Goal: Task Accomplishment & Management: Manage account settings

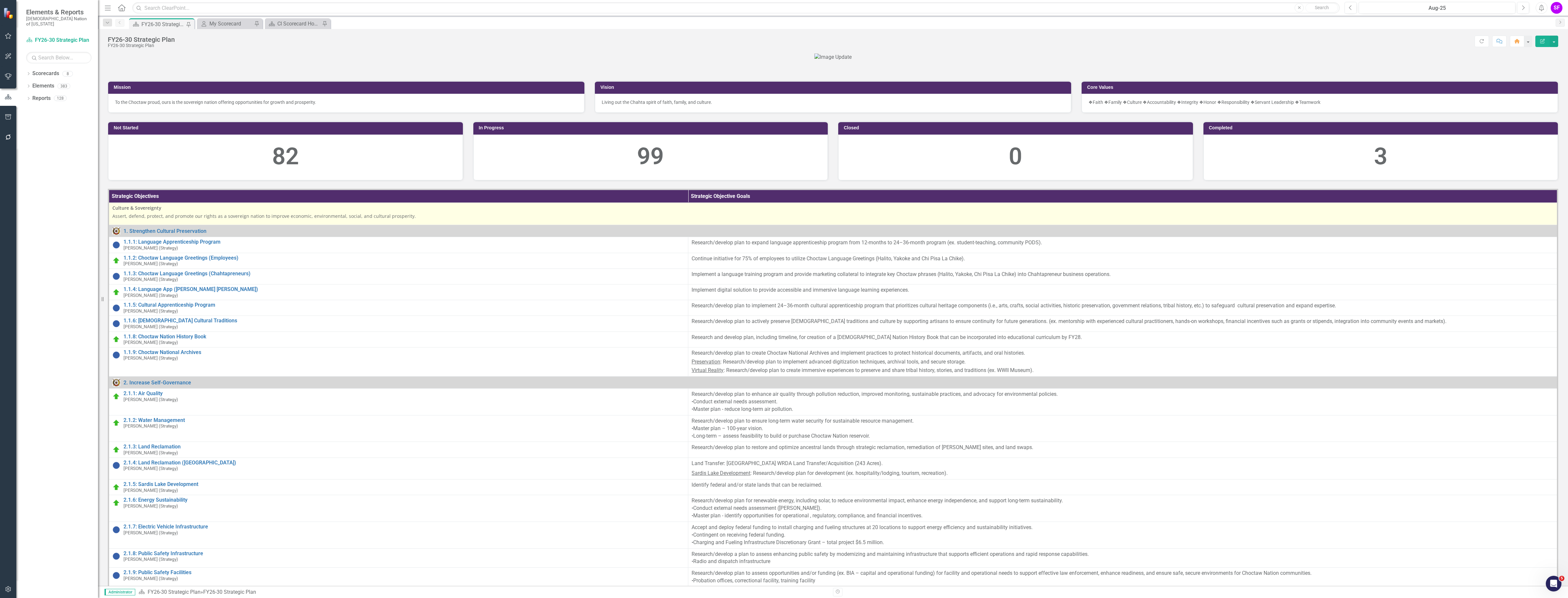
click at [103, 9] on icon "Menu" at bounding box center [108, 7] width 9 height 7
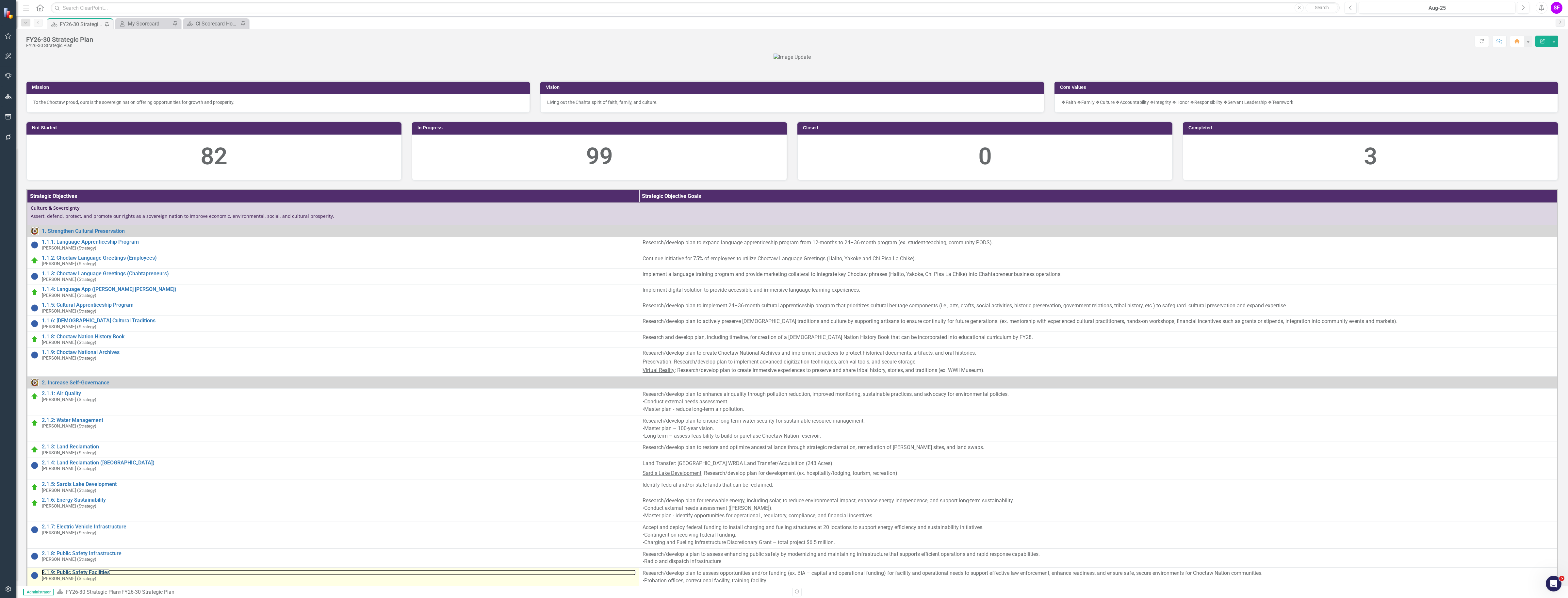
scroll to position [327, 0]
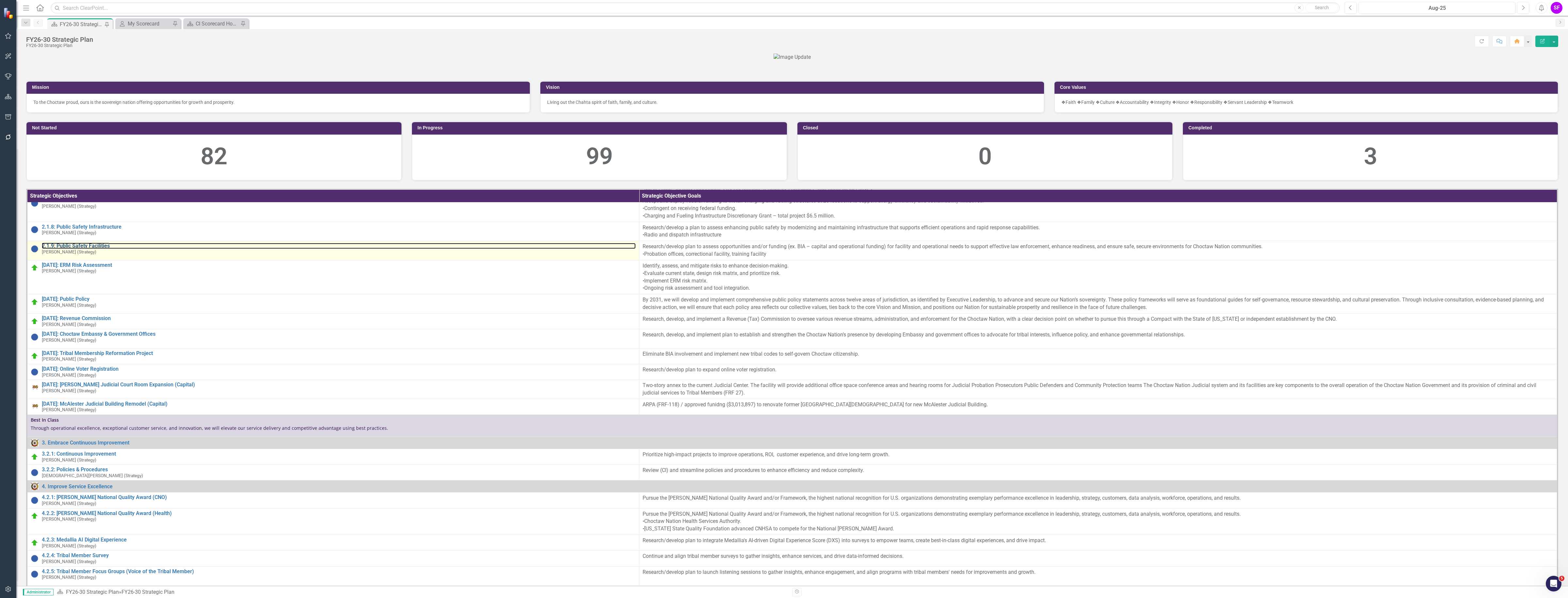
drag, startPoint x: 66, startPoint y: 402, endPoint x: 67, endPoint y: 407, distance: 5.1
click at [66, 249] on link "2.1.9: Public Safety Facilities" at bounding box center [339, 246] width 594 height 6
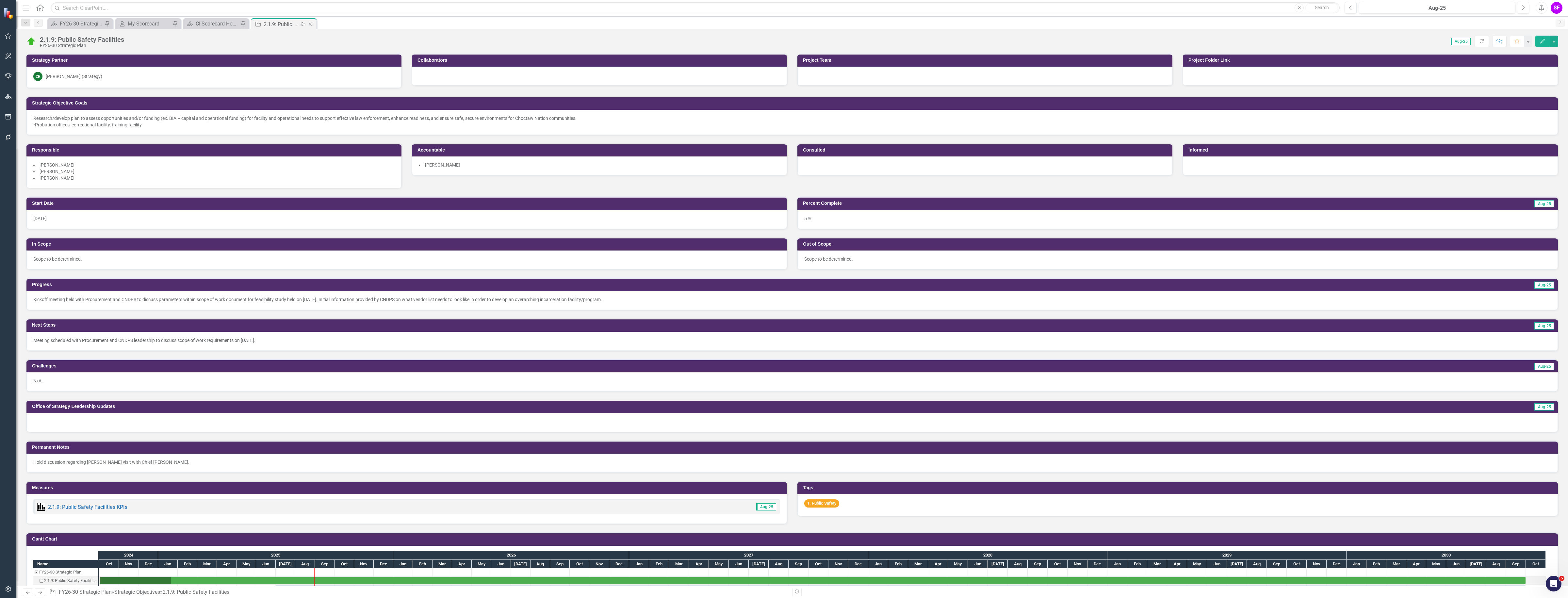
click at [311, 24] on icon "Close" at bounding box center [310, 24] width 7 height 5
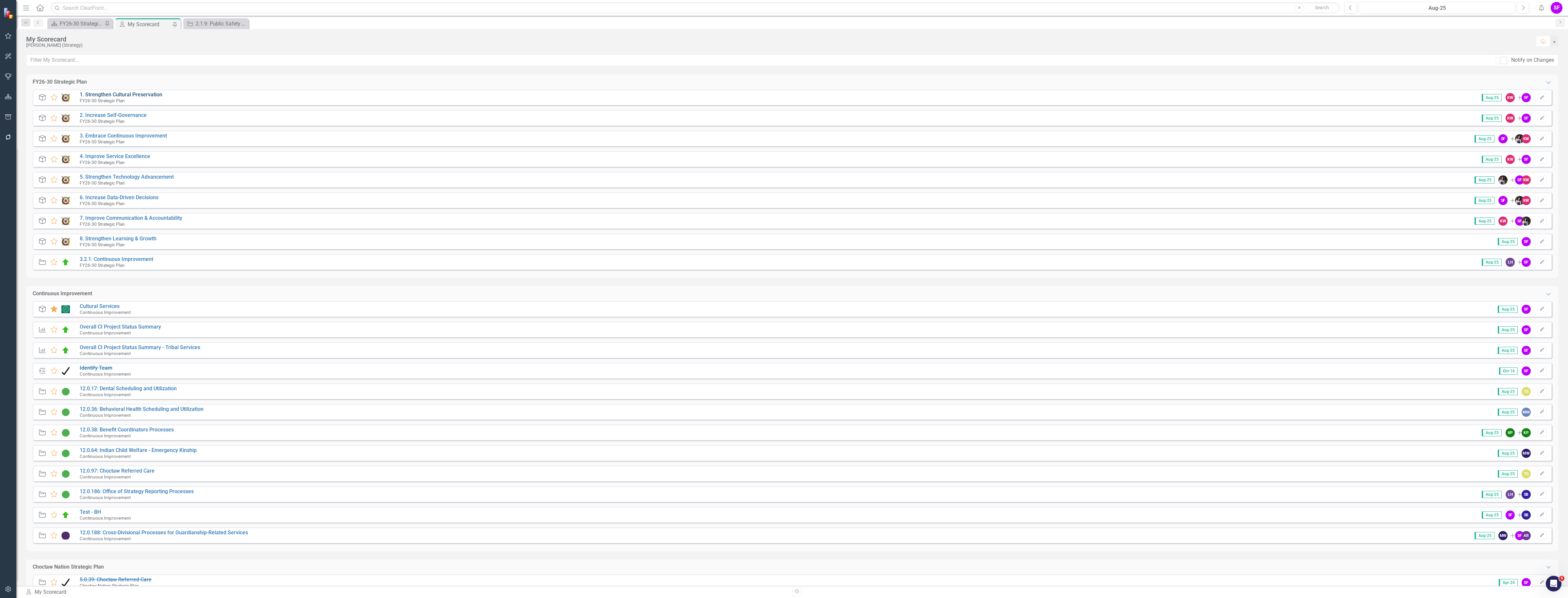
click at [112, 94] on link "1. Strengthen Cultural Preservation" at bounding box center [121, 94] width 83 height 6
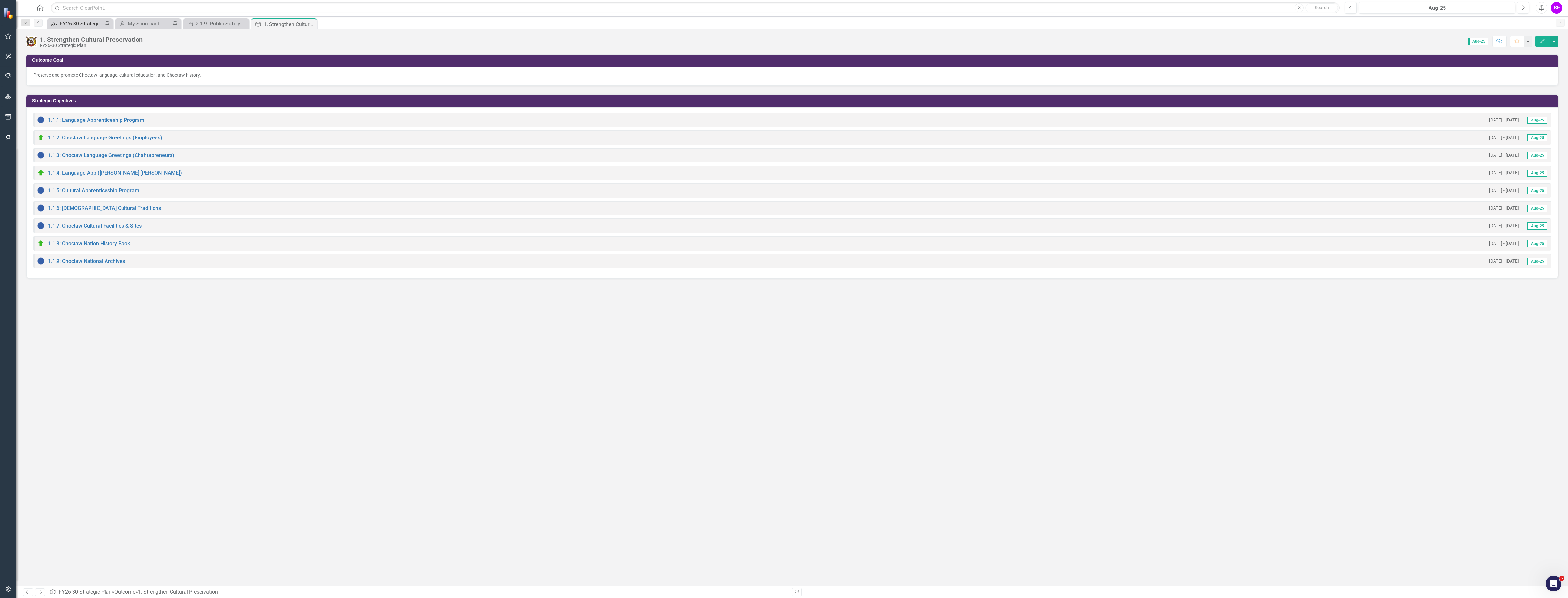
click at [76, 26] on div "FY26-30 Strategic Plan" at bounding box center [81, 23] width 43 height 8
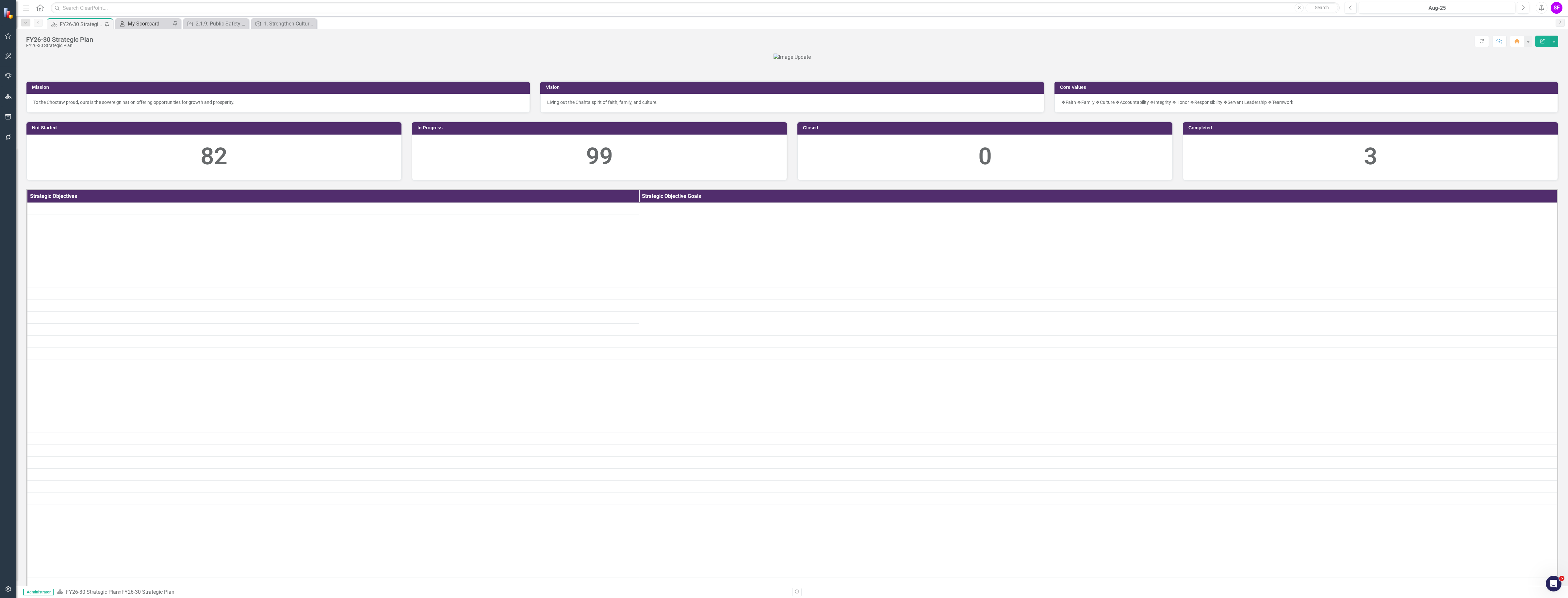
click at [151, 23] on div "My Scorecard" at bounding box center [149, 23] width 43 height 8
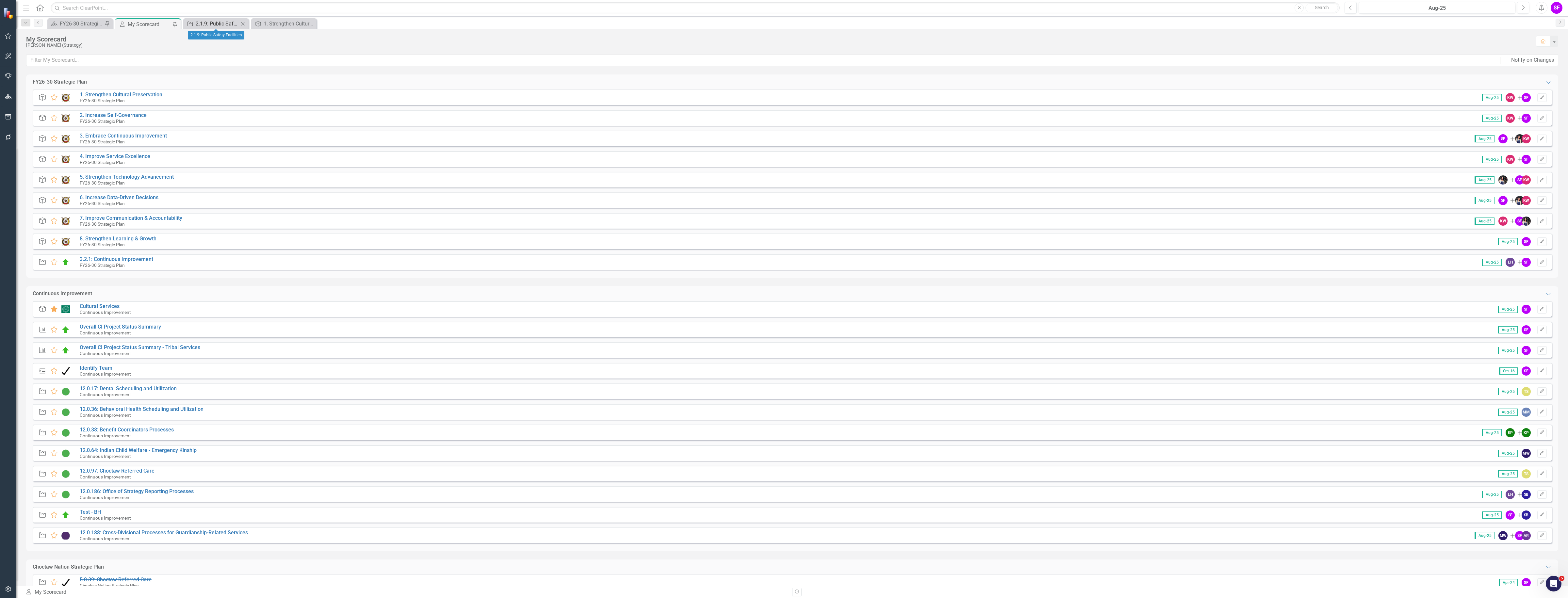
click at [221, 25] on div "2.1.9: Public Safety Facilities" at bounding box center [217, 23] width 43 height 8
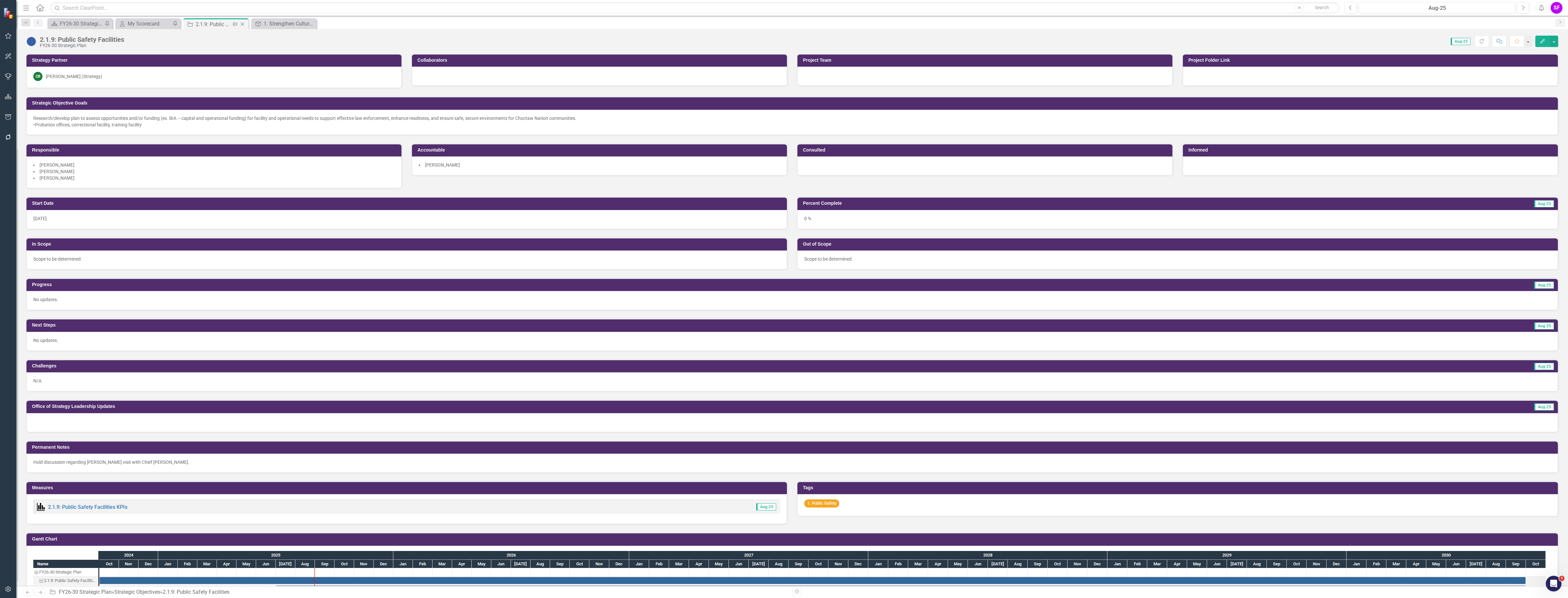
click at [240, 24] on icon "Close" at bounding box center [242, 24] width 7 height 5
click at [223, 26] on div "1. Strengthen Cultural Preservation" at bounding box center [217, 23] width 43 height 8
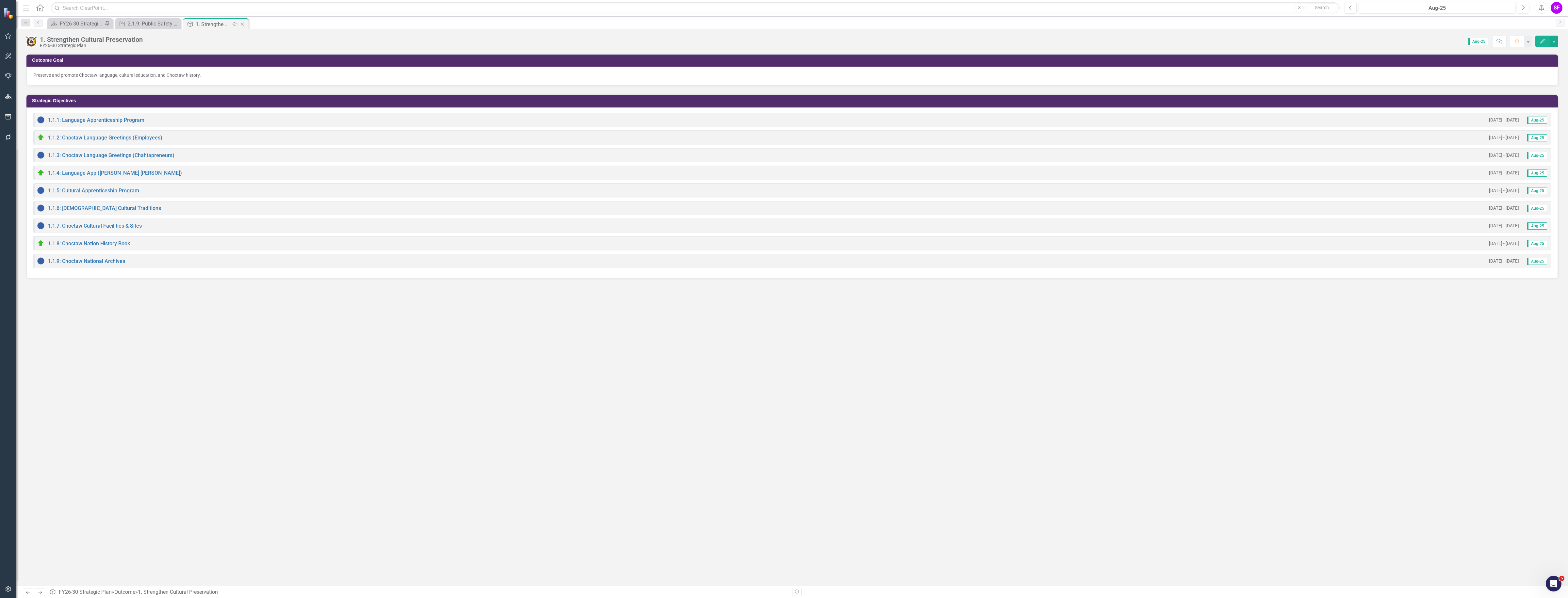
click at [243, 21] on icon "Close" at bounding box center [242, 24] width 7 height 5
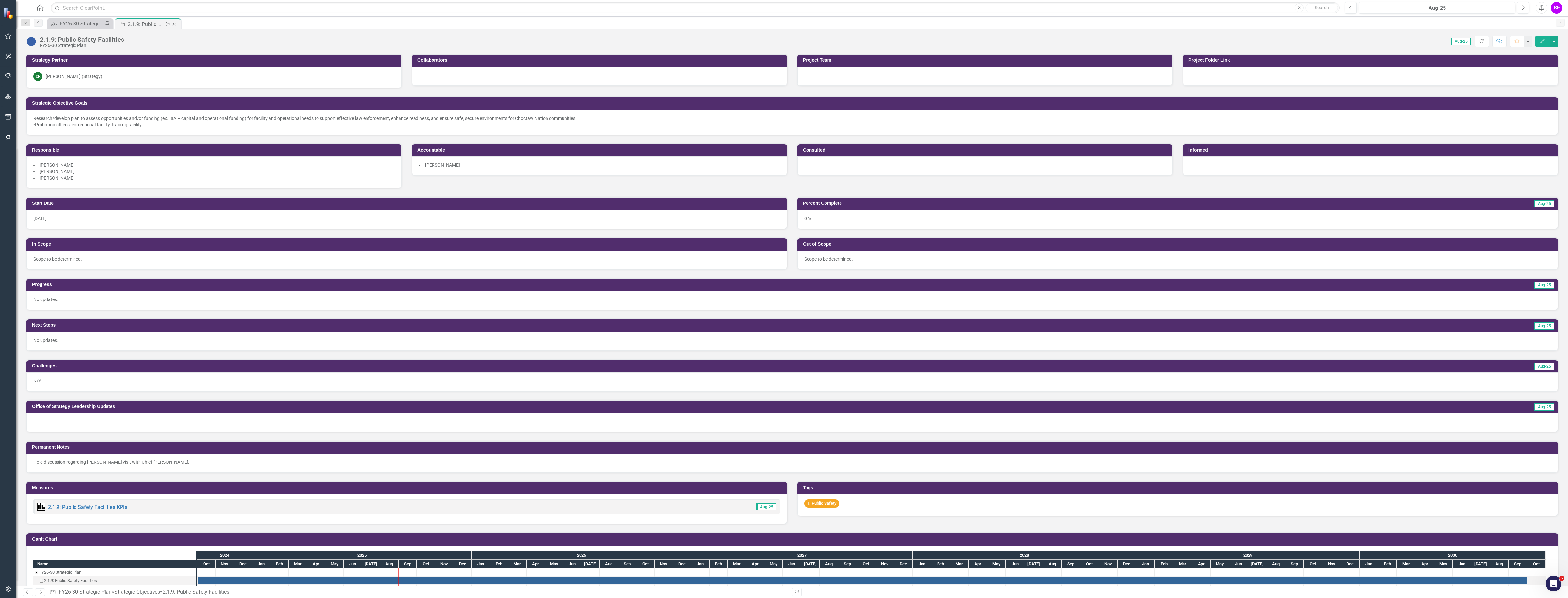
click at [175, 24] on icon at bounding box center [175, 24] width 4 height 4
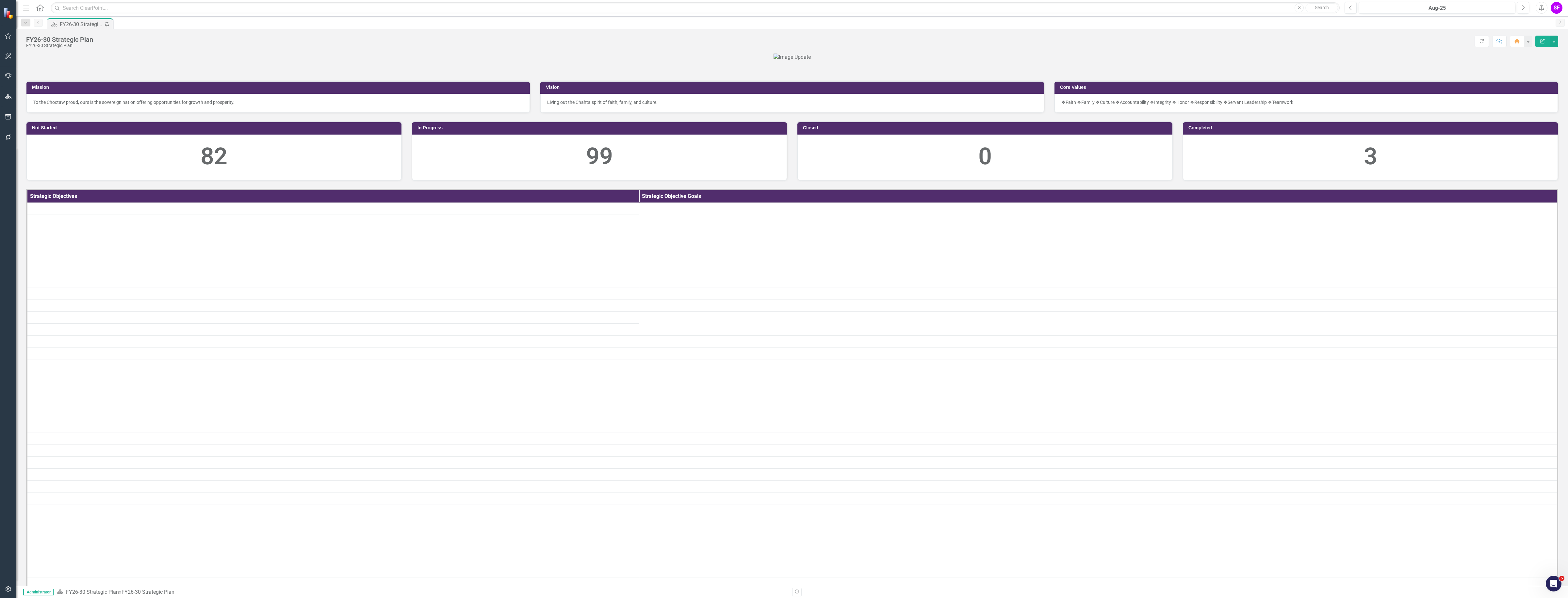
click at [9, 89] on div at bounding box center [8, 88] width 16 height 3
click at [8, 101] on button "button" at bounding box center [9, 97] width 15 height 14
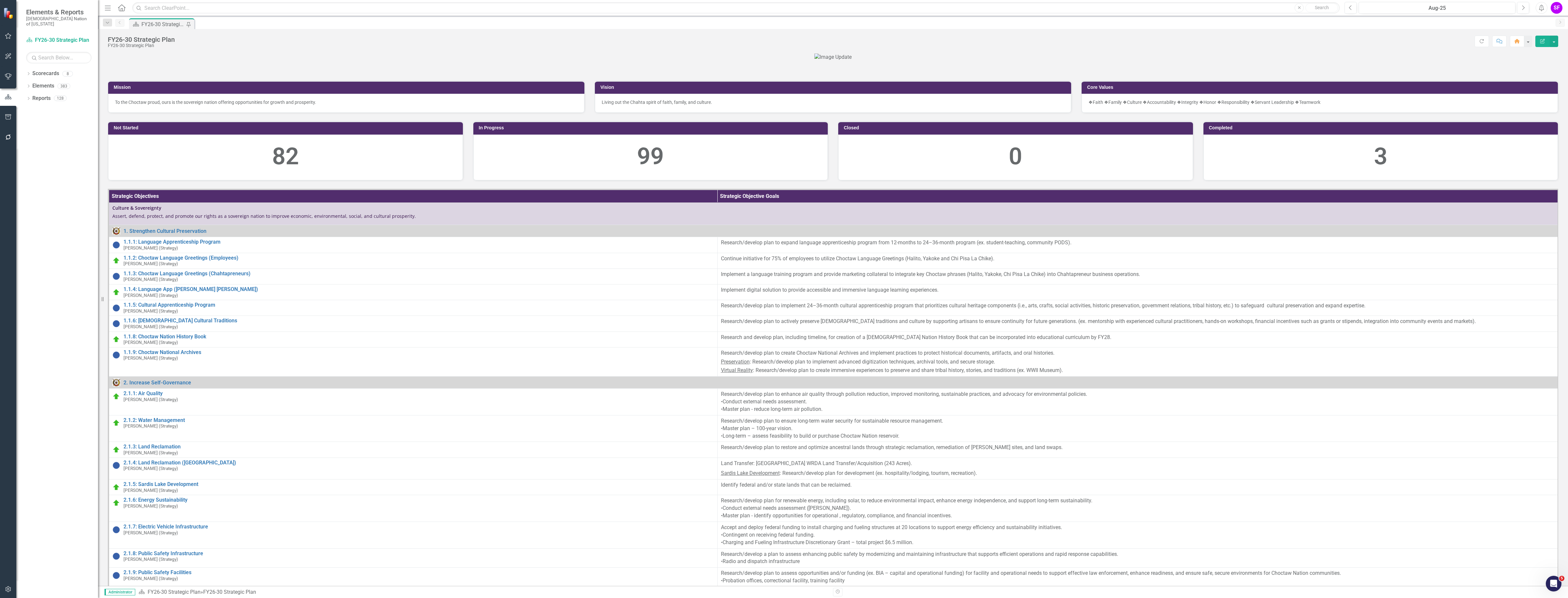
click at [13, 113] on button "button" at bounding box center [9, 117] width 15 height 14
click at [46, 60] on link "HTML Exports" at bounding box center [58, 63] width 65 height 7
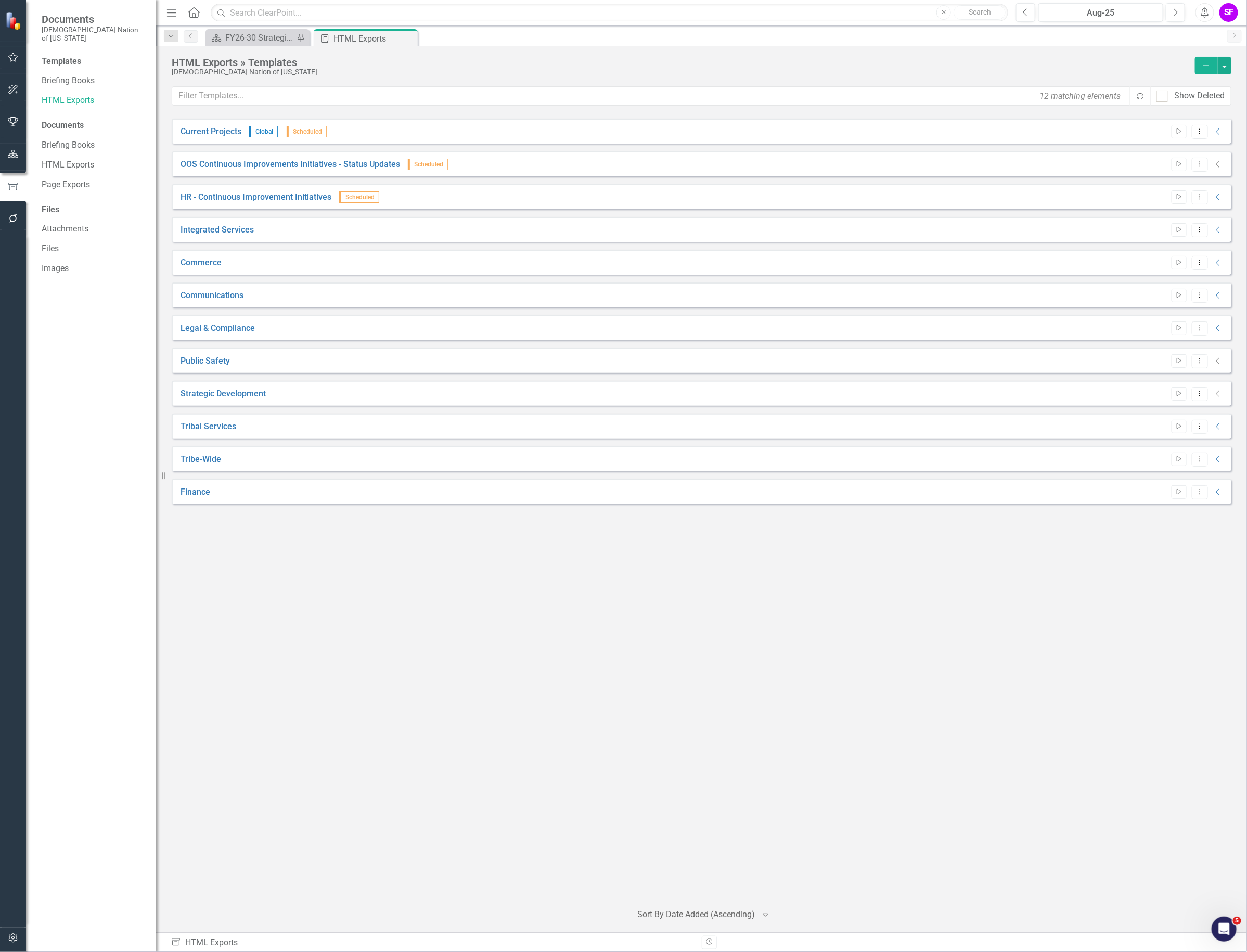
click at [781, 873] on div "Current Projects Global Scheduled Start Dropdown Menu Collapse HTML Current Pro…" at bounding box center [701, 506] width 1060 height 776
click at [1219, 423] on icon "Collapse" at bounding box center [1219, 427] width 11 height 9
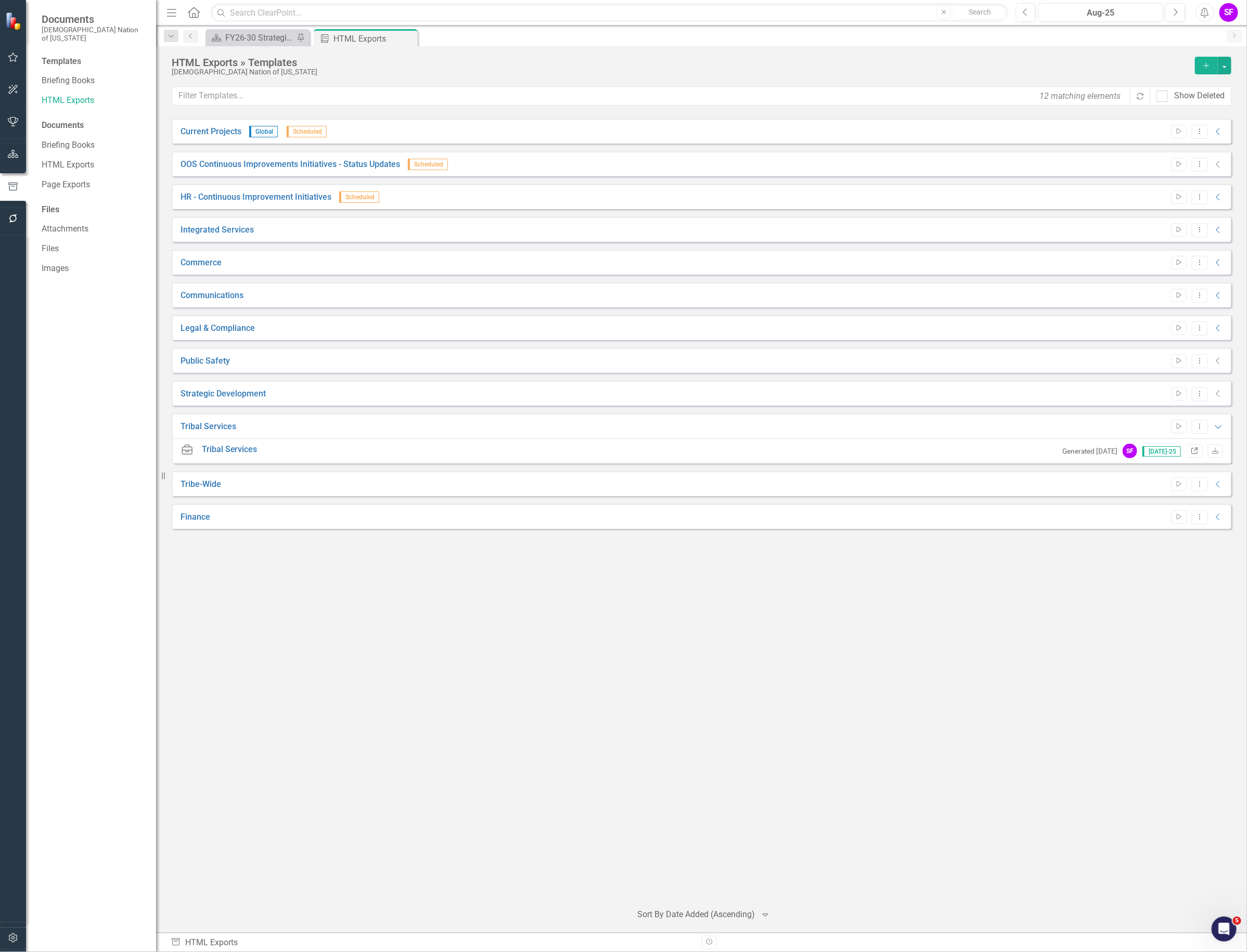
click at [1196, 452] on icon "Link" at bounding box center [1195, 452] width 8 height 6
click at [1204, 429] on button "Dropdown Menu" at bounding box center [1200, 427] width 16 height 14
click at [173, 12] on icon "button" at bounding box center [172, 13] width 10 height 8
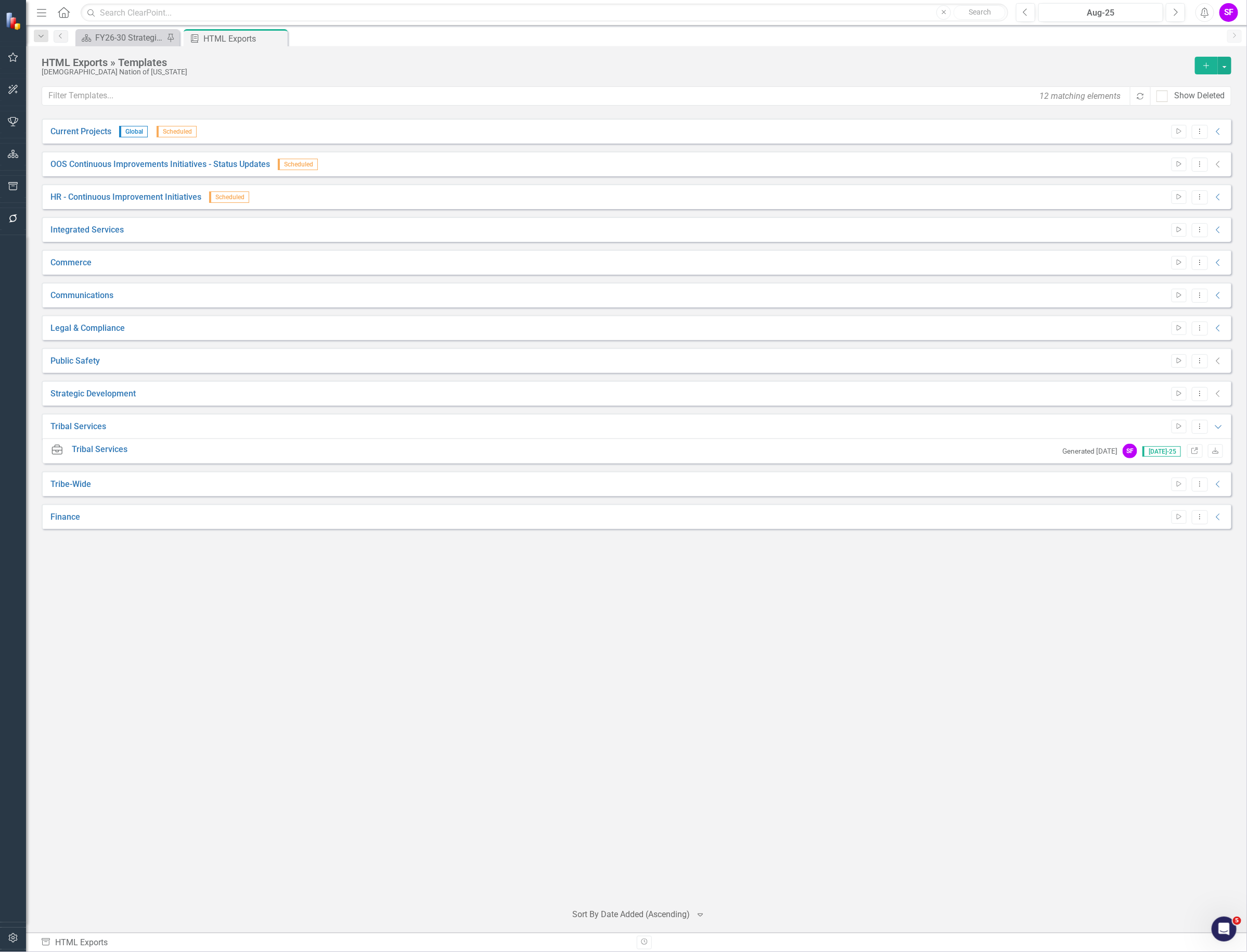
click at [130, 47] on div "HTML Exports » Templates Choctaw Nation of Oklahoma Add 12 matching elements Re…" at bounding box center [637, 490] width 1222 height 886
click at [137, 37] on div "FY26-30 Strategic Plan" at bounding box center [129, 37] width 69 height 13
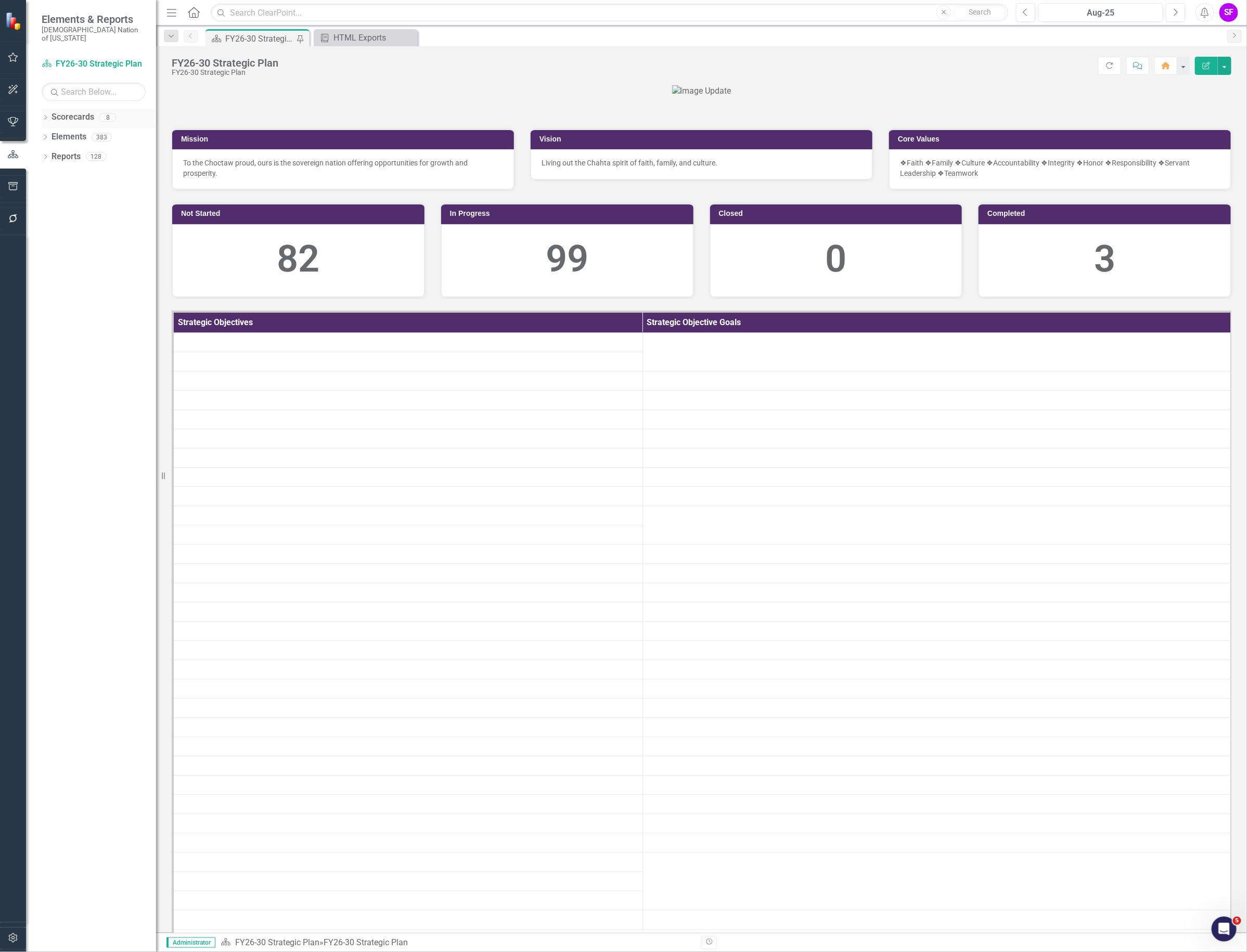
click at [72, 111] on link "Scorecards" at bounding box center [73, 117] width 43 height 12
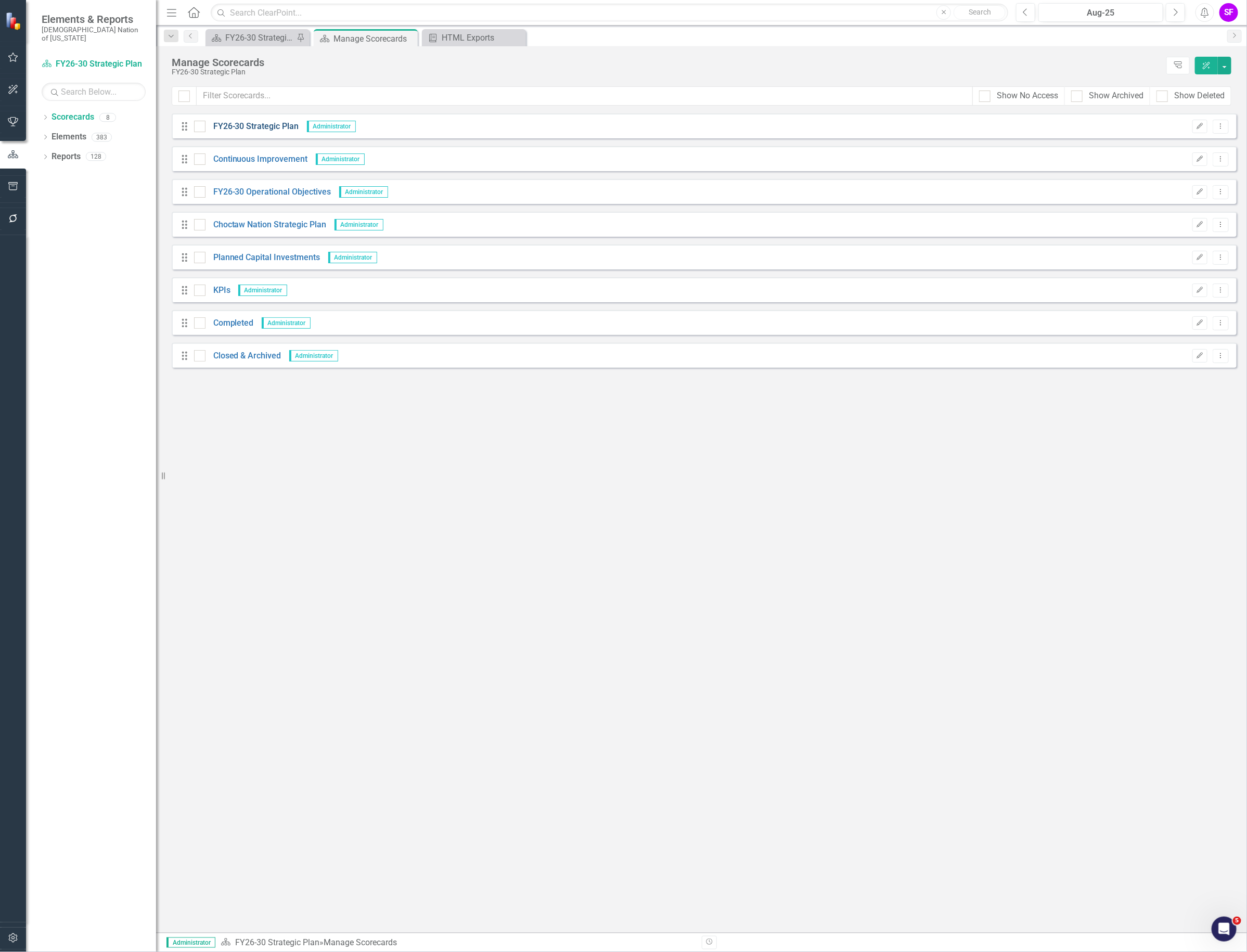
click at [272, 126] on link "FY26-30 Strategic Plan" at bounding box center [252, 127] width 94 height 12
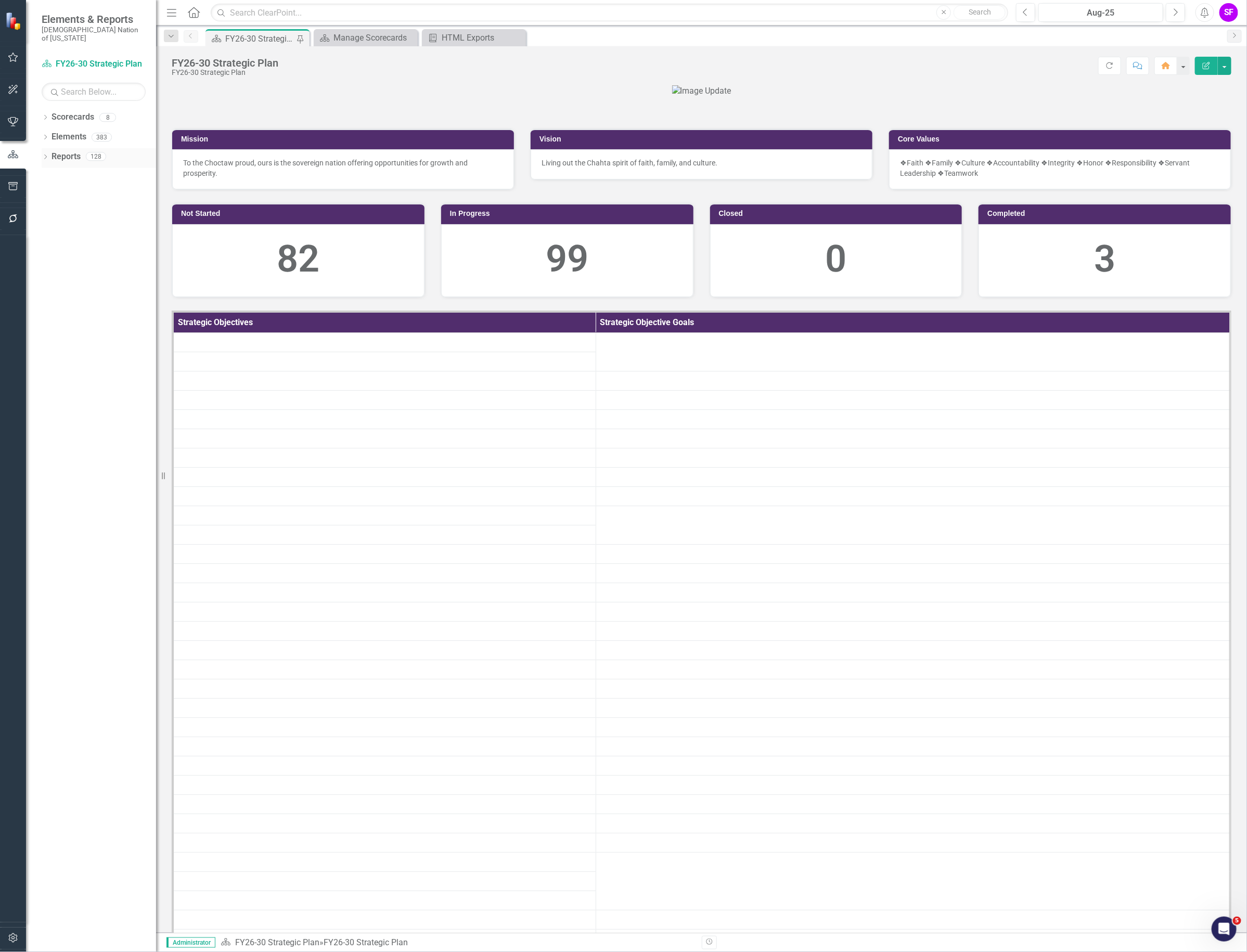
click at [62, 151] on link "Reports" at bounding box center [66, 157] width 29 height 12
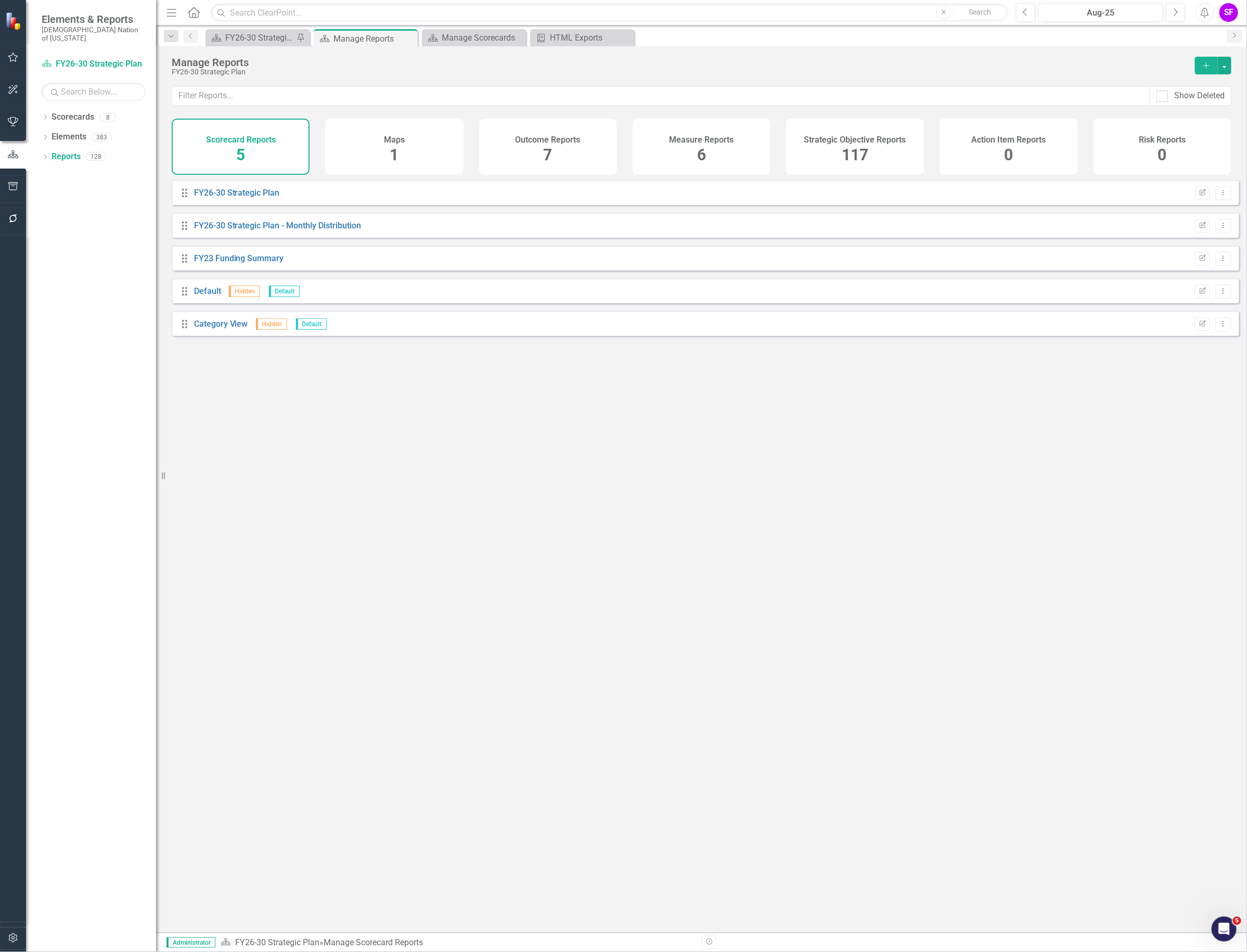
click at [841, 159] on div "Strategic Objective Reports 117" at bounding box center [855, 146] width 138 height 56
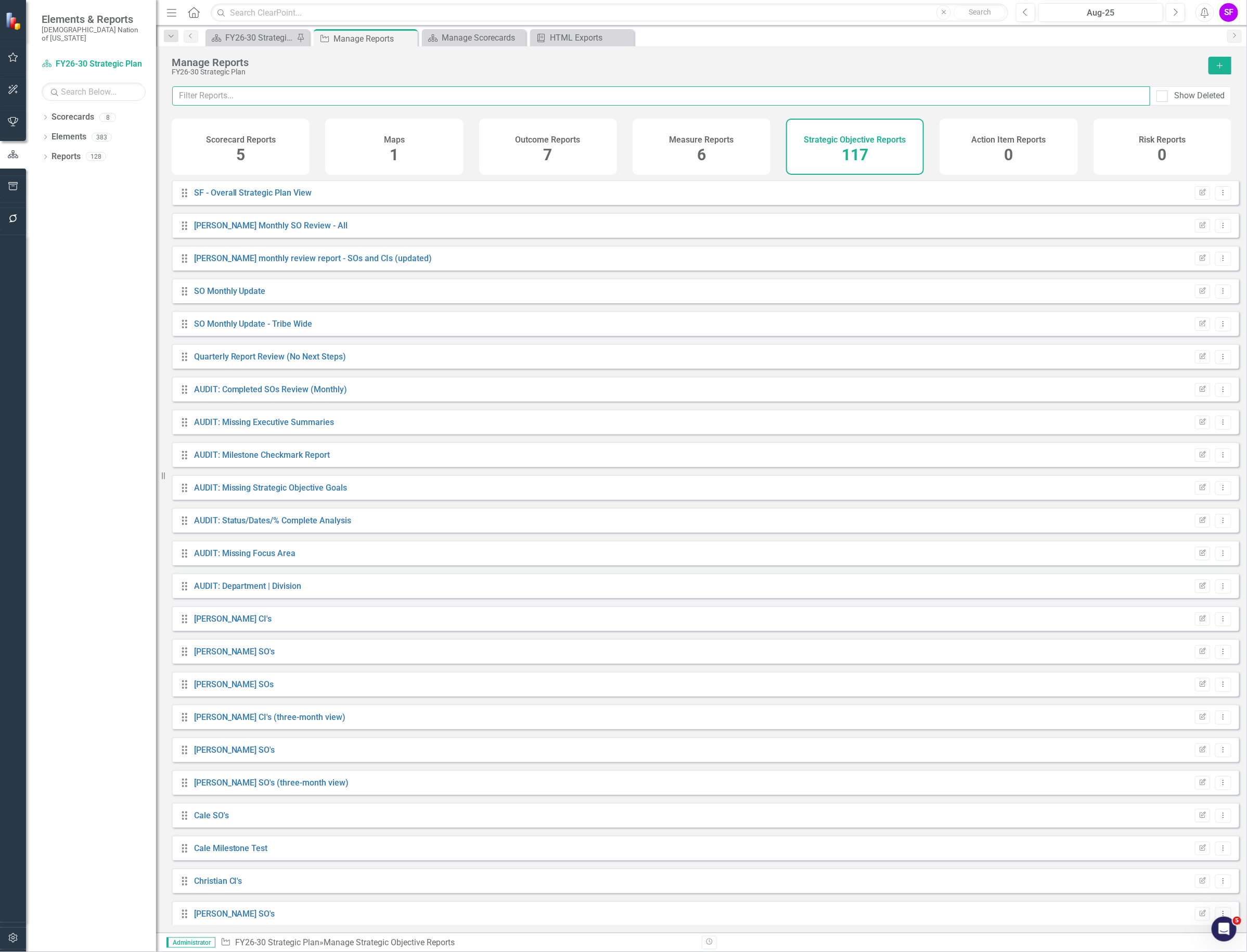
click at [844, 97] on input "text" at bounding box center [661, 96] width 978 height 19
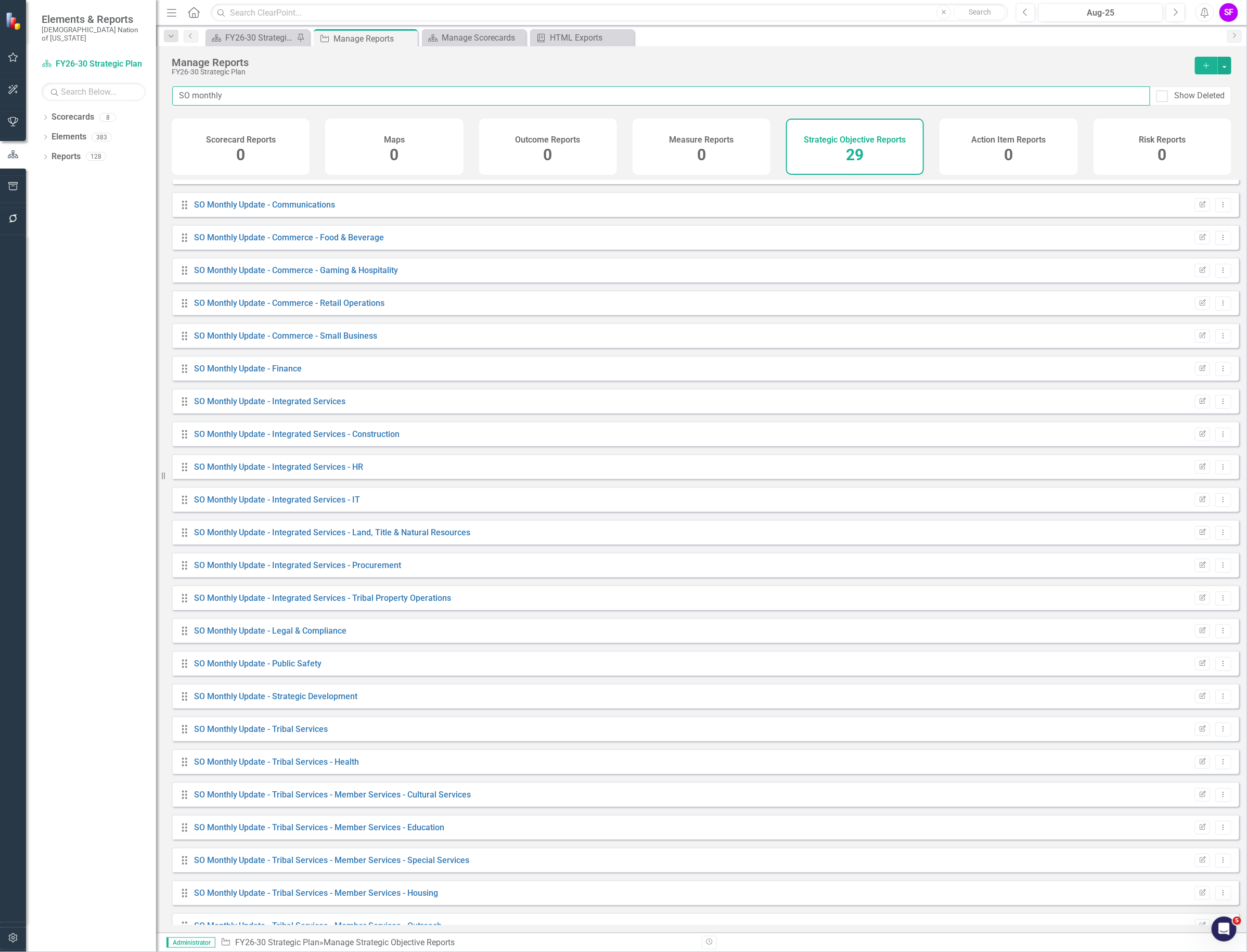
scroll to position [206, 0]
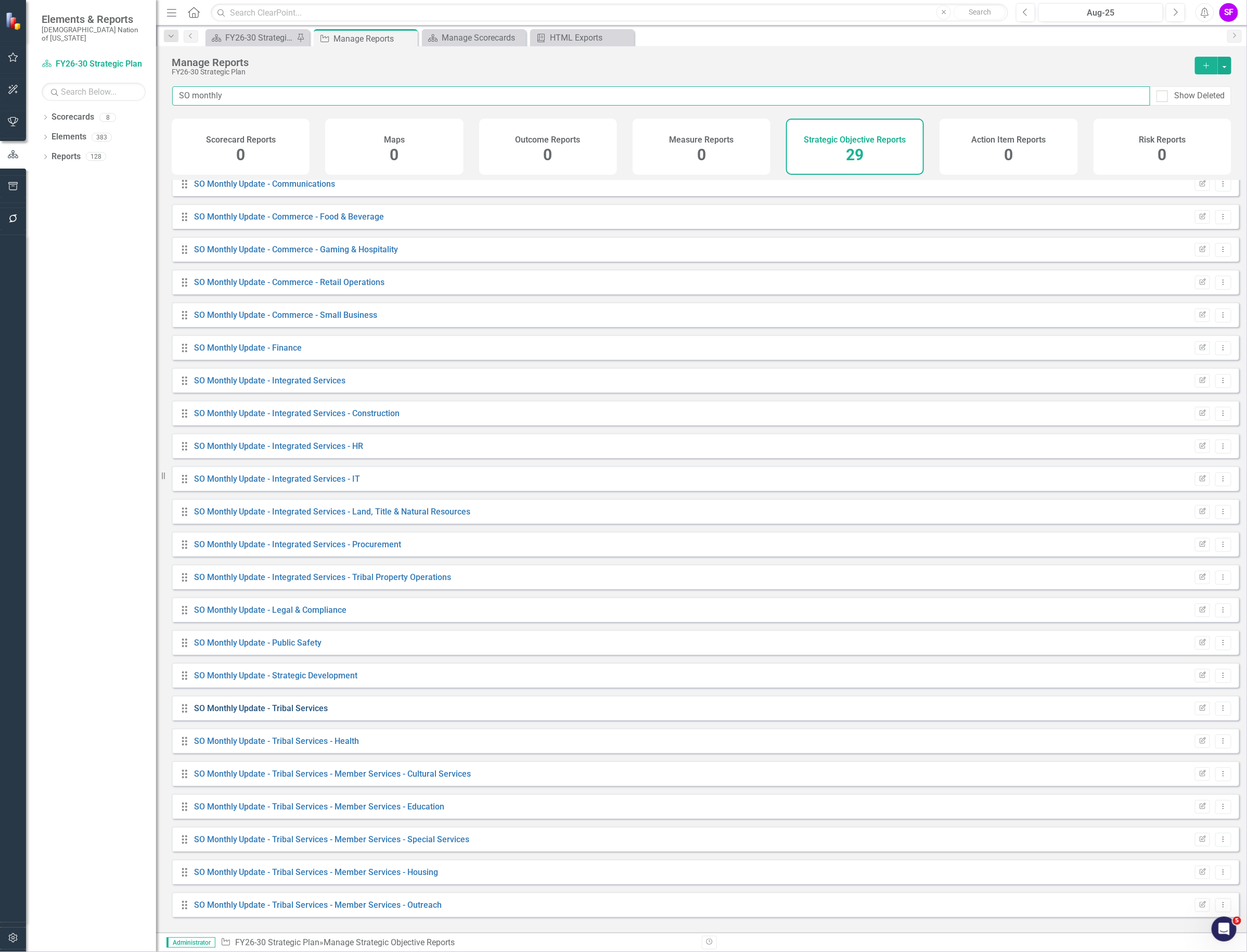
type input "SO monthly"
click at [304, 714] on link "SO Monthly Update - Tribal Services" at bounding box center [261, 709] width 134 height 10
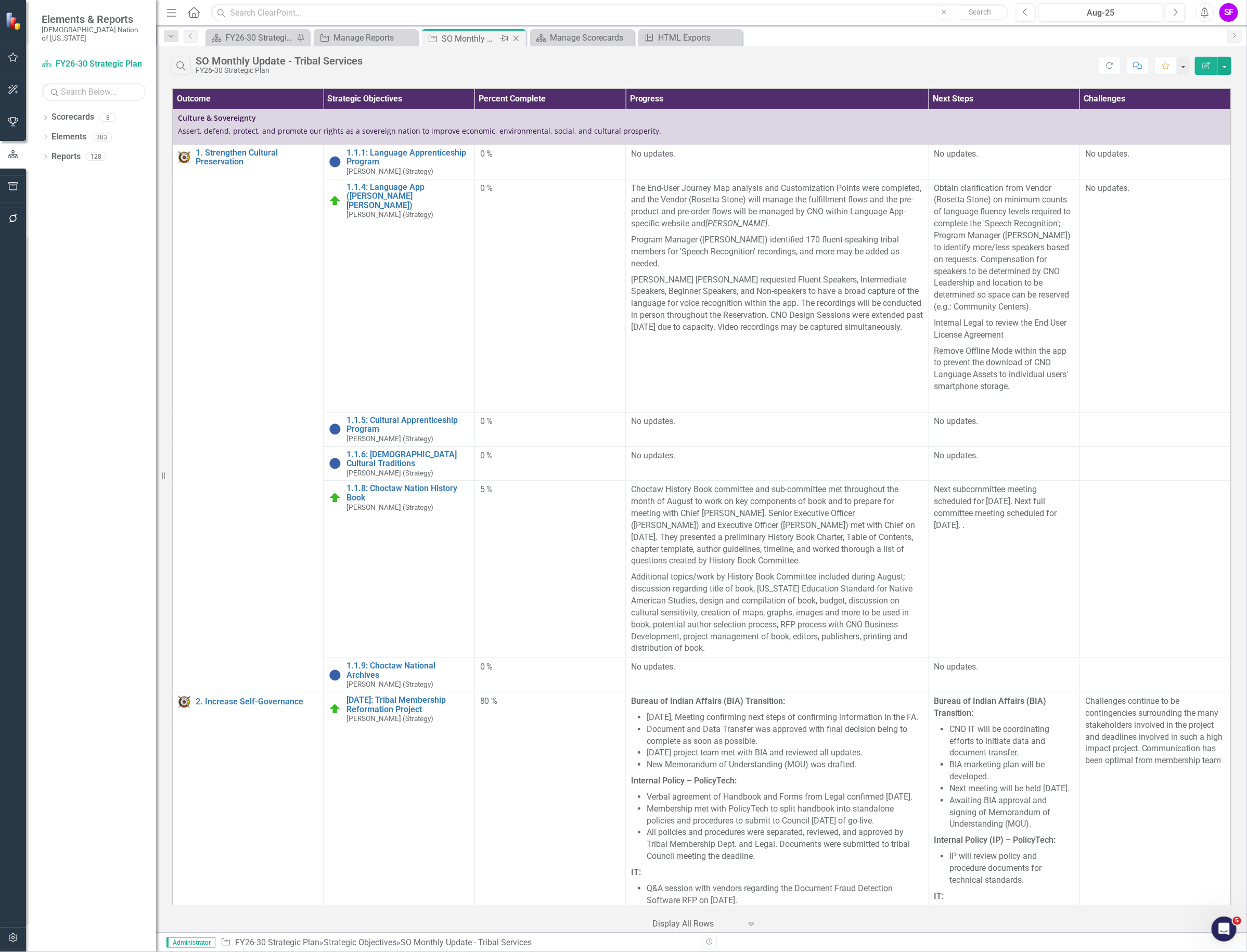
click at [514, 40] on icon "Close" at bounding box center [516, 38] width 11 height 9
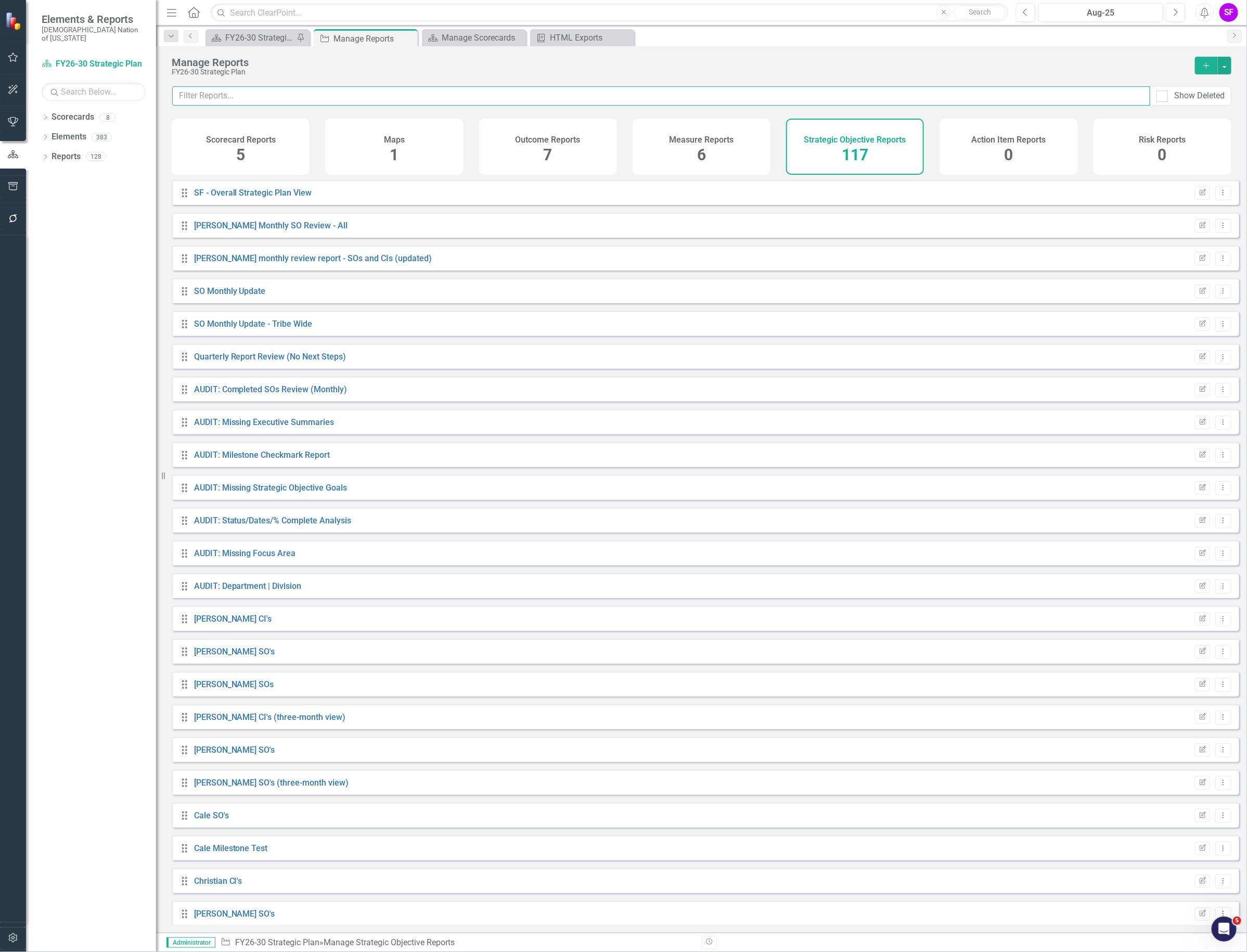
click at [412, 93] on input "text" at bounding box center [661, 96] width 978 height 19
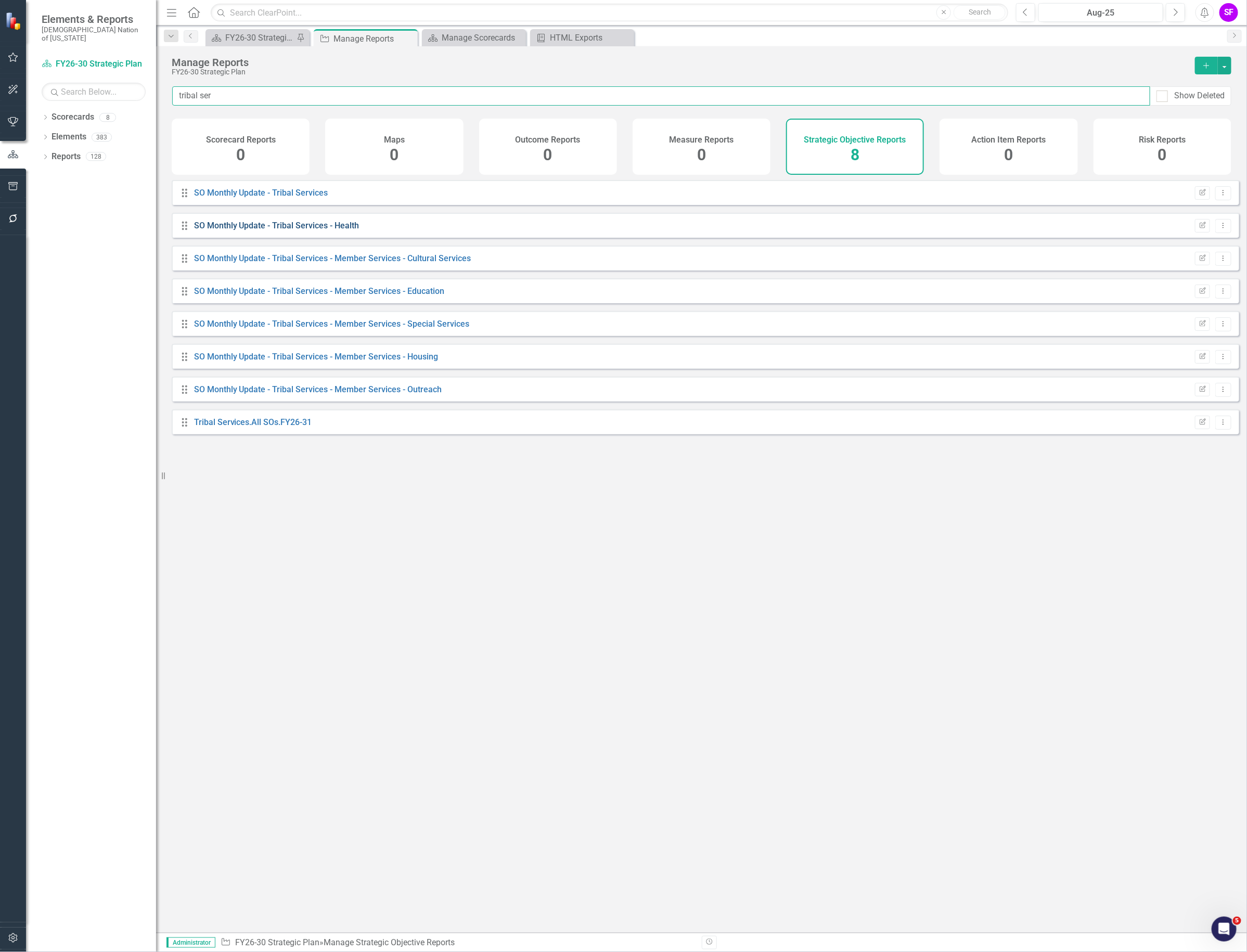
type input "tribal ser"
click at [310, 231] on link "SO Monthly Update - Tribal Services - Health" at bounding box center [276, 226] width 166 height 10
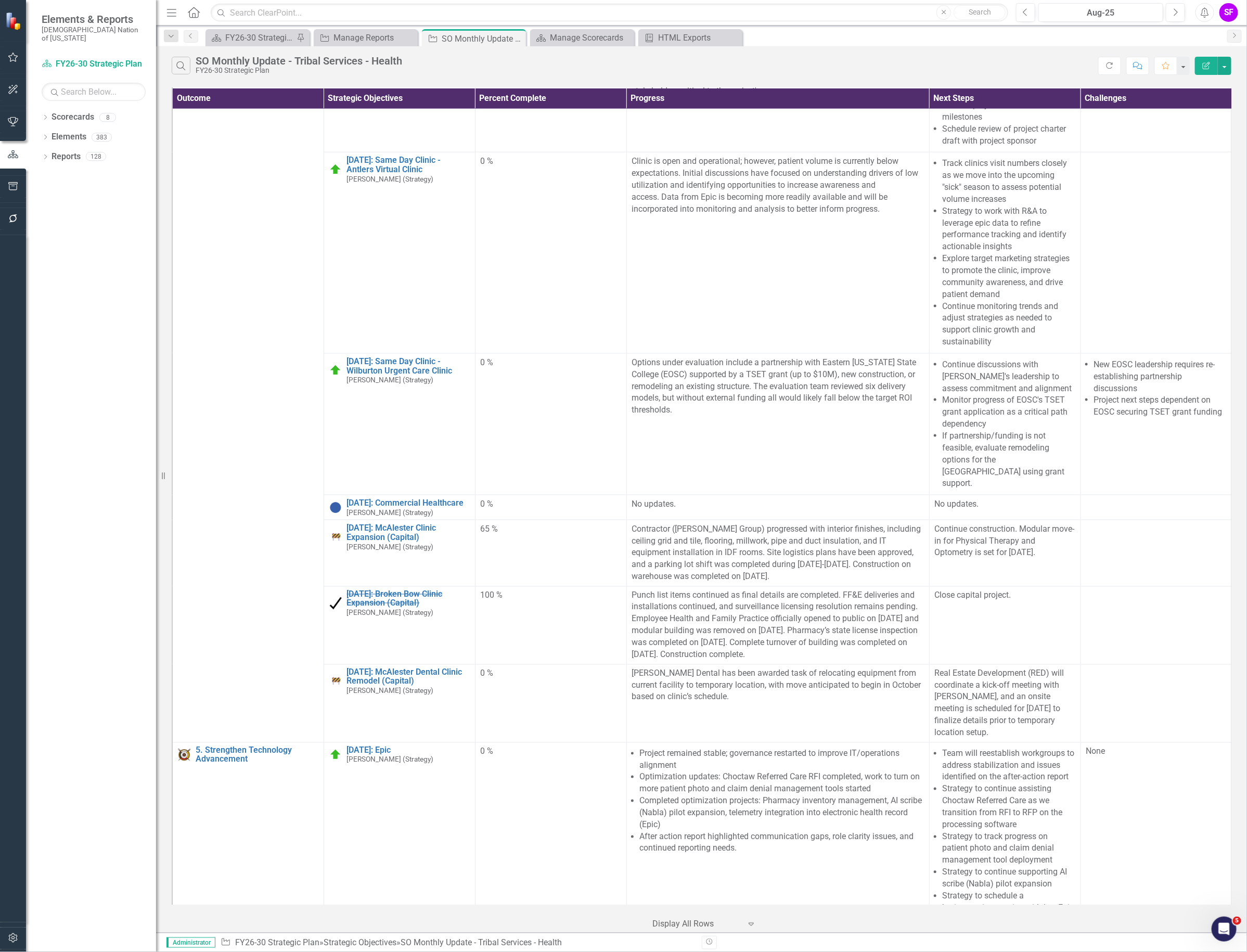
scroll to position [71, 0]
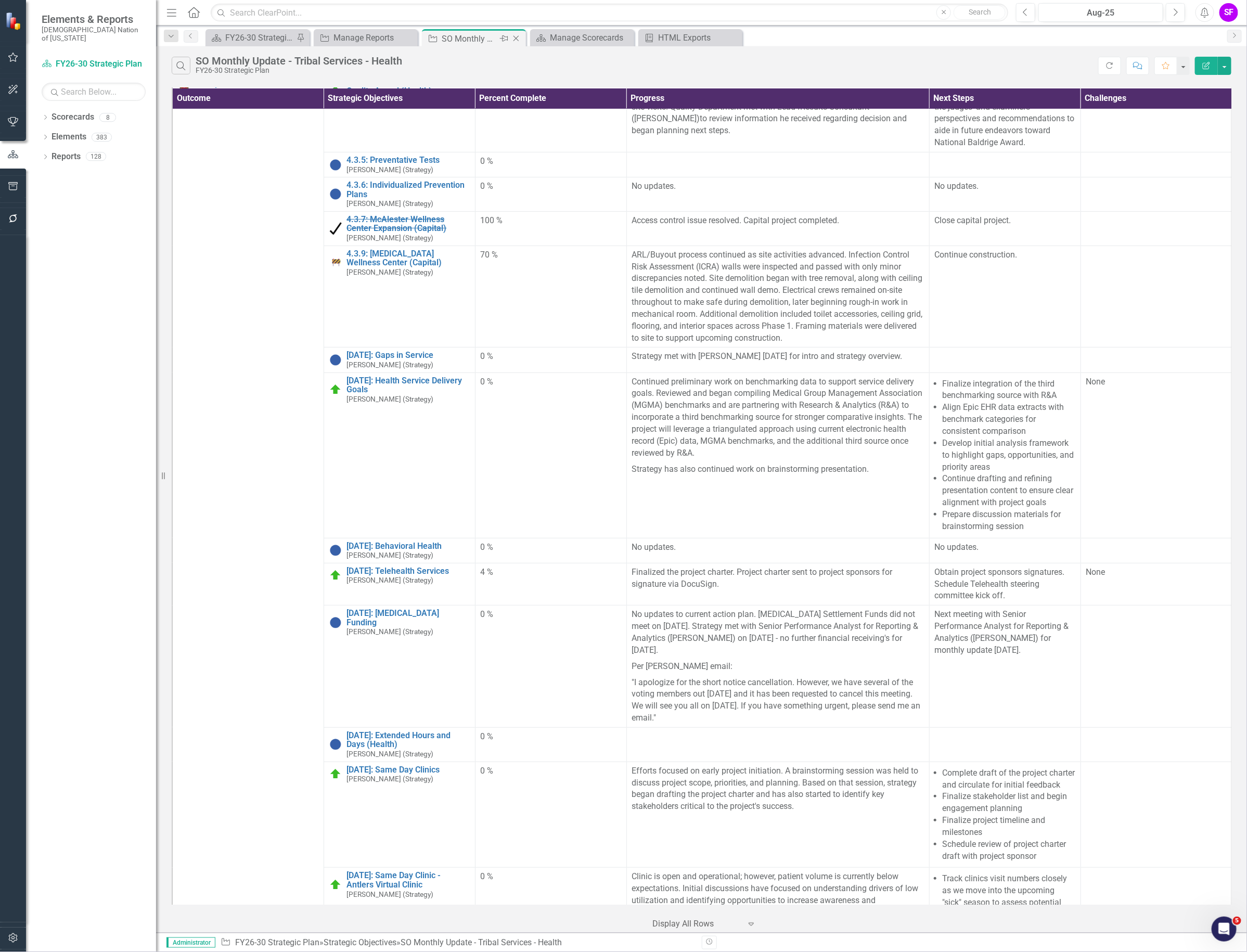
click at [518, 37] on icon at bounding box center [517, 39] width 6 height 6
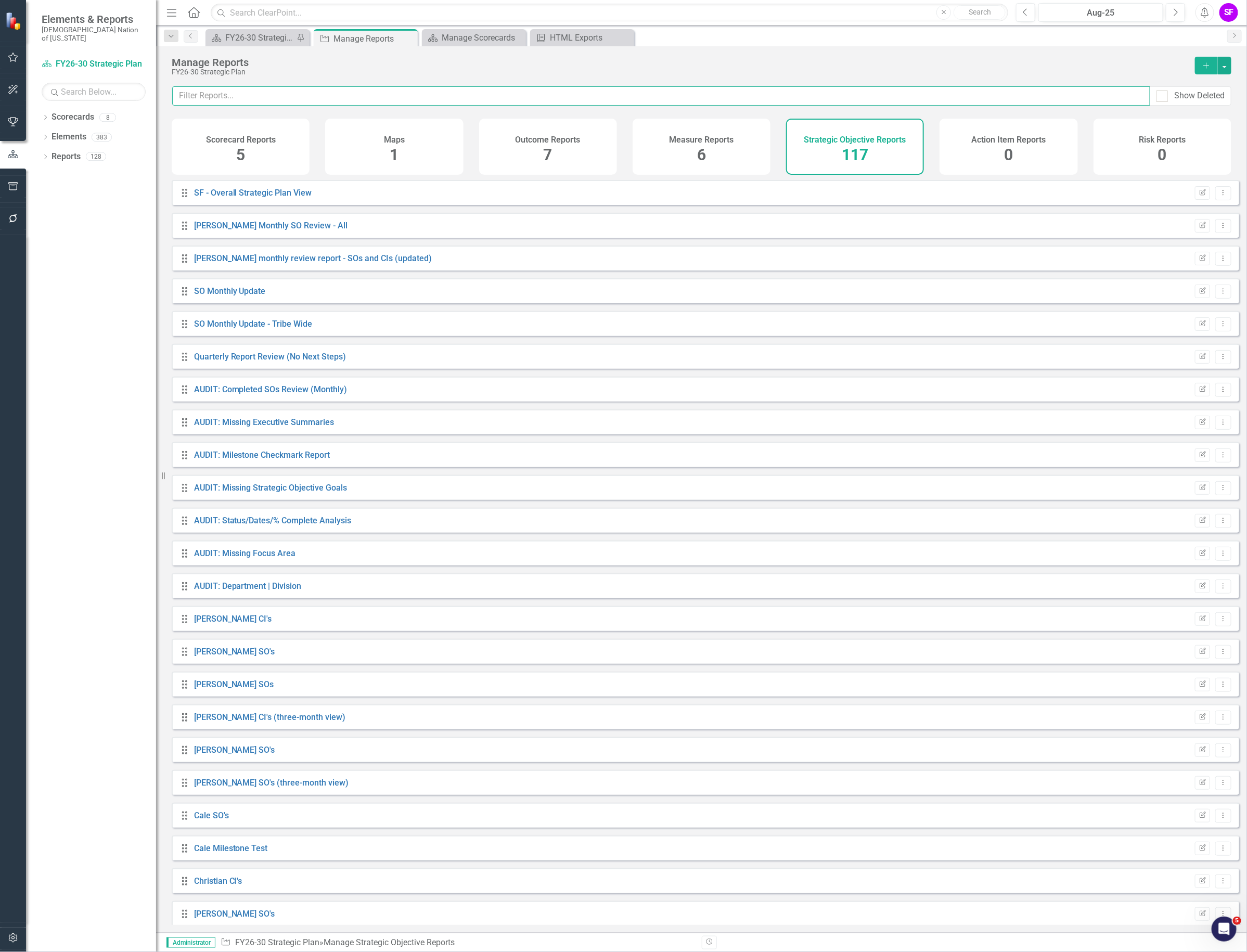
click at [501, 103] on input "text" at bounding box center [661, 96] width 978 height 19
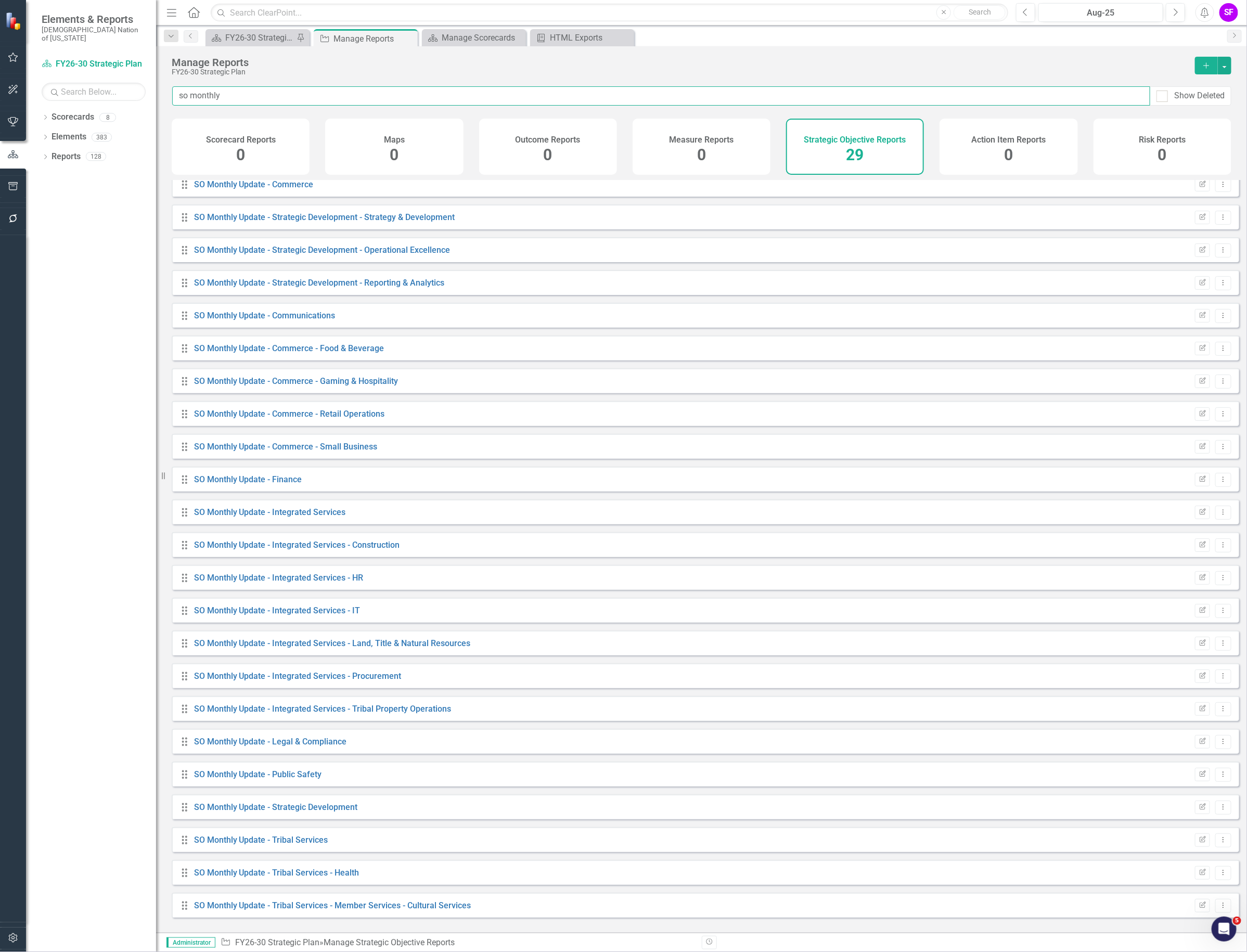
scroll to position [206, 0]
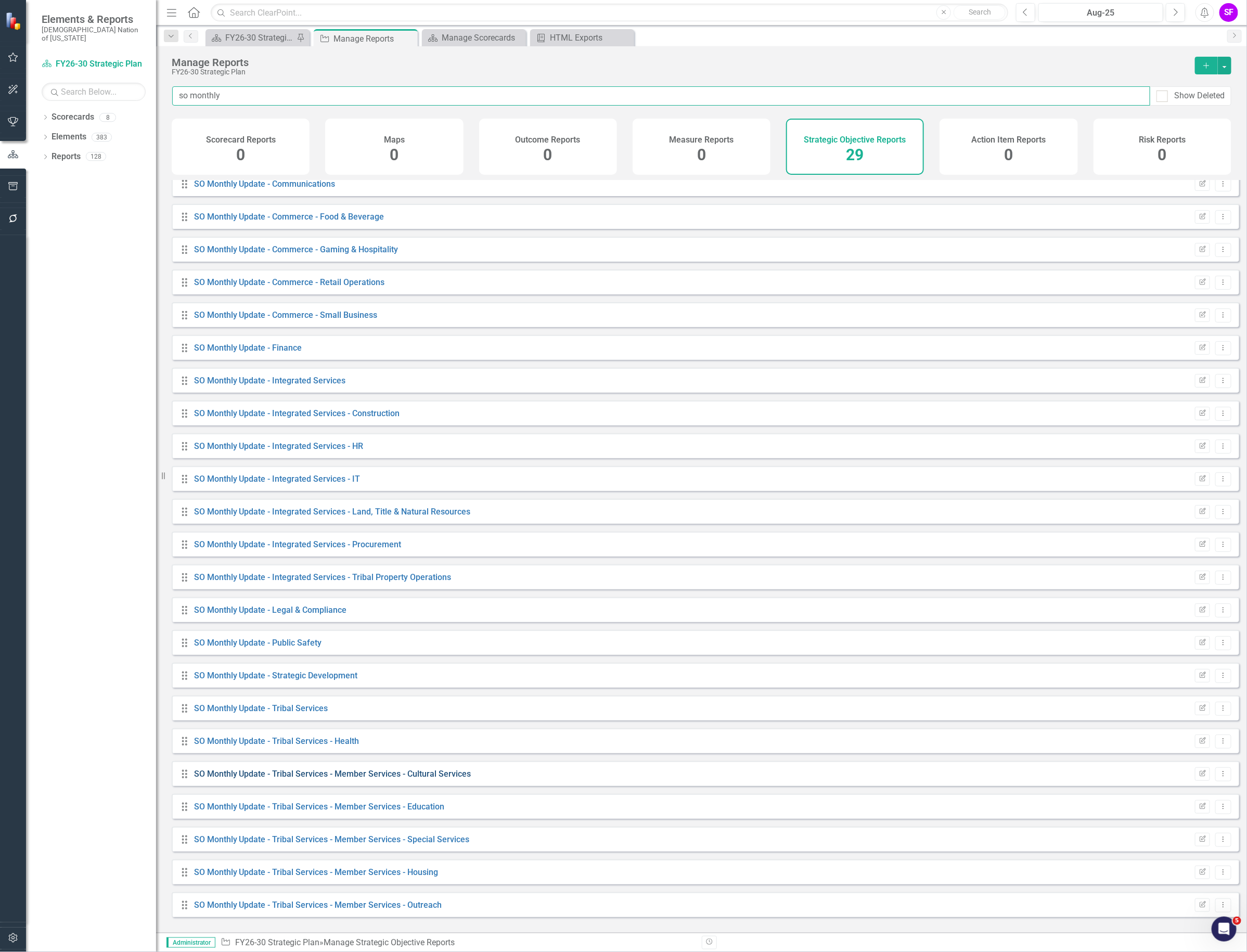
type input "so monthly"
click at [439, 778] on link "SO Monthly Update - Tribal Services - Member Services - Cultural Services" at bounding box center [333, 774] width 277 height 10
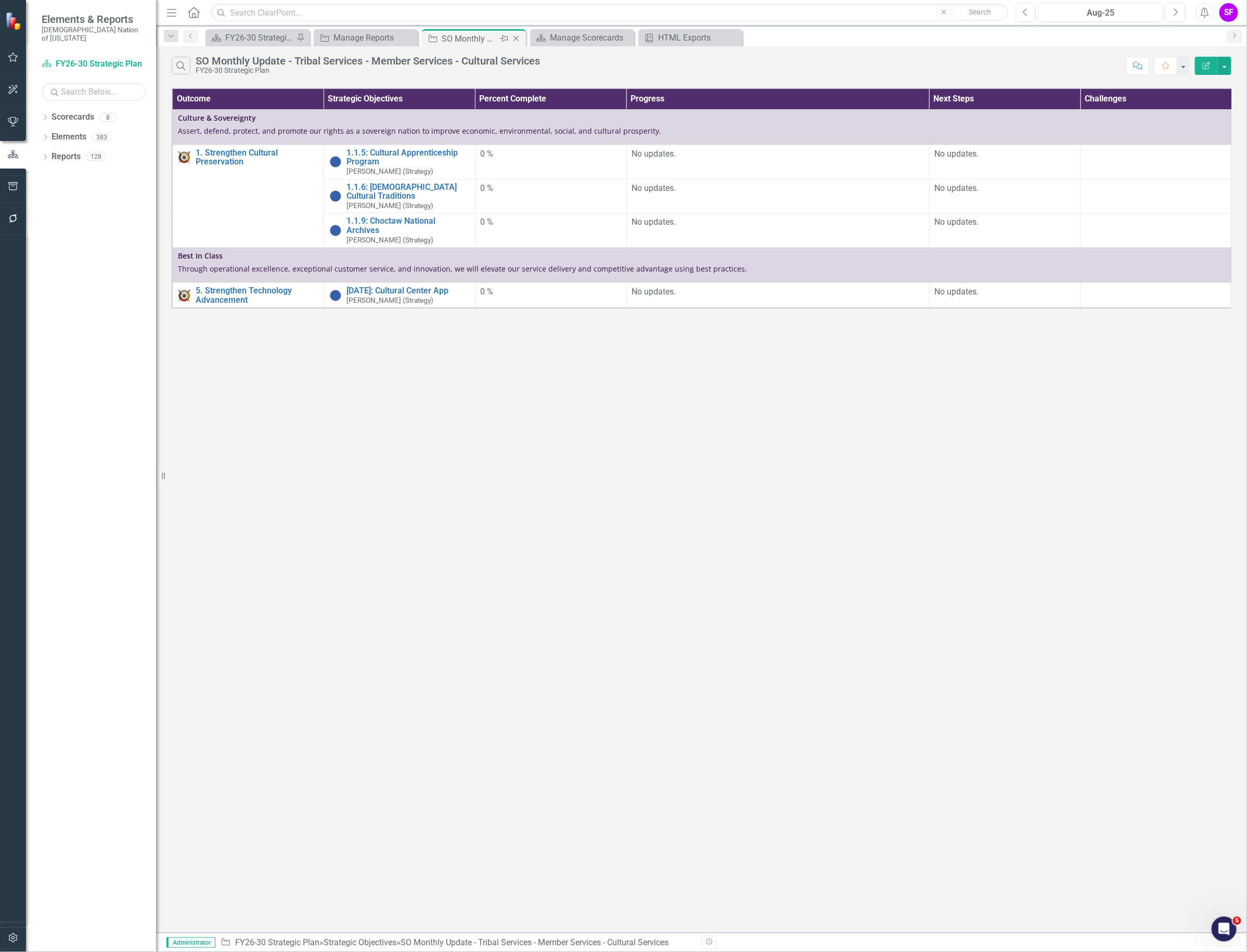
click at [517, 37] on icon "Close" at bounding box center [516, 38] width 11 height 9
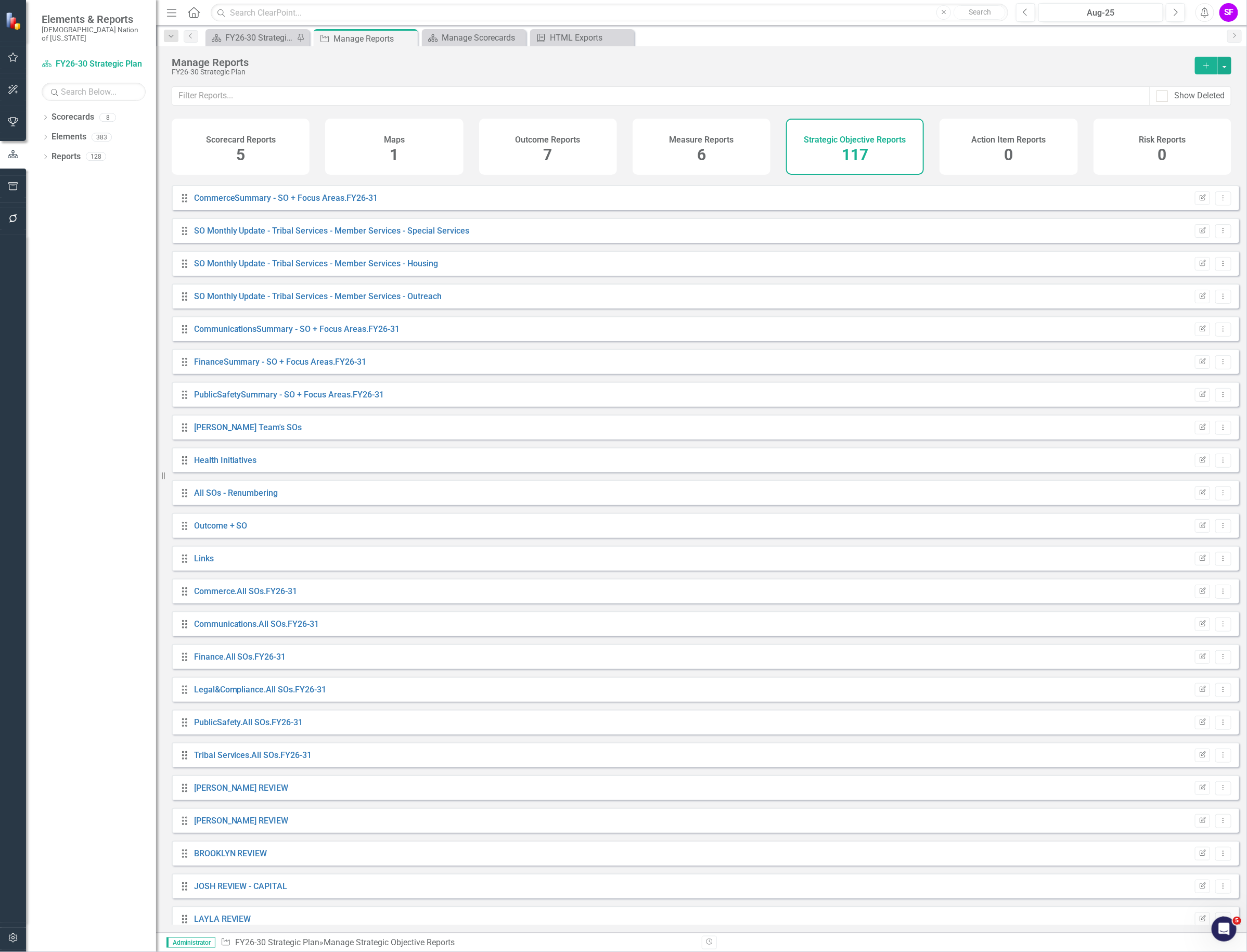
scroll to position [2634, 0]
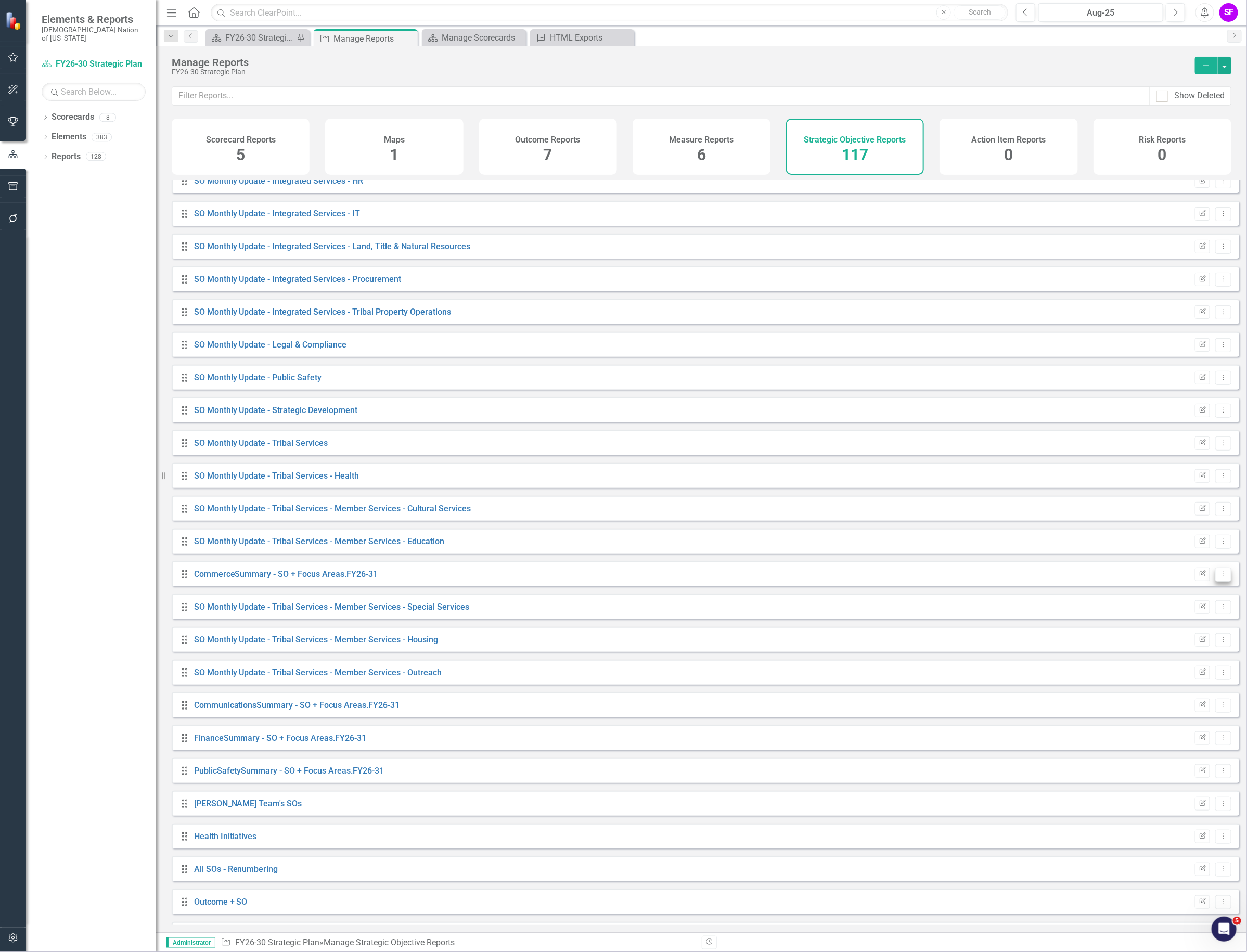
click at [1218, 582] on button "Dropdown Menu" at bounding box center [1224, 575] width 16 height 14
click at [1172, 654] on link "Trash Delete Report" at bounding box center [1180, 656] width 86 height 19
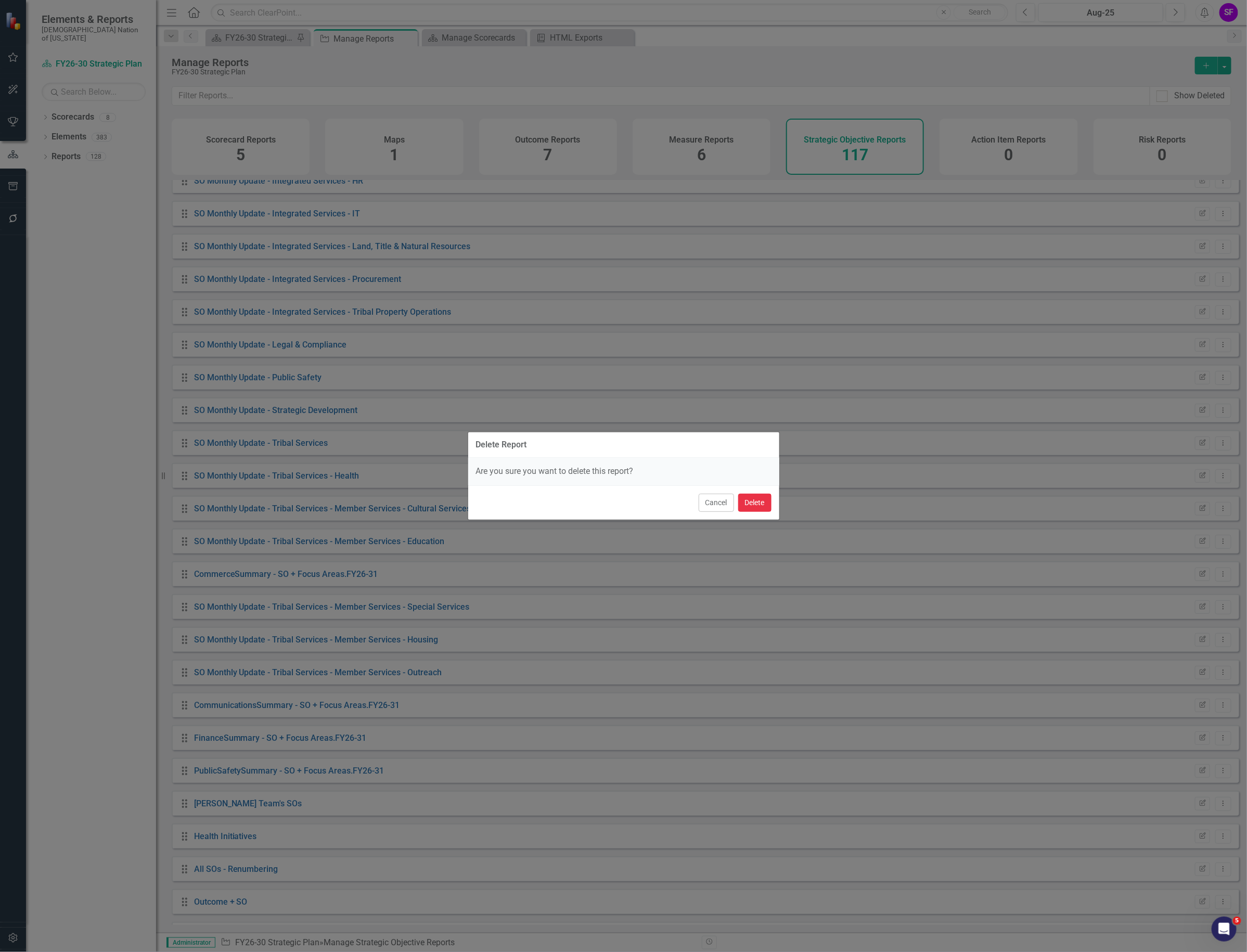
click at [751, 506] on button "Delete" at bounding box center [755, 502] width 33 height 18
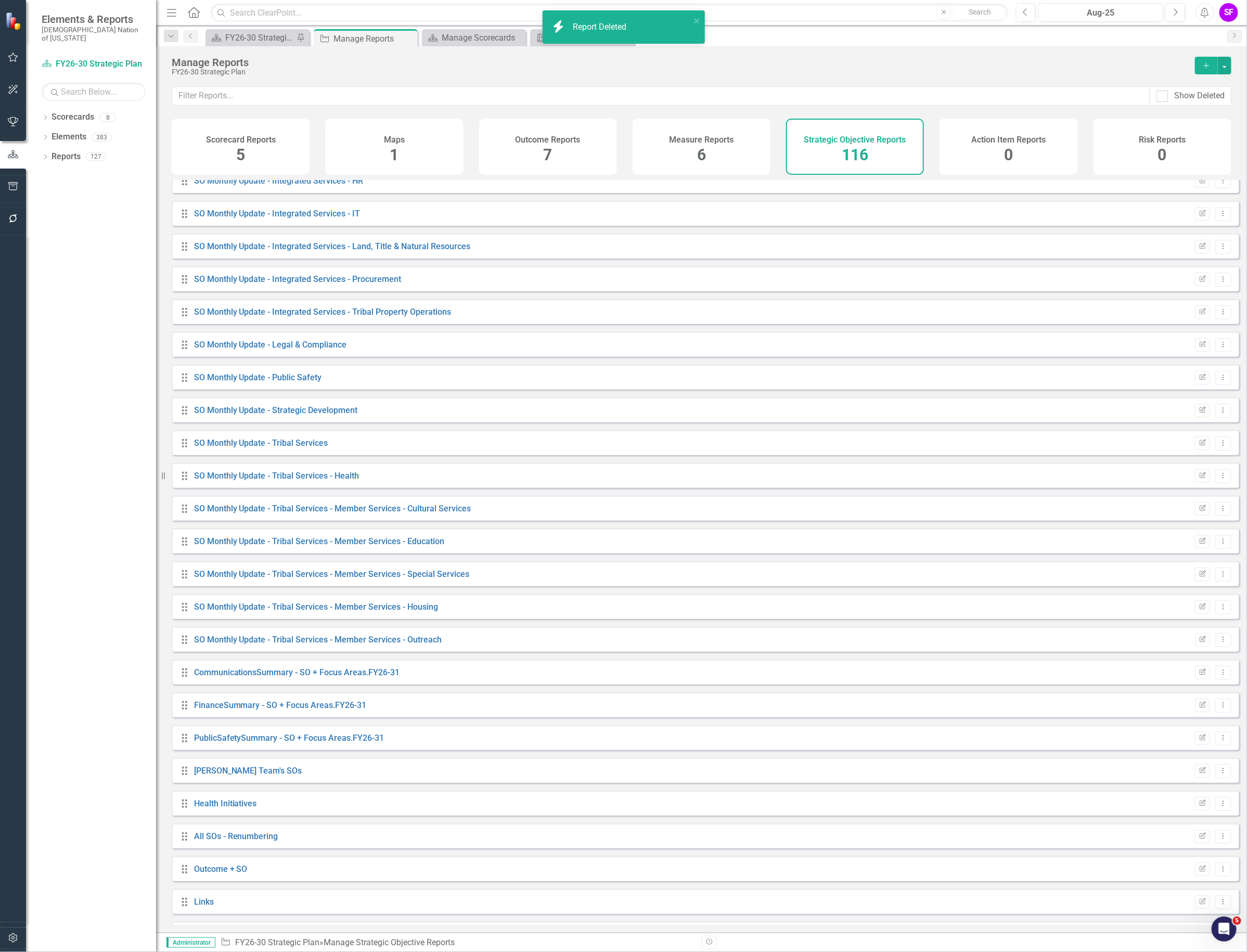
scroll to position [3057, 0]
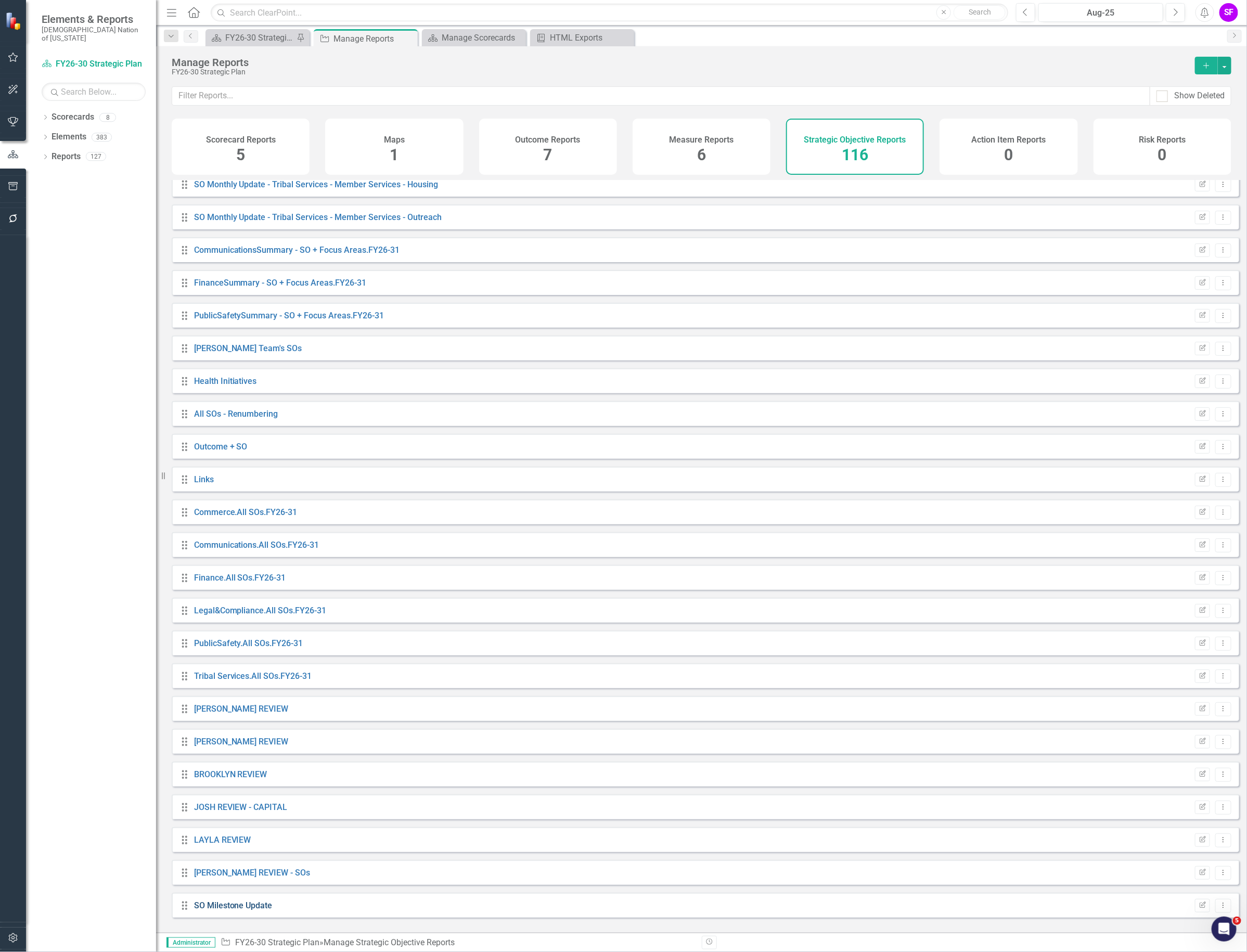
click at [232, 908] on link "SO Milestone Update" at bounding box center [233, 905] width 79 height 10
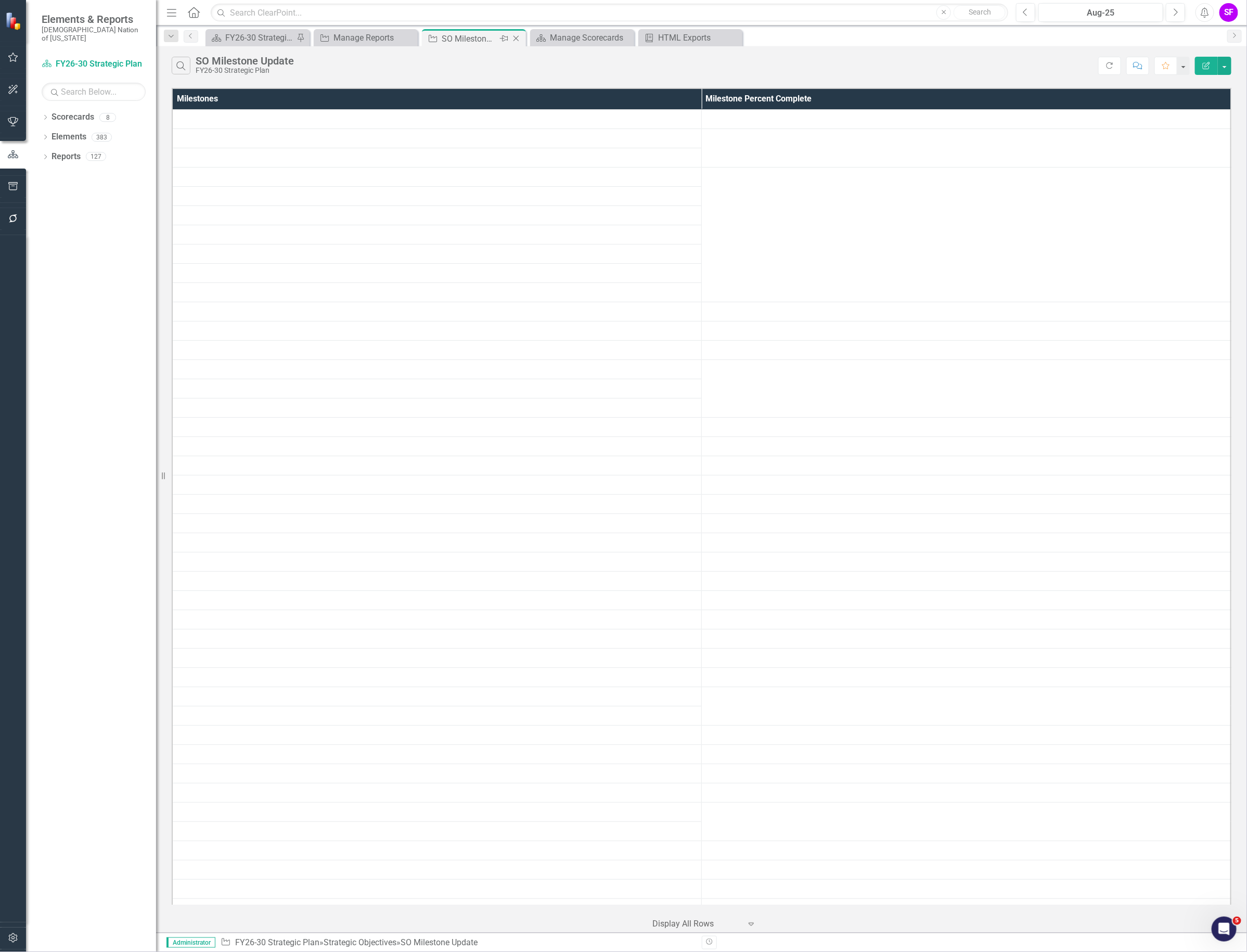
click at [518, 39] on icon "Close" at bounding box center [516, 38] width 11 height 9
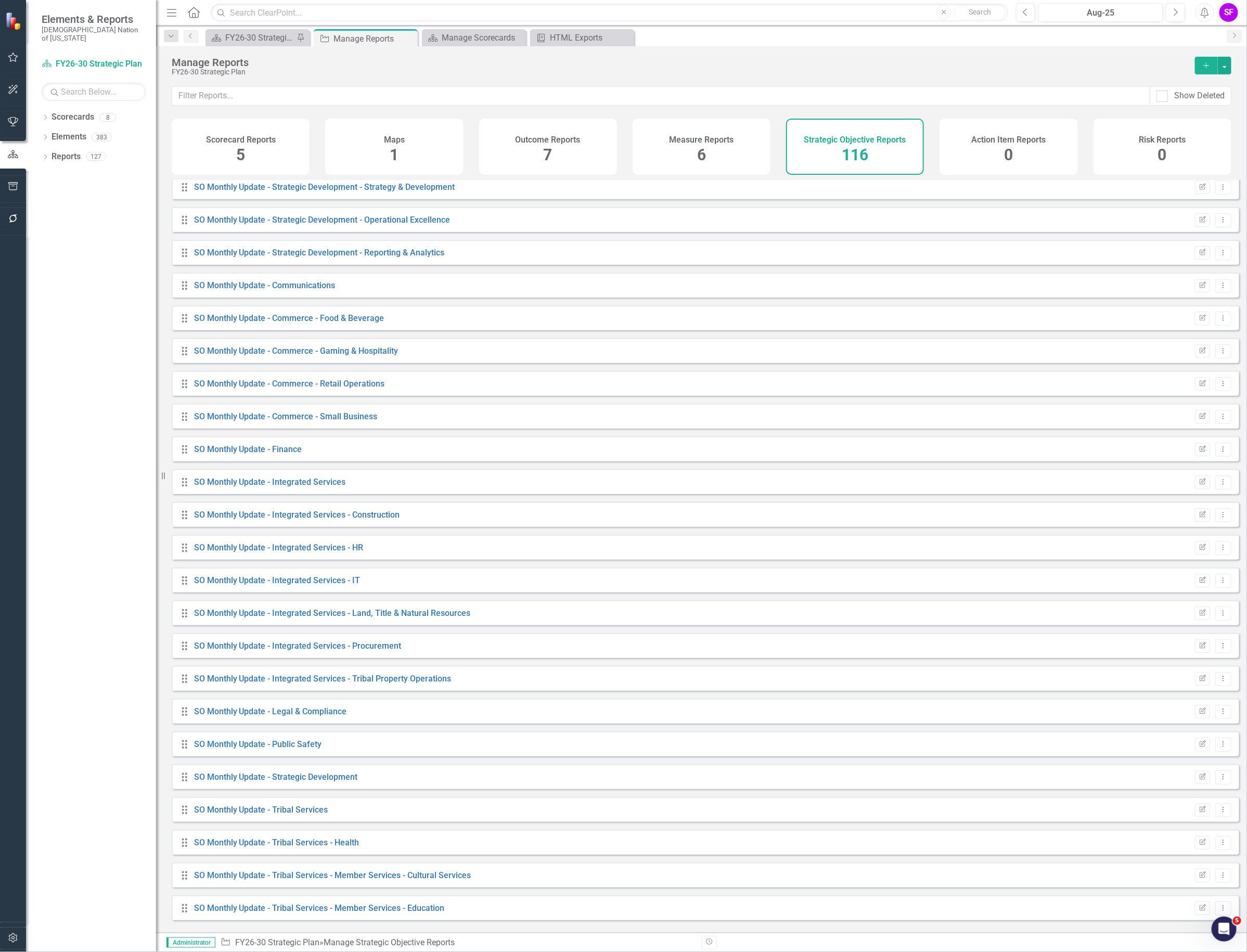
scroll to position [3057, 0]
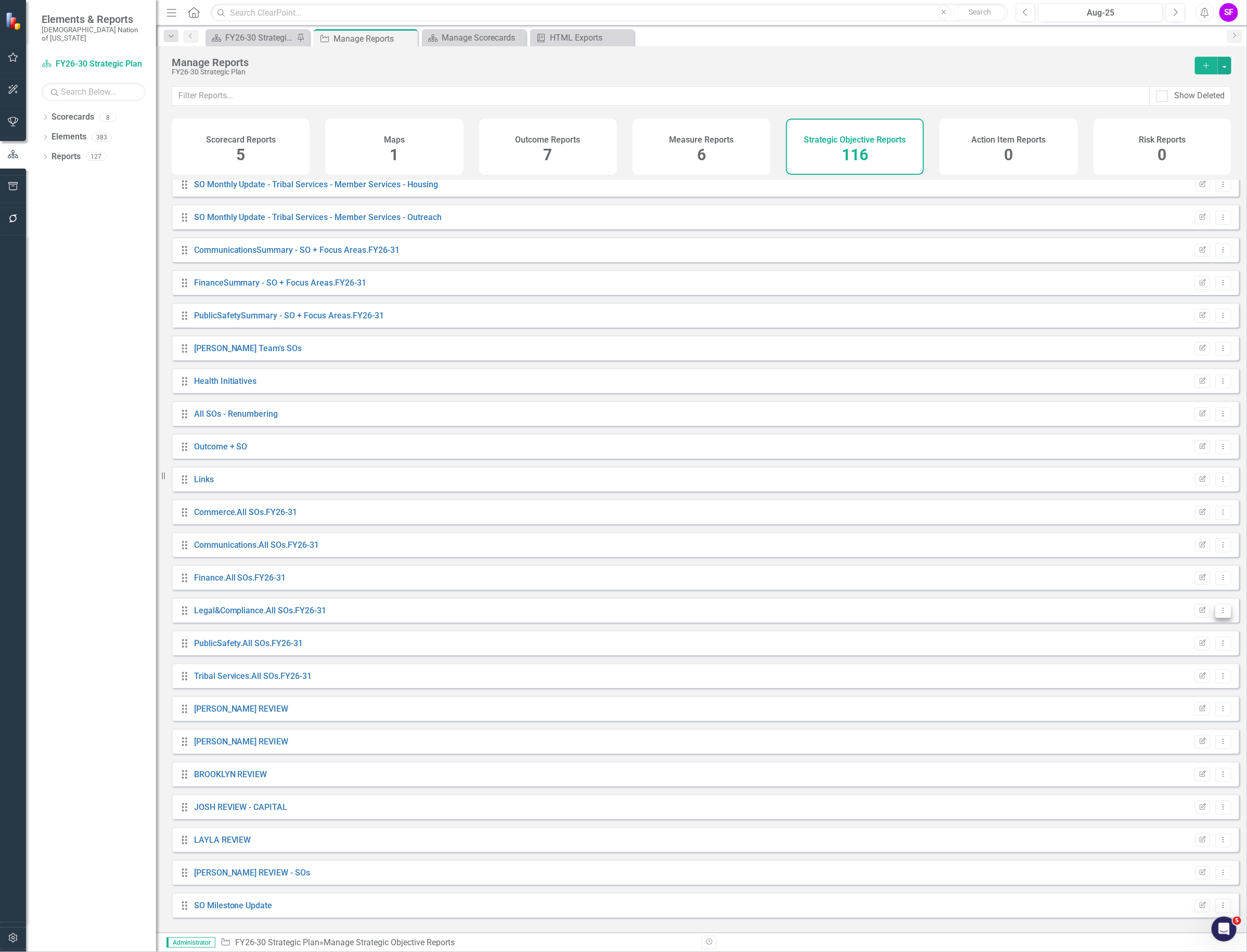
click at [1219, 614] on icon "Dropdown Menu" at bounding box center [1223, 610] width 9 height 7
click at [1180, 690] on link "Trash Delete Report" at bounding box center [1180, 693] width 86 height 19
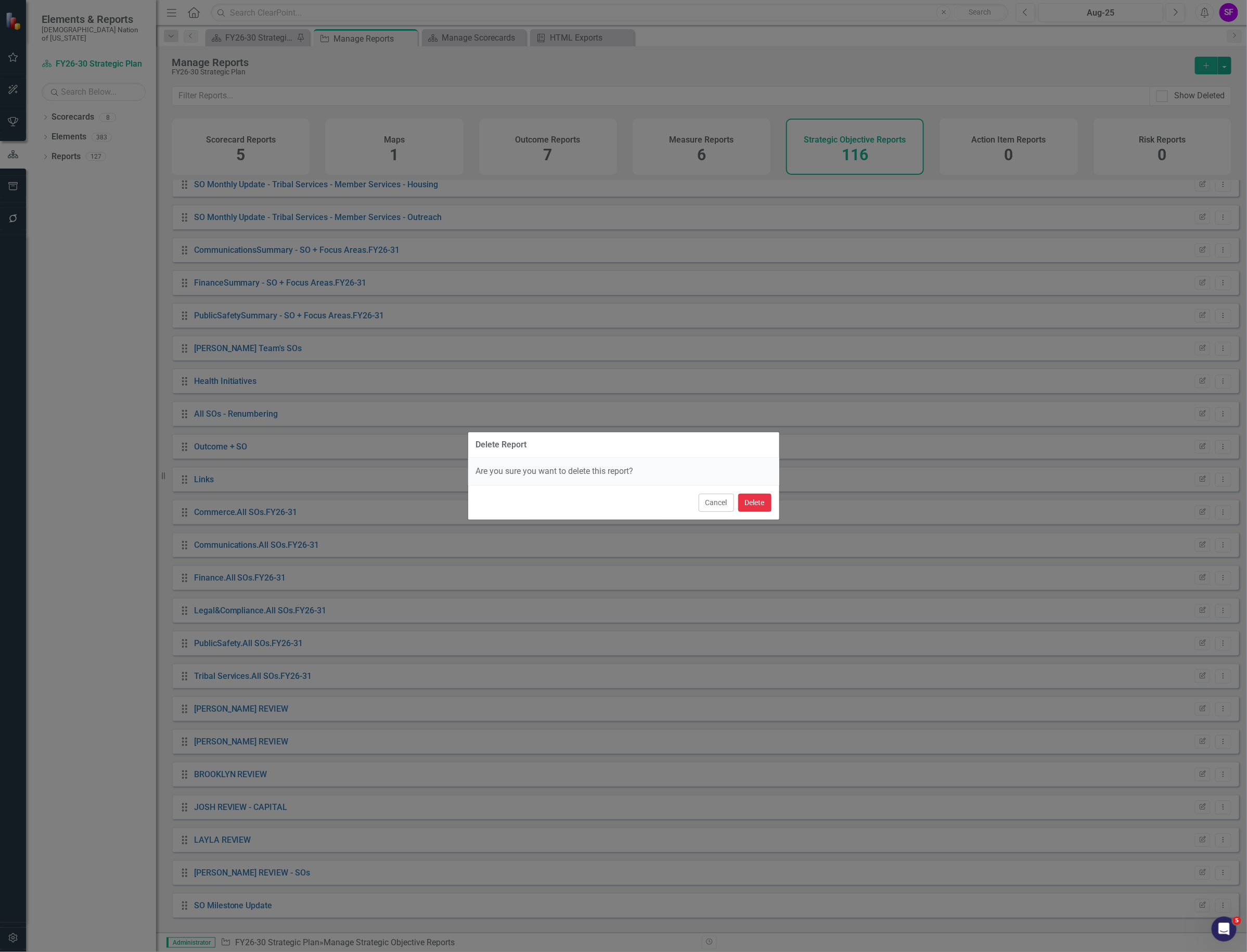
click at [750, 499] on button "Delete" at bounding box center [755, 502] width 33 height 18
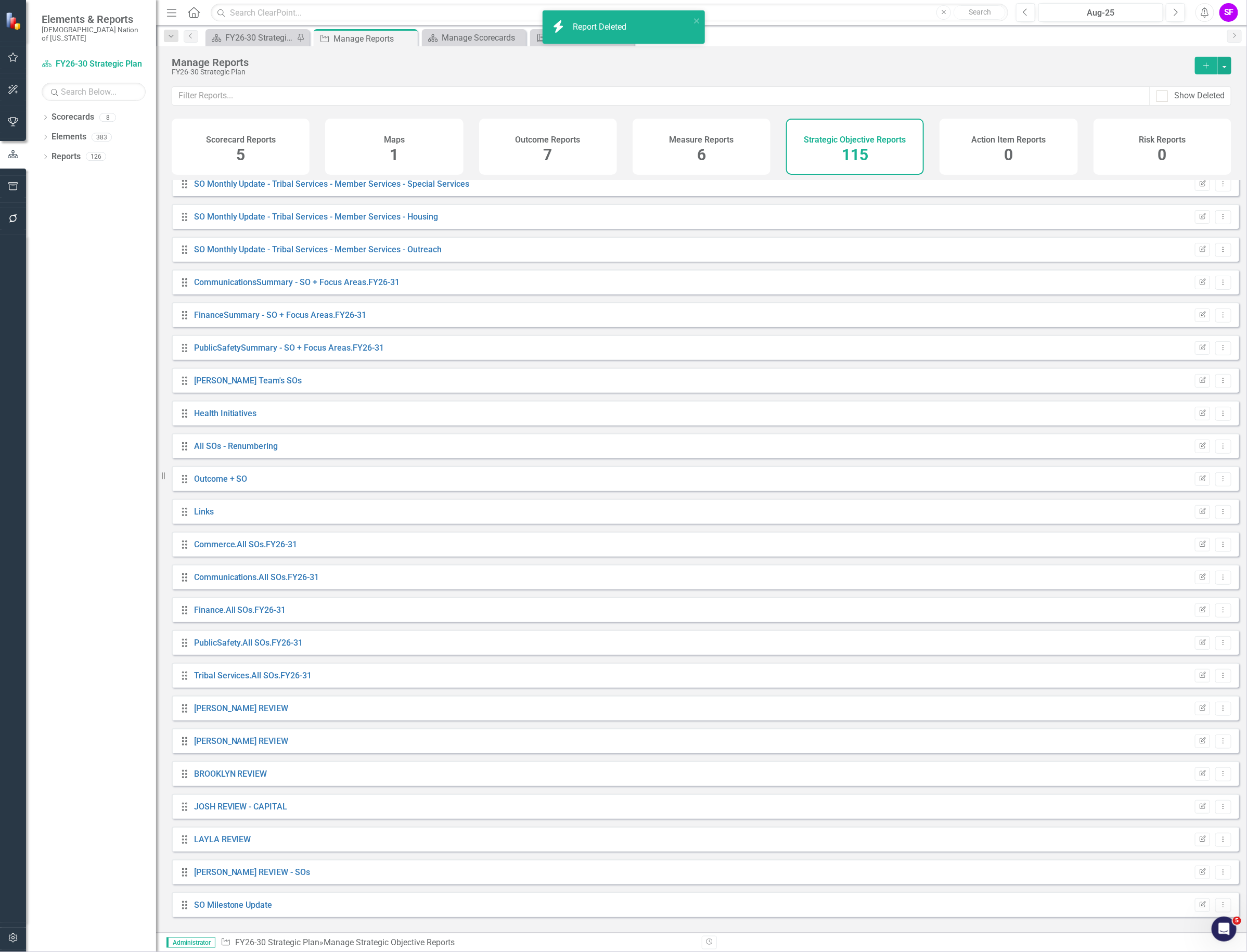
scroll to position [3024, 0]
click at [1219, 679] on icon "Dropdown Menu" at bounding box center [1223, 676] width 9 height 7
click at [1156, 760] on link "Trash Delete Report" at bounding box center [1180, 759] width 86 height 19
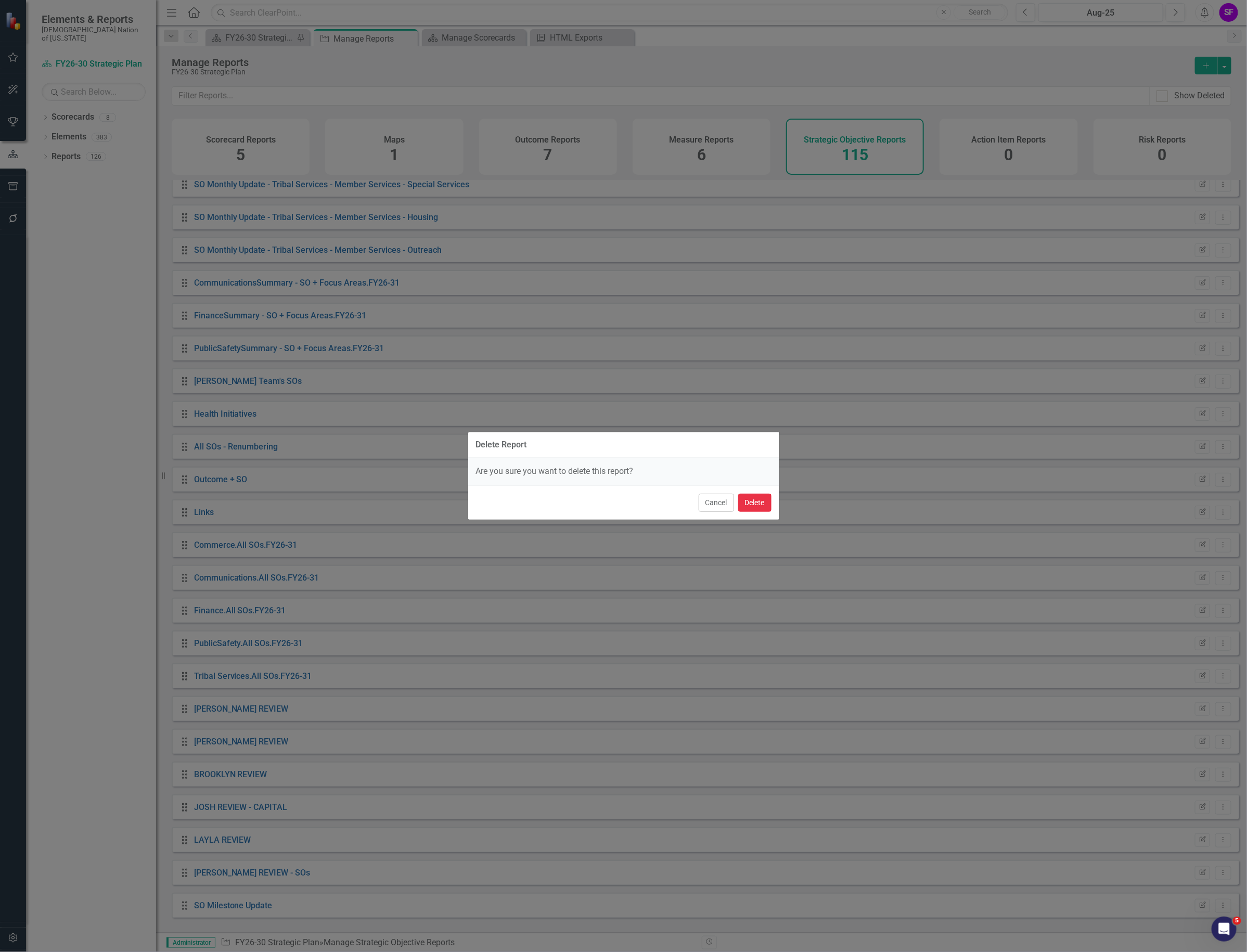
click at [757, 502] on button "Delete" at bounding box center [755, 502] width 33 height 18
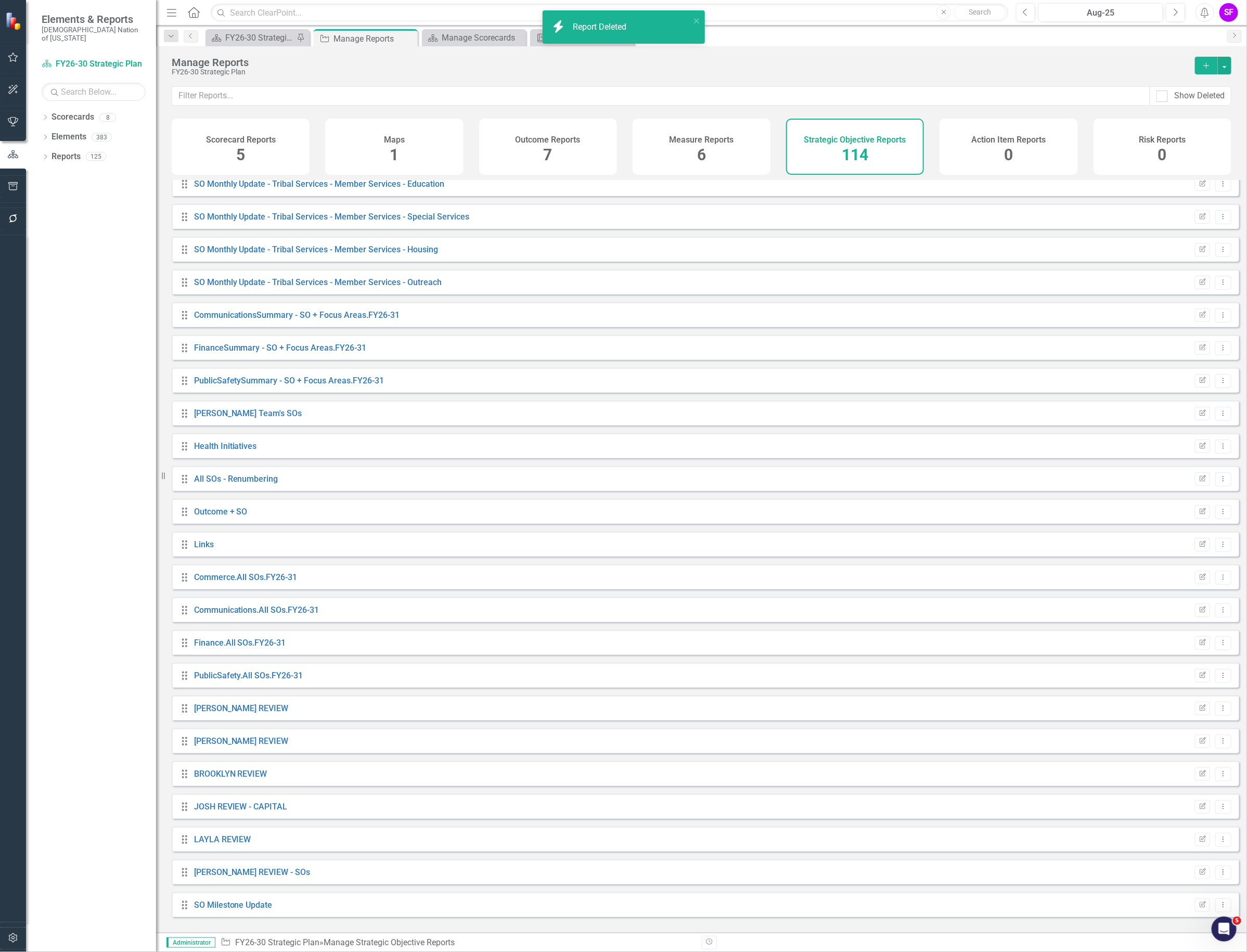
scroll to position [2992, 0]
click at [1224, 580] on icon at bounding box center [1224, 576] width 1 height 5
click at [1166, 663] on link "Trash Delete Report" at bounding box center [1180, 660] width 86 height 19
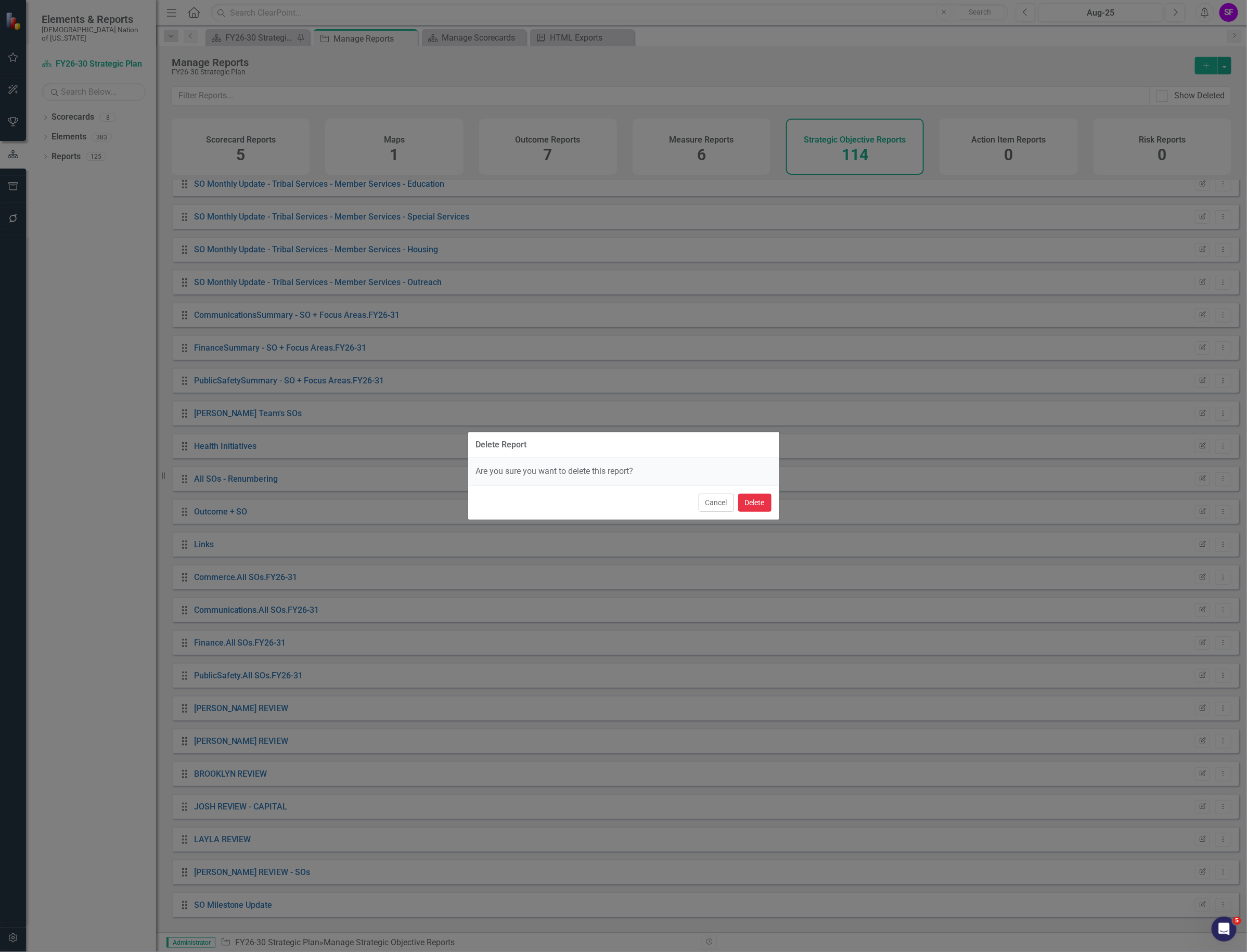
click at [755, 502] on button "Delete" at bounding box center [755, 502] width 33 height 18
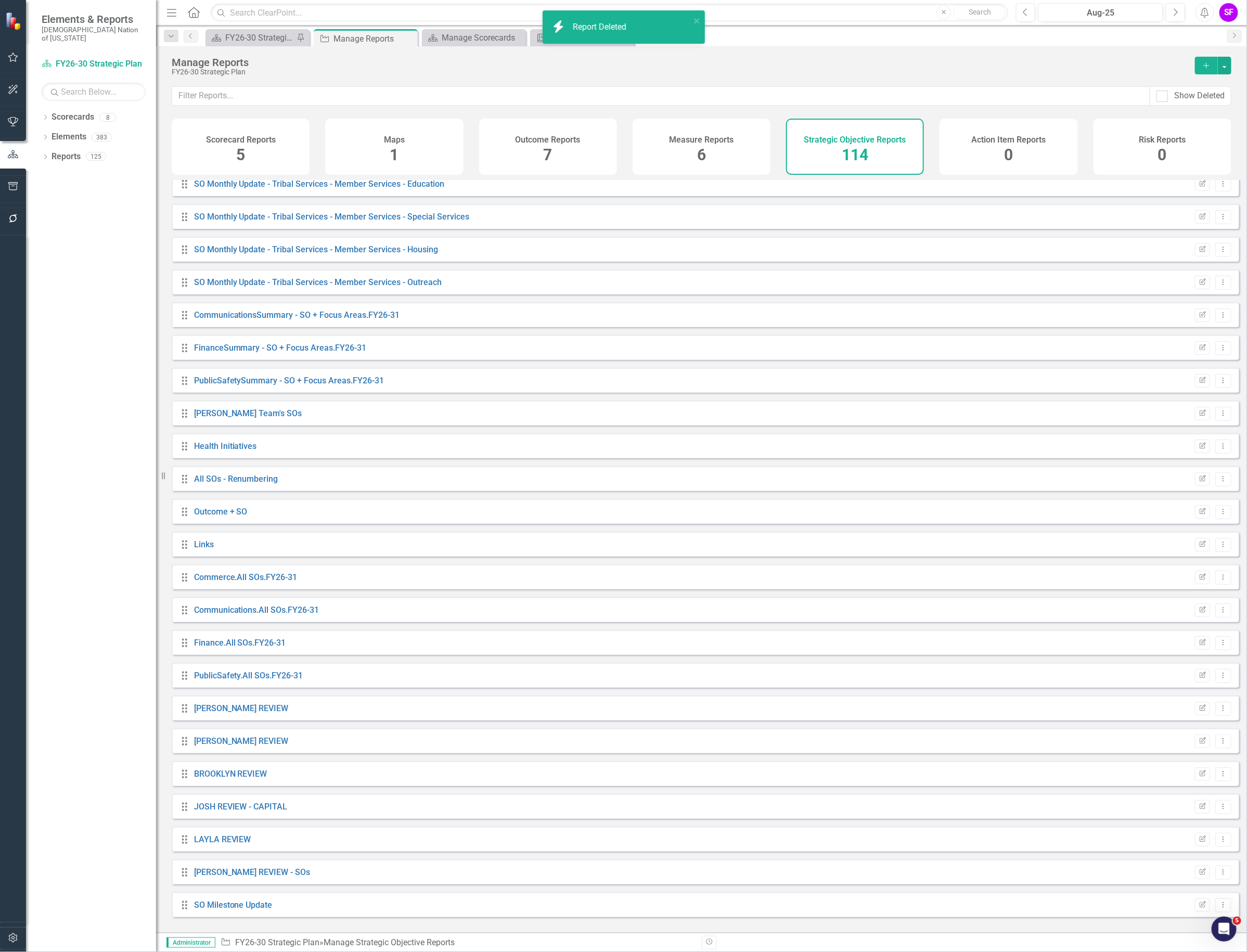
click at [754, 486] on button "Delete" at bounding box center [755, 476] width 33 height 18
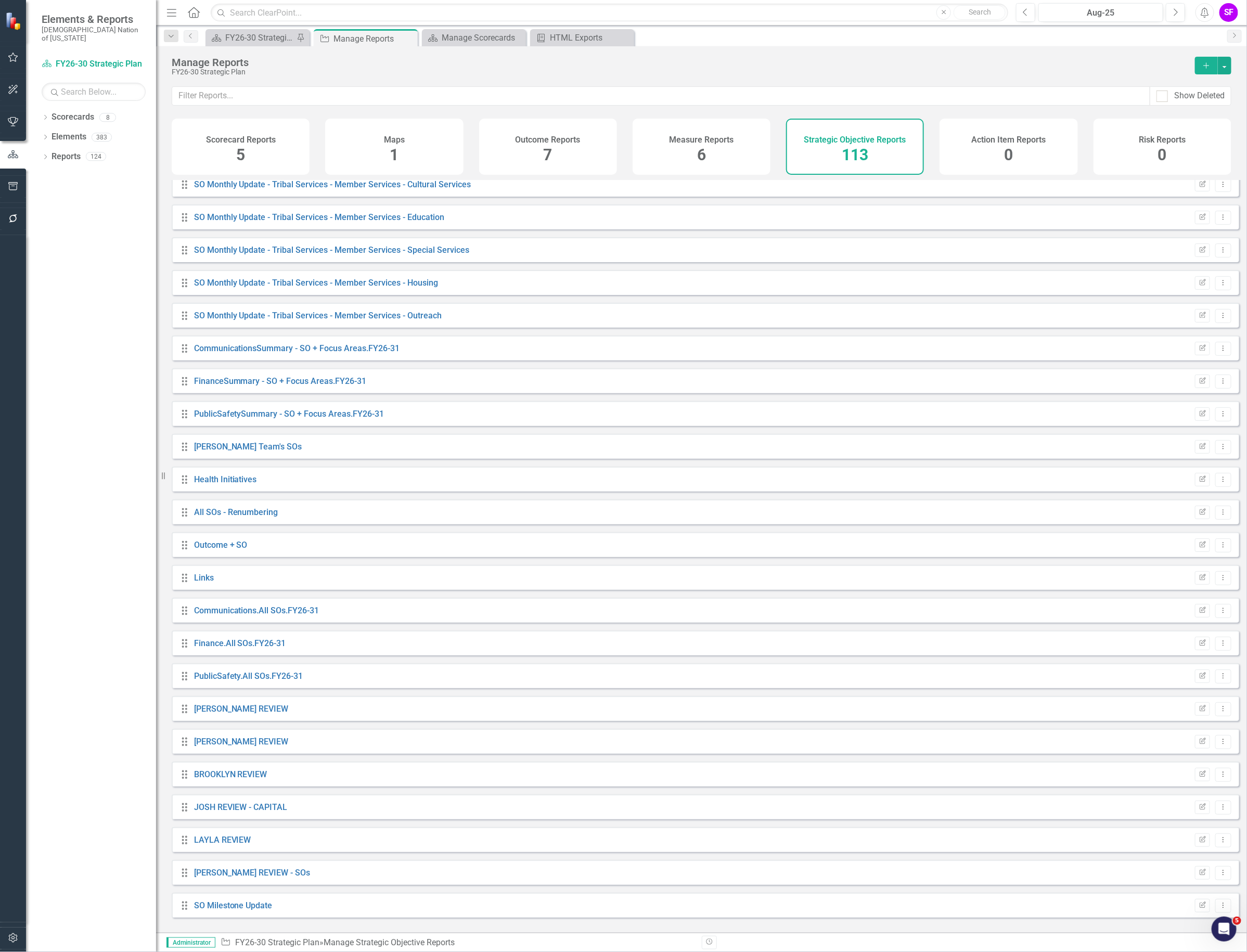
scroll to position [2698, 0]
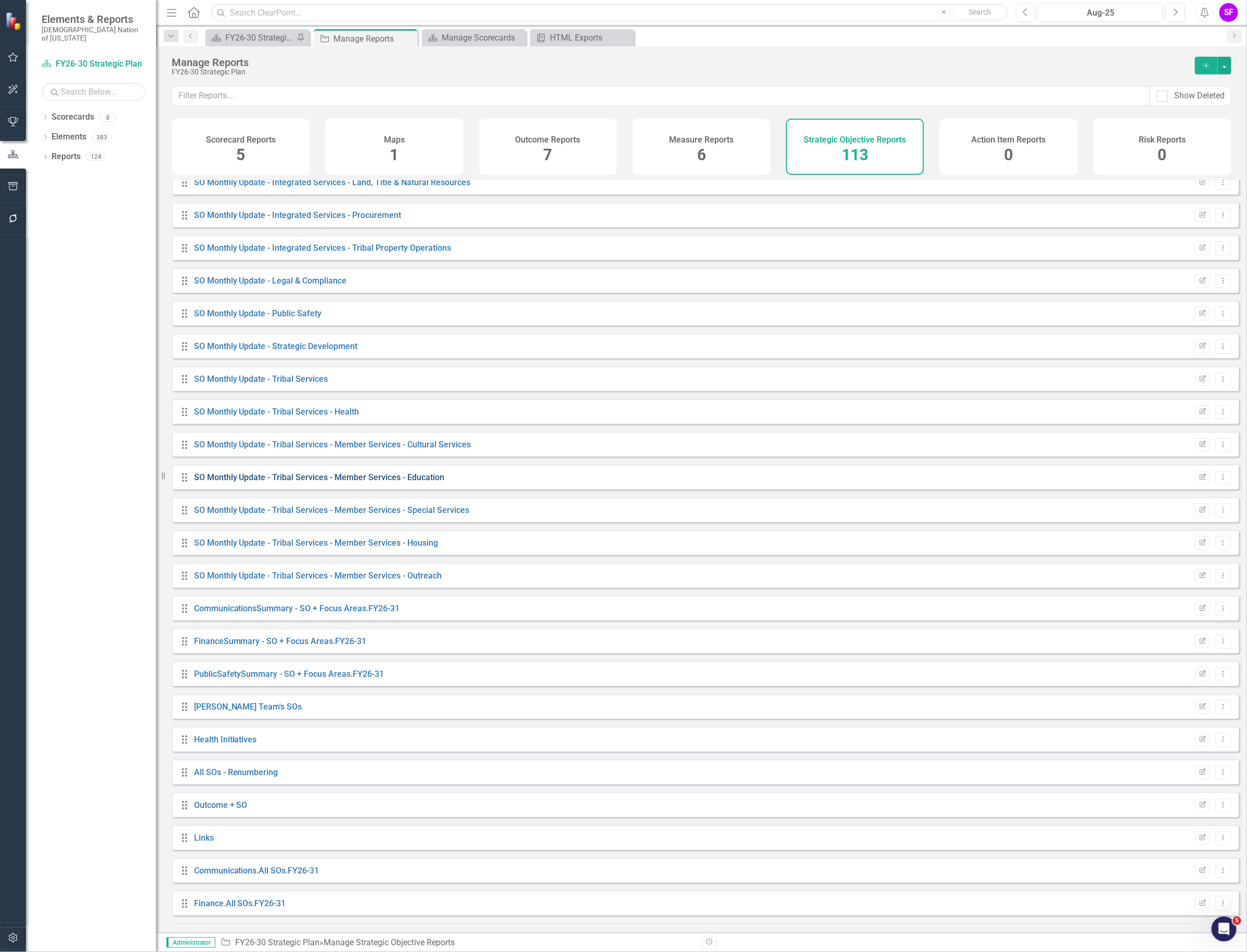
click at [399, 482] on link "SO Monthly Update - Tribal Services - Member Services - Education" at bounding box center [319, 477] width 251 height 10
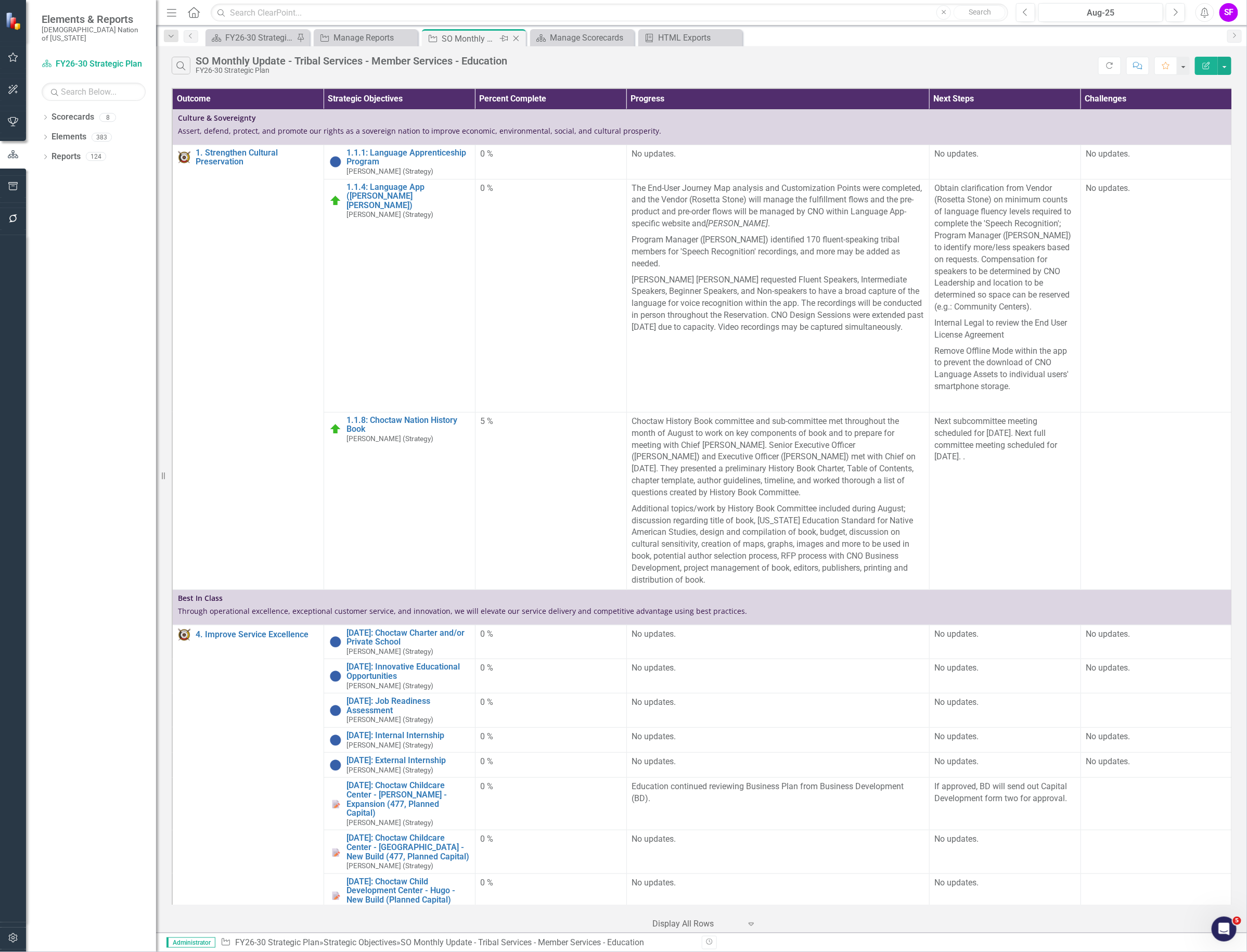
click at [516, 35] on icon "Close" at bounding box center [516, 38] width 11 height 9
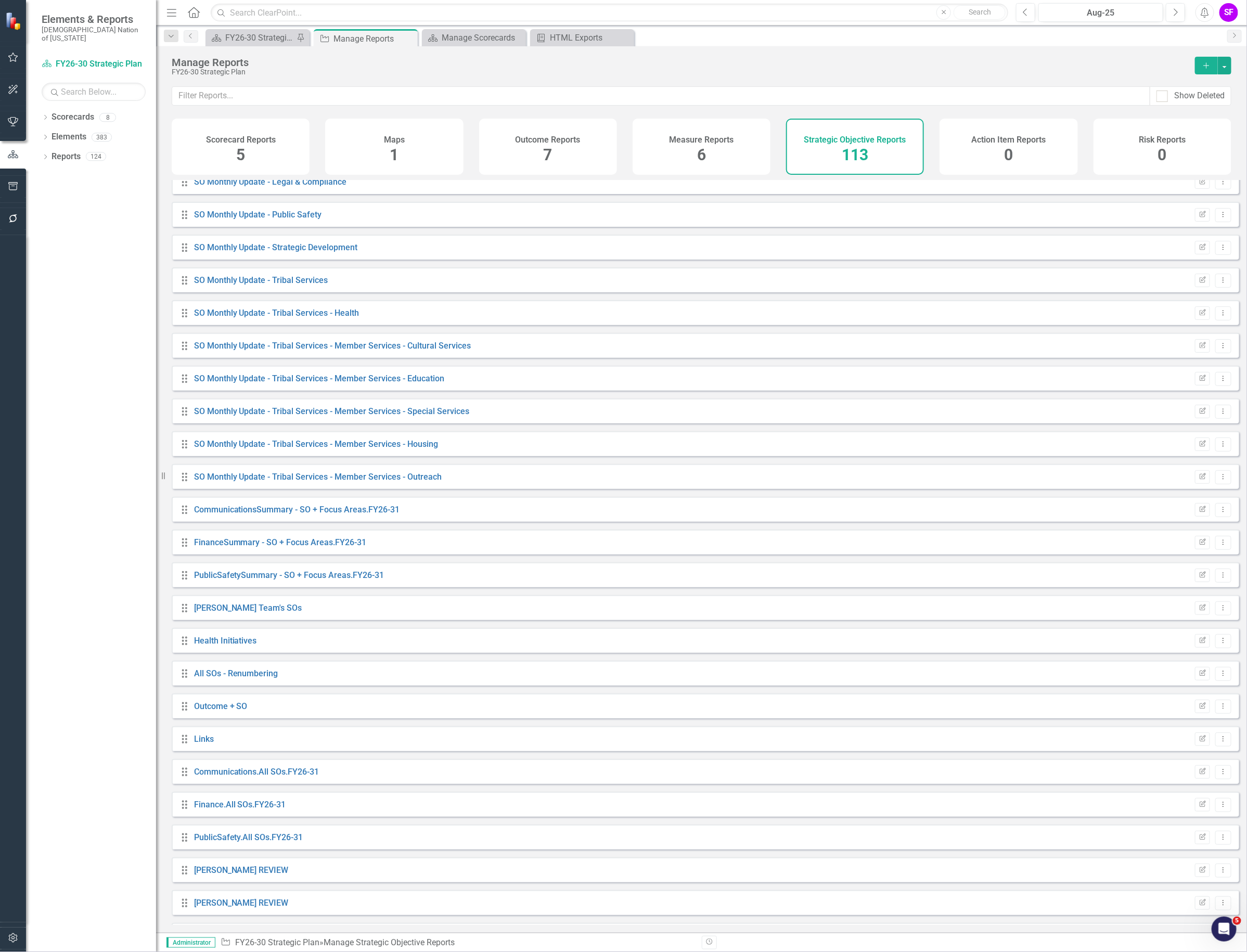
scroll to position [2797, 0]
click at [396, 417] on link "SO Monthly Update - Tribal Services - Member Services - Special Services" at bounding box center [332, 412] width 275 height 10
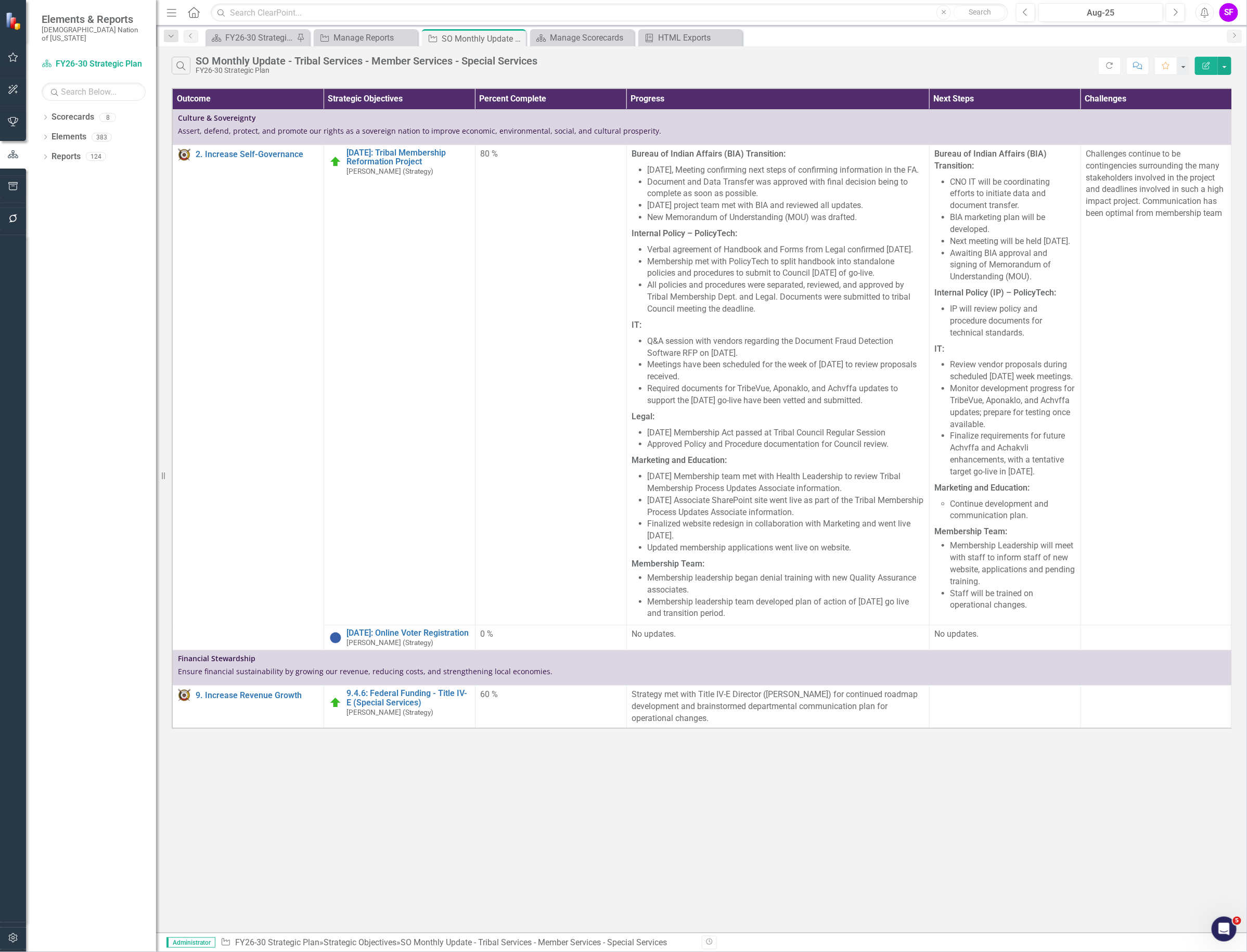
scroll to position [0, 1]
click at [388, 38] on div "Manage Reports" at bounding box center [368, 37] width 69 height 13
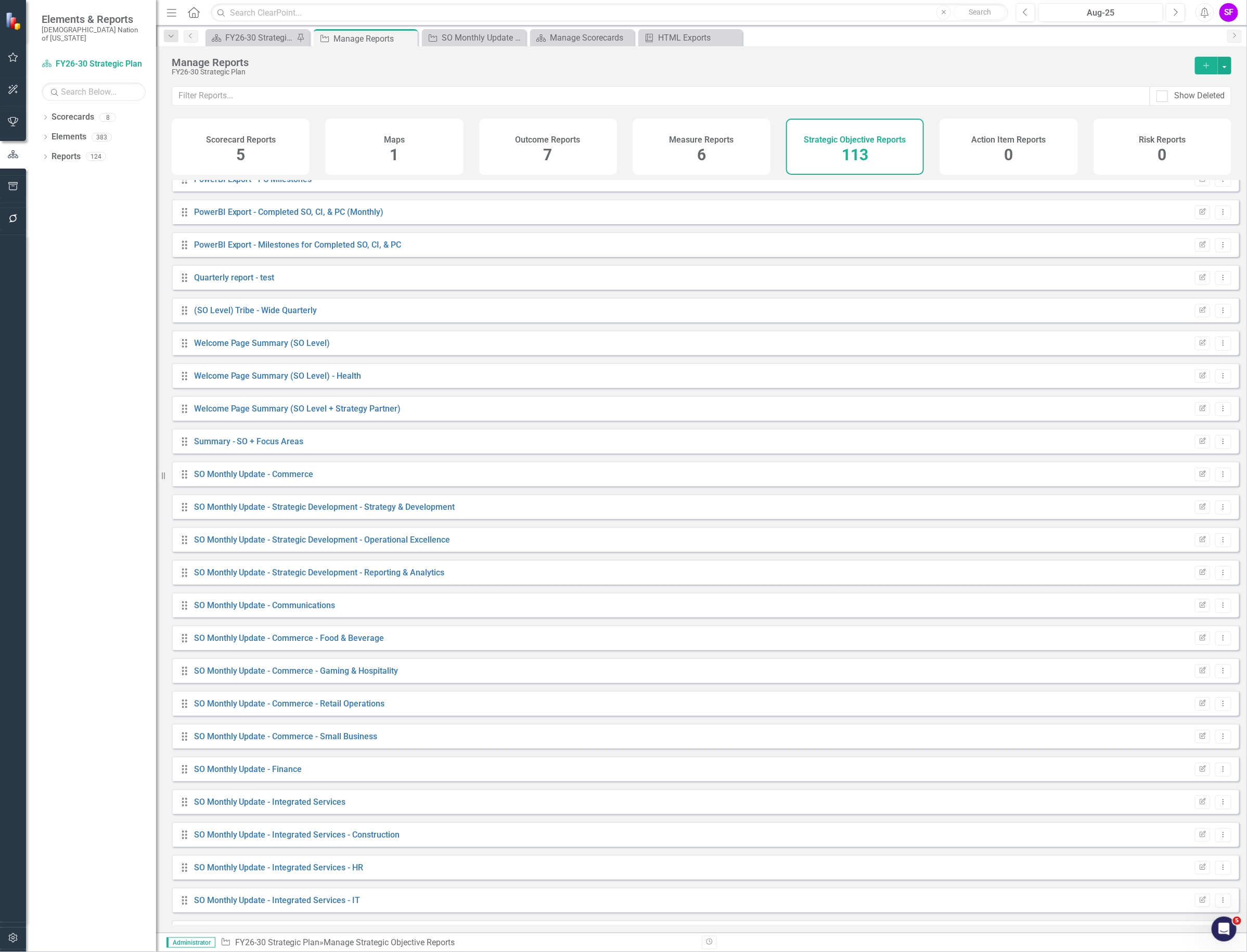
scroll to position [1951, 0]
click at [510, 111] on div "Show Deleted" at bounding box center [701, 102] width 1091 height 32
click at [517, 87] on input "text" at bounding box center [661, 96] width 978 height 19
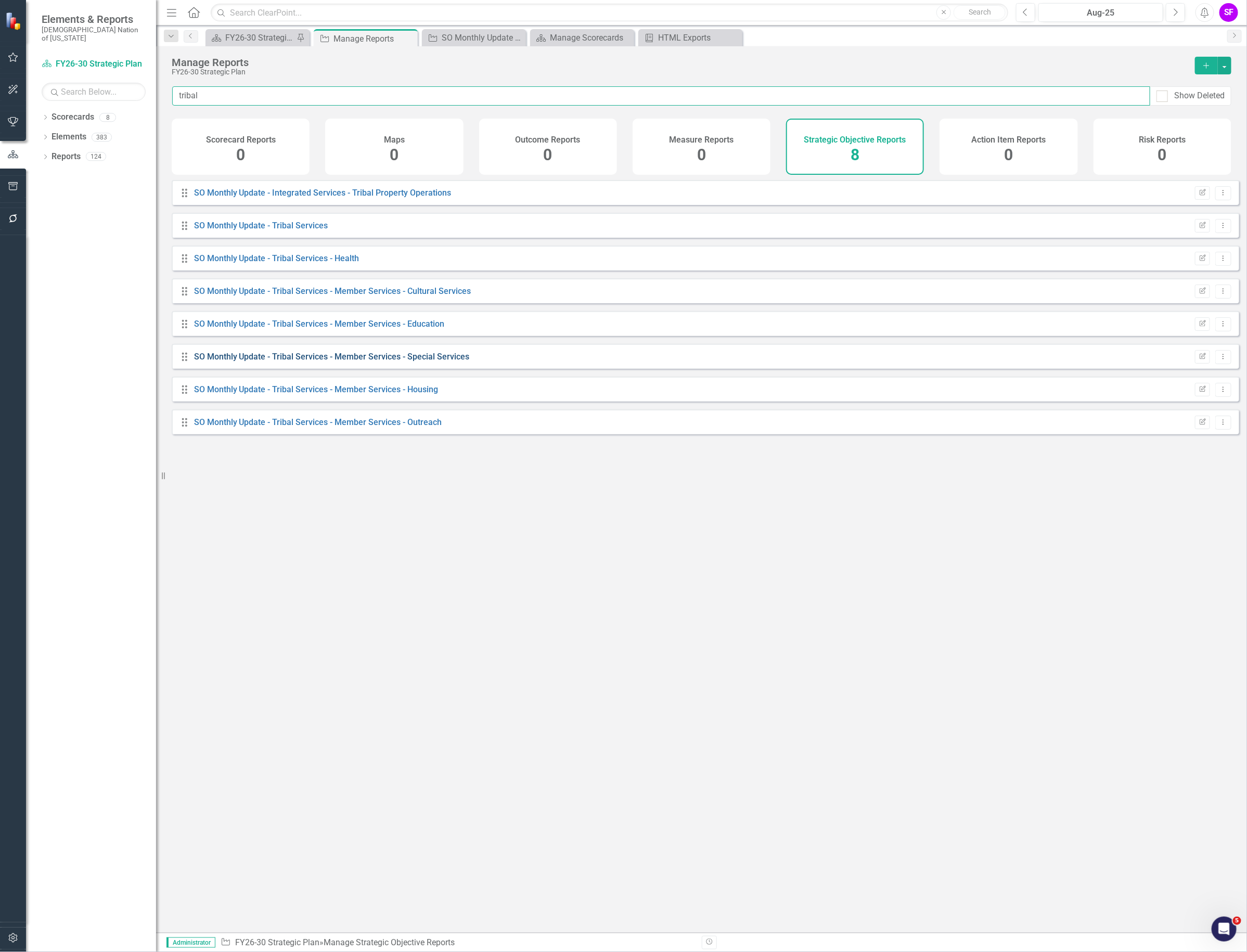
type input "tribal"
click at [444, 362] on link "SO Monthly Update - Tribal Services - Member Services - Special Services" at bounding box center [332, 357] width 275 height 10
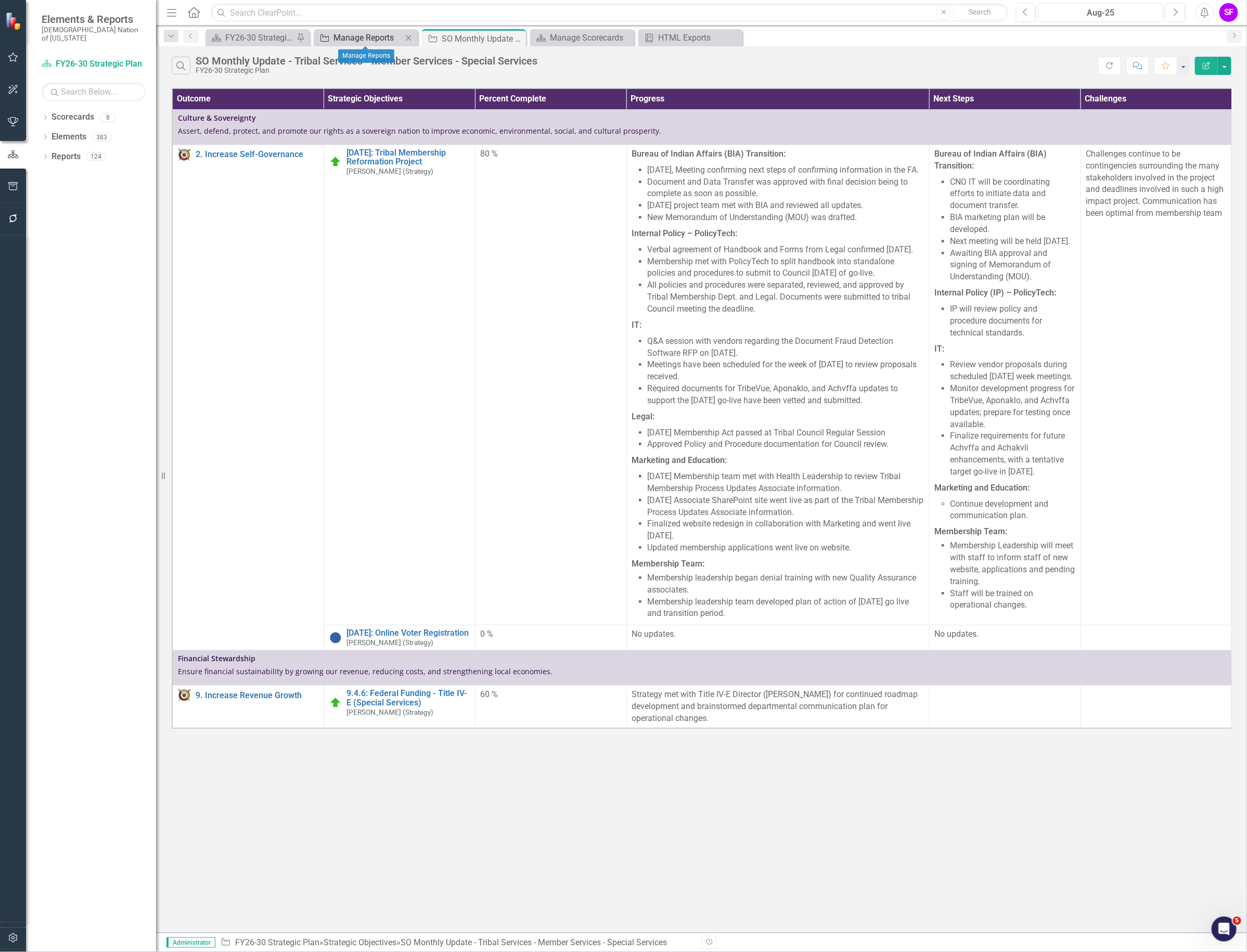
click at [375, 38] on div "Manage Reports" at bounding box center [368, 37] width 69 height 13
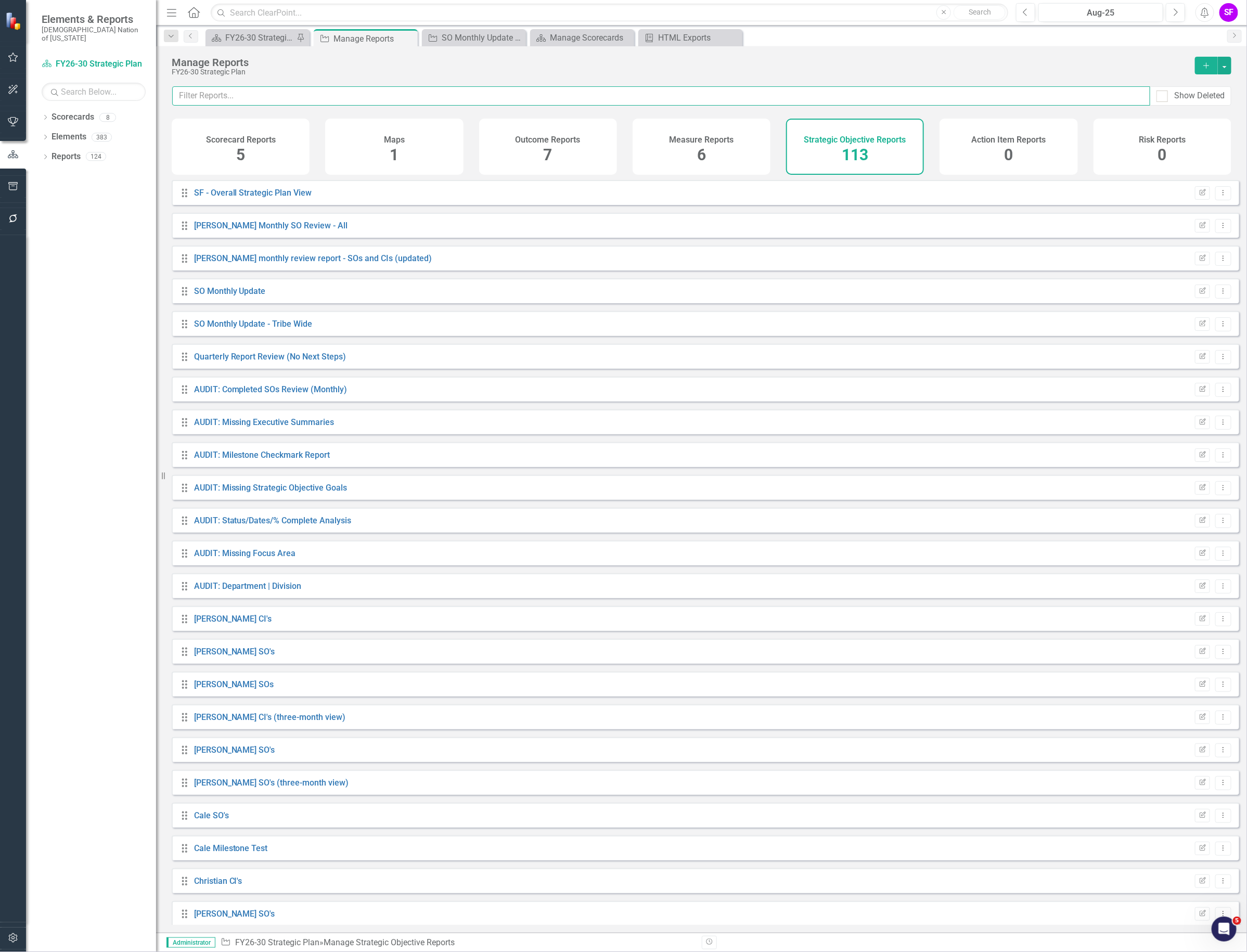
click at [415, 98] on input "text" at bounding box center [661, 96] width 978 height 19
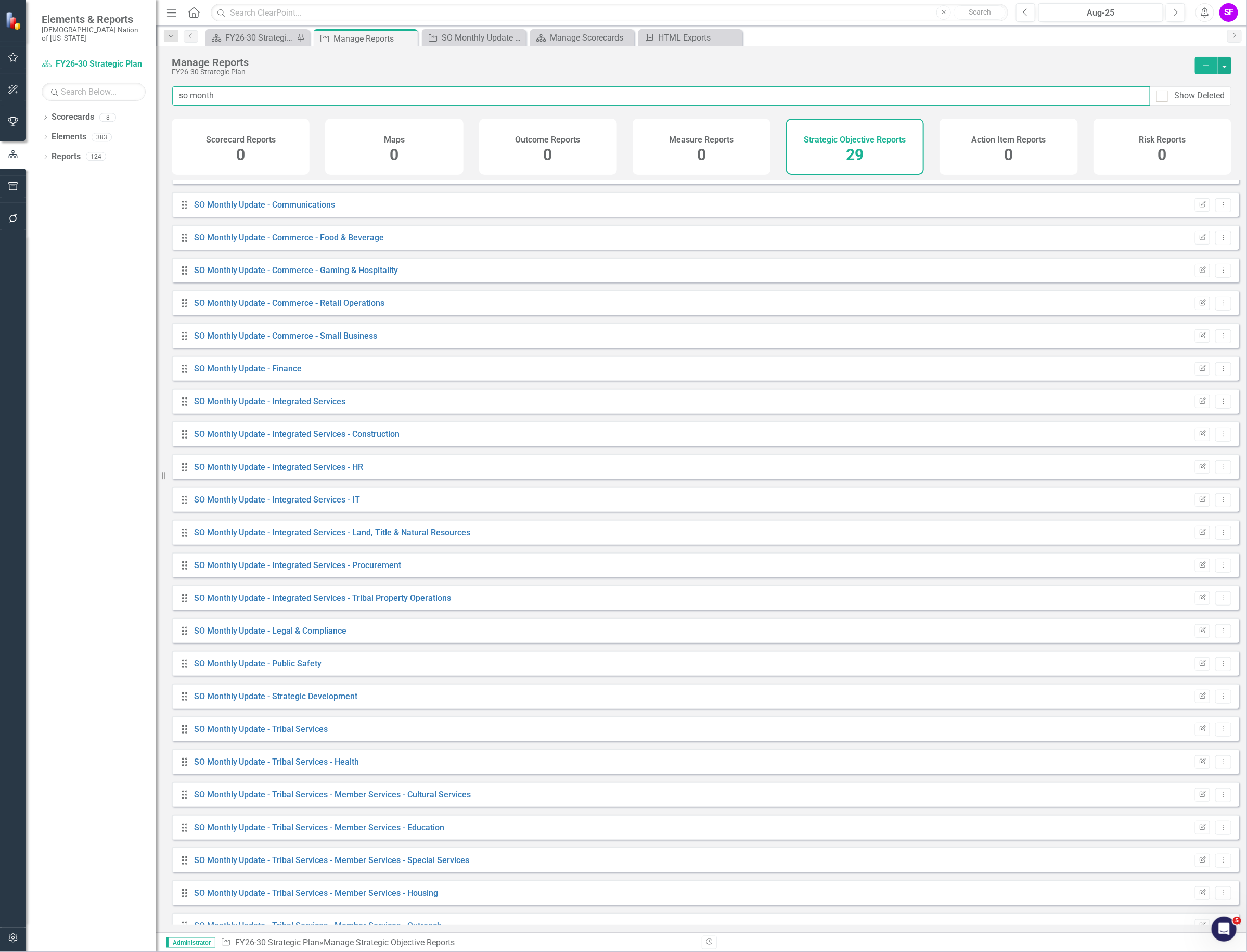
scroll to position [206, 0]
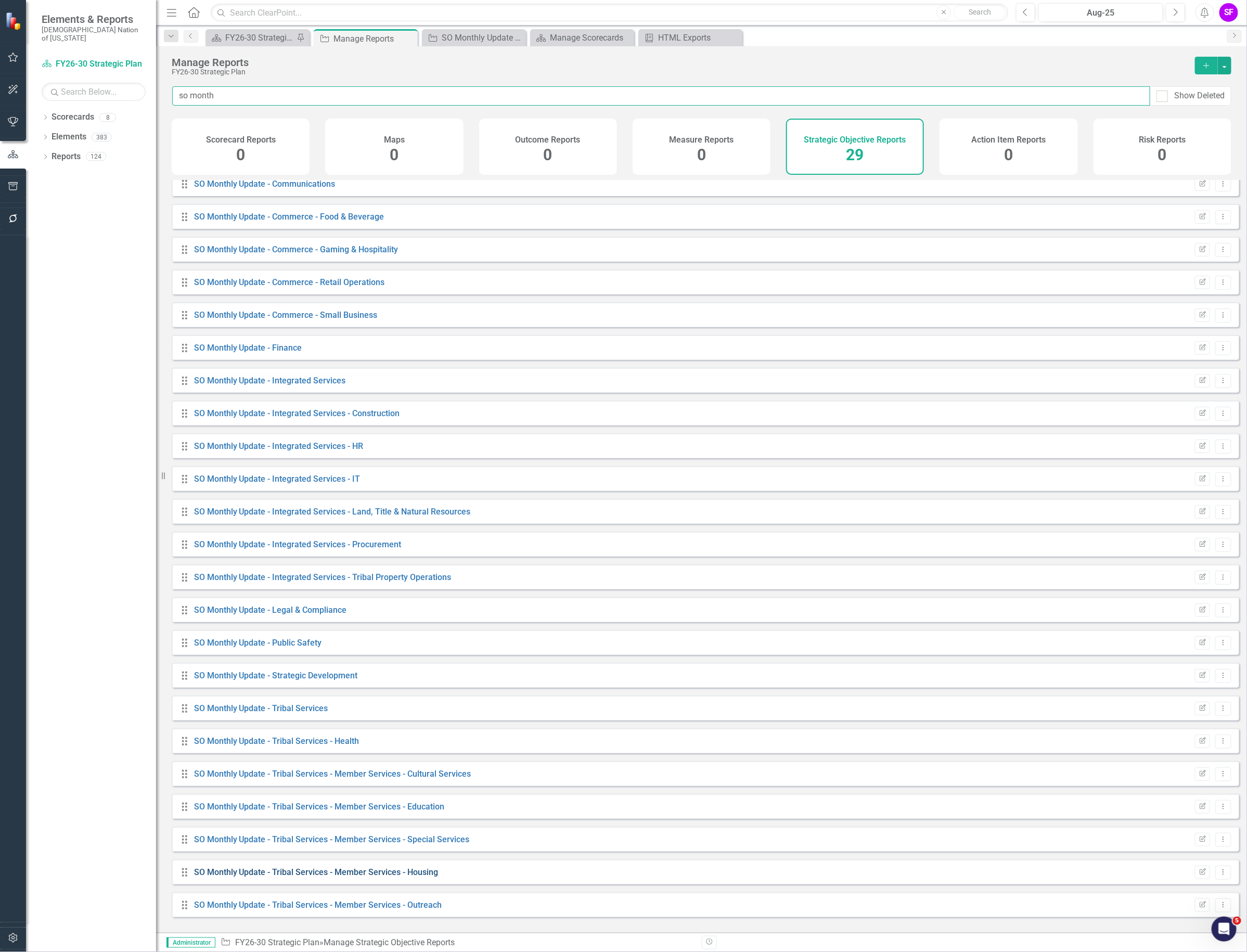
type input "so month"
click at [384, 877] on link "SO Monthly Update - Tribal Services - Member Services - Housing" at bounding box center [316, 873] width 244 height 10
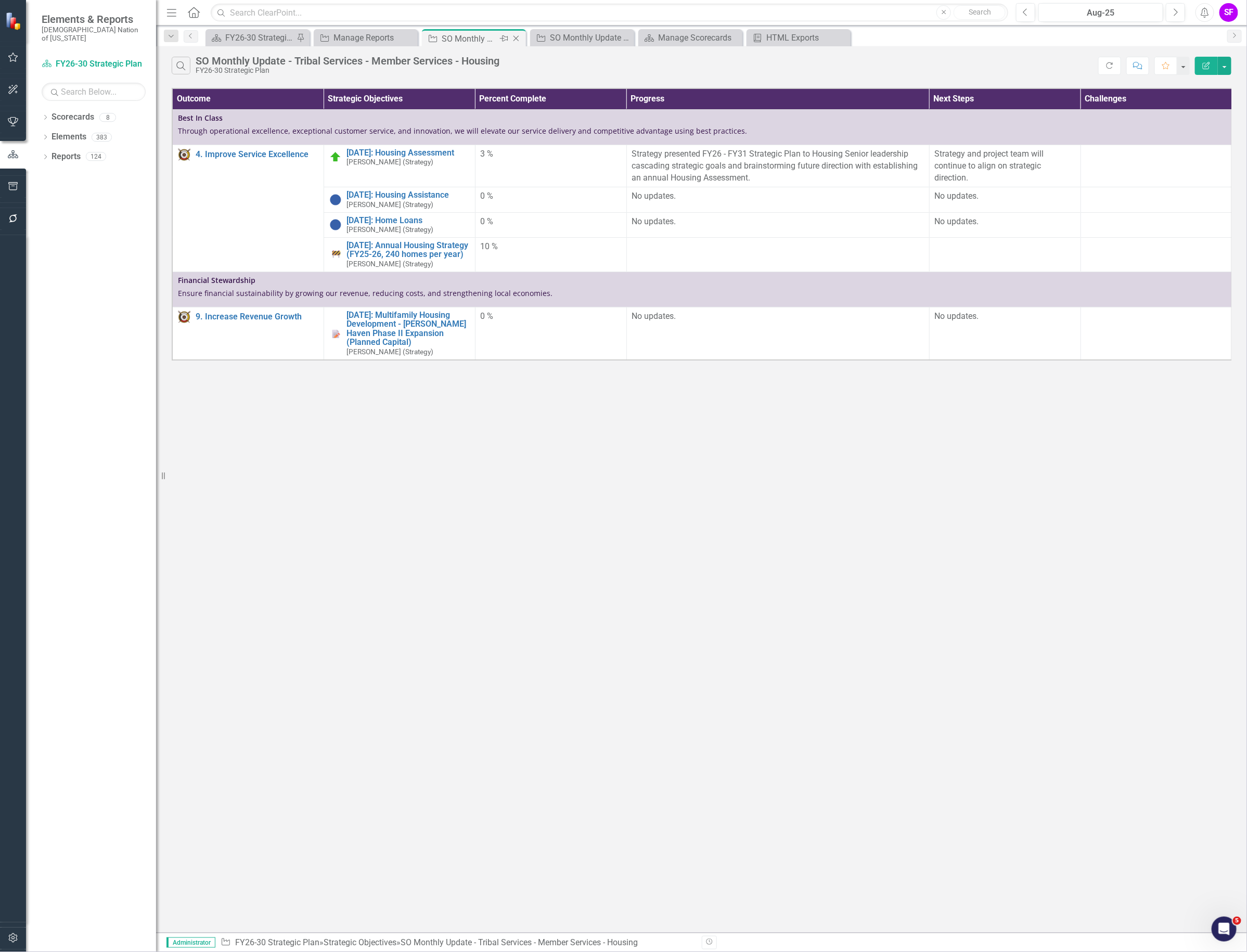
click at [516, 40] on icon "Close" at bounding box center [516, 38] width 11 height 9
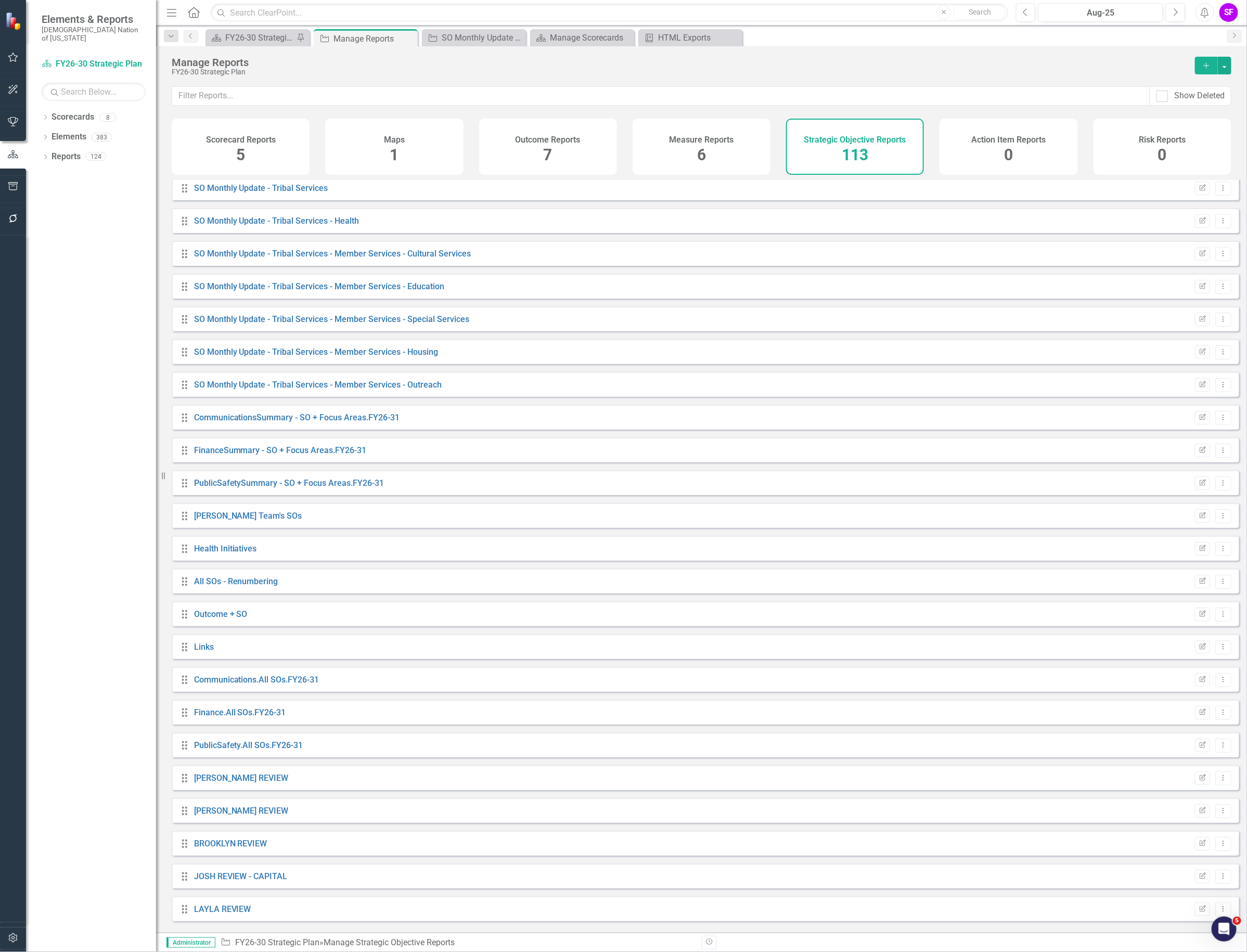
scroll to position [2958, 0]
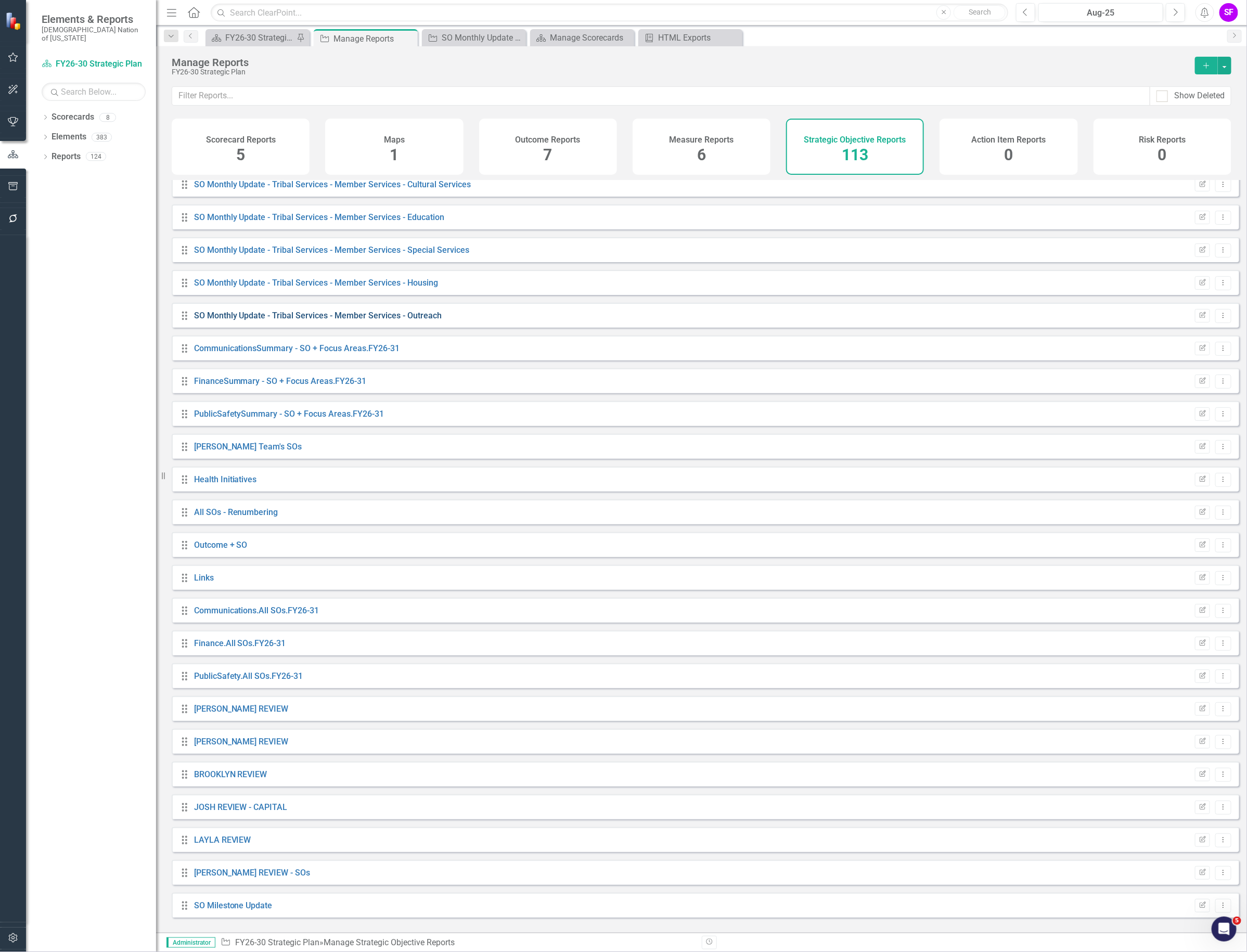
click at [286, 321] on link "SO Monthly Update - Tribal Services - Member Services - Outreach" at bounding box center [318, 315] width 248 height 10
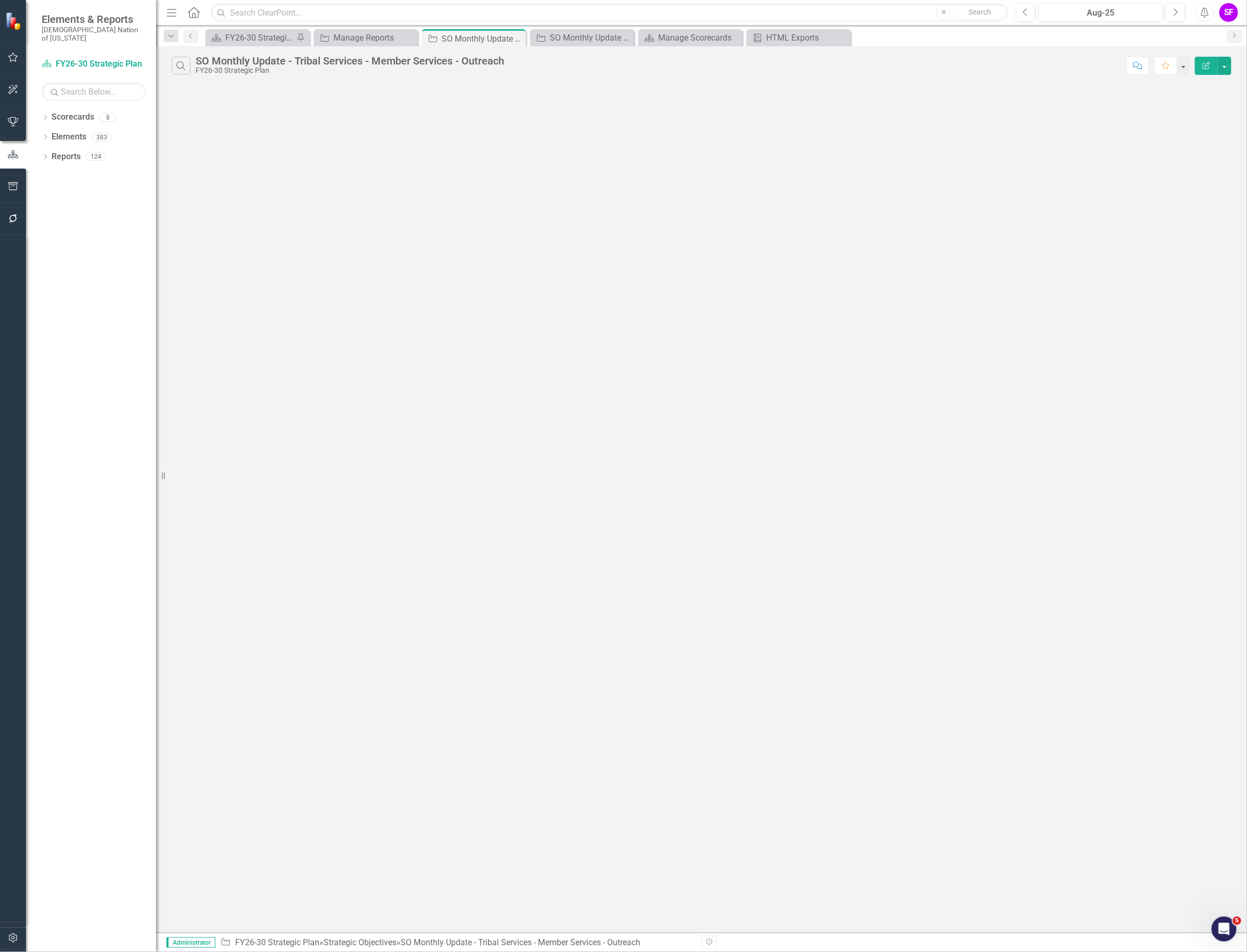
click at [375, 173] on div "Search SO Monthly Update - Tribal Services - Member Services - Outreach FY26-30…" at bounding box center [701, 490] width 1091 height 886
click at [514, 37] on icon at bounding box center [517, 39] width 6 height 6
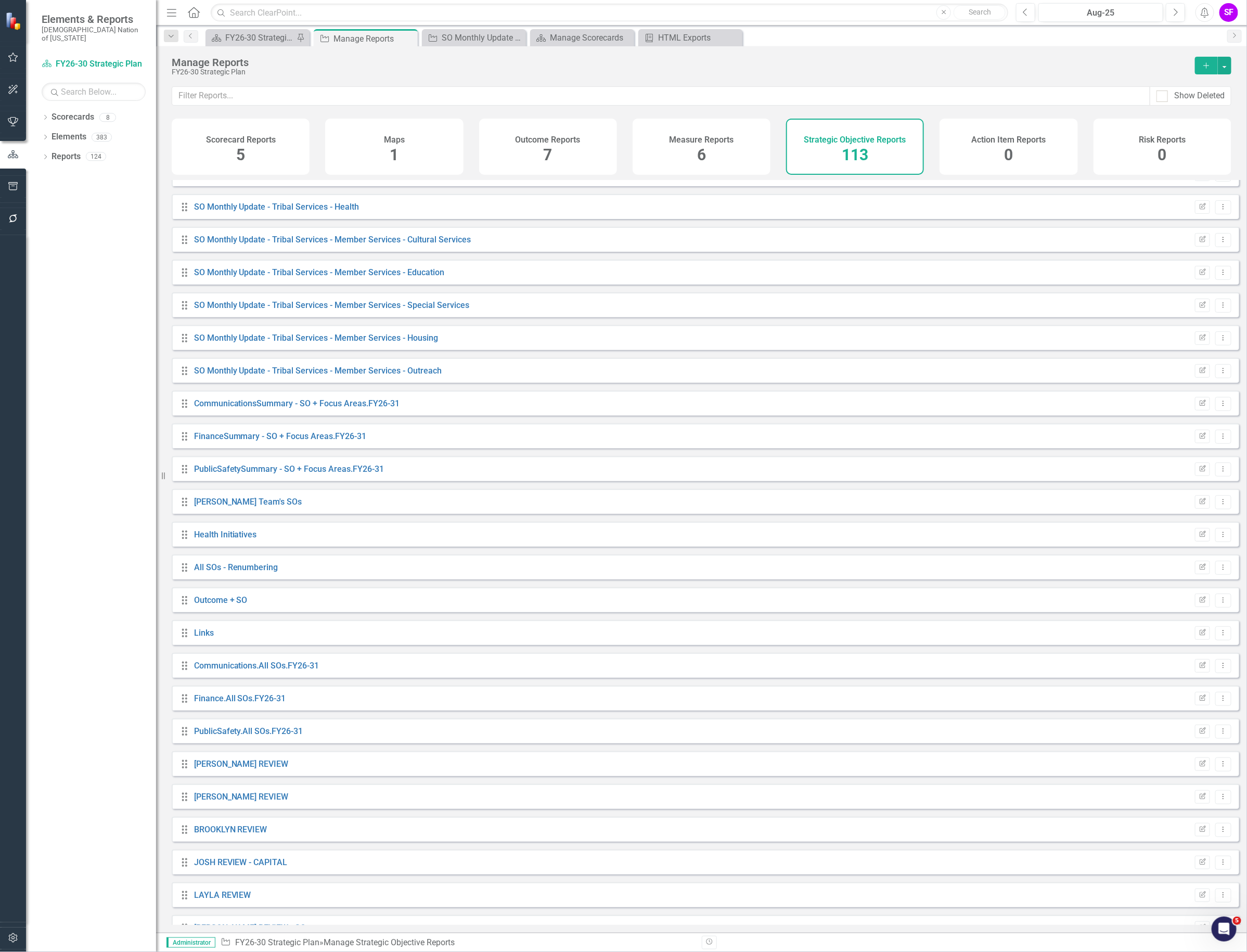
scroll to position [2958, 0]
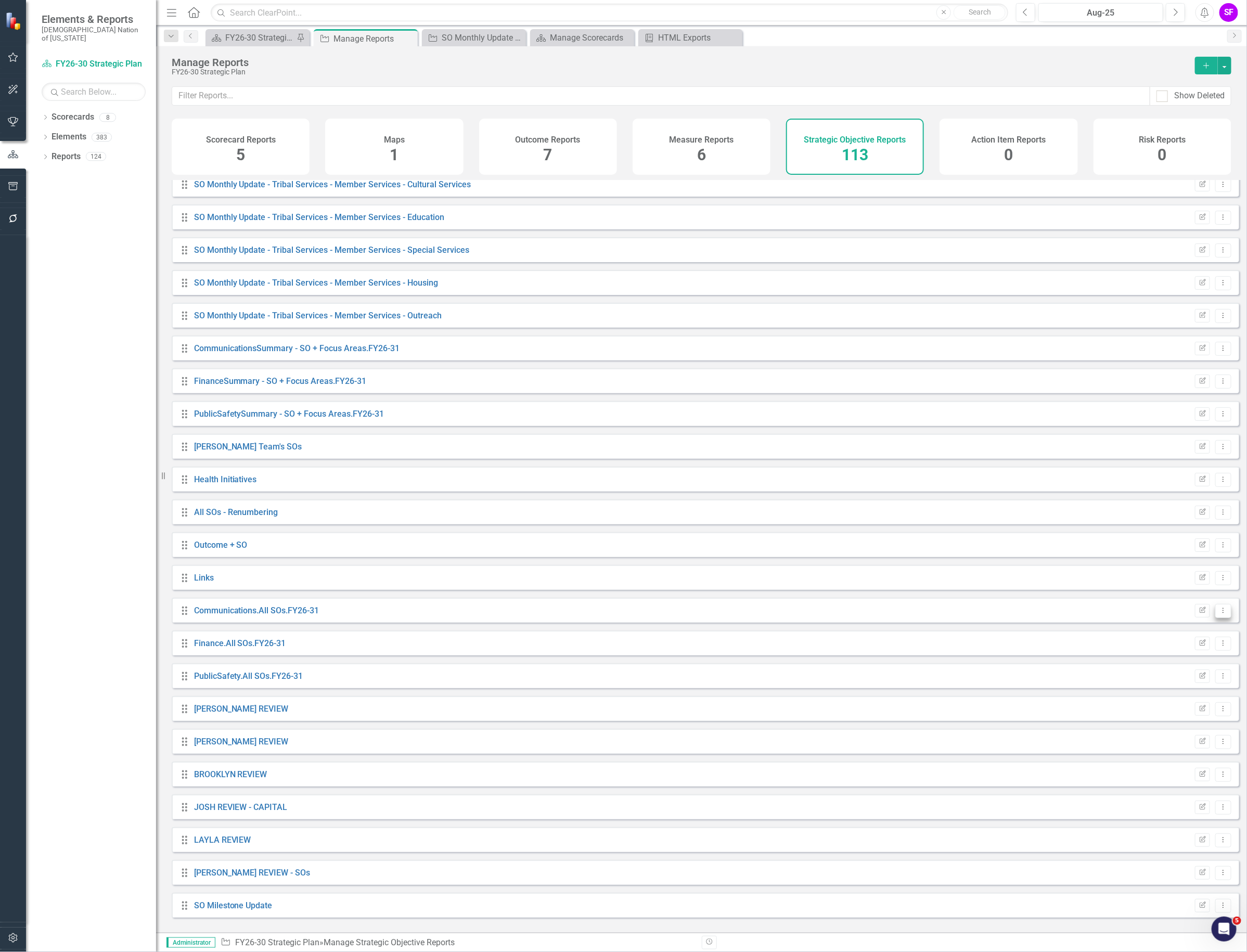
click at [1219, 614] on icon "Dropdown Menu" at bounding box center [1223, 610] width 9 height 7
click at [1177, 692] on link "Trash Delete Report" at bounding box center [1180, 693] width 86 height 19
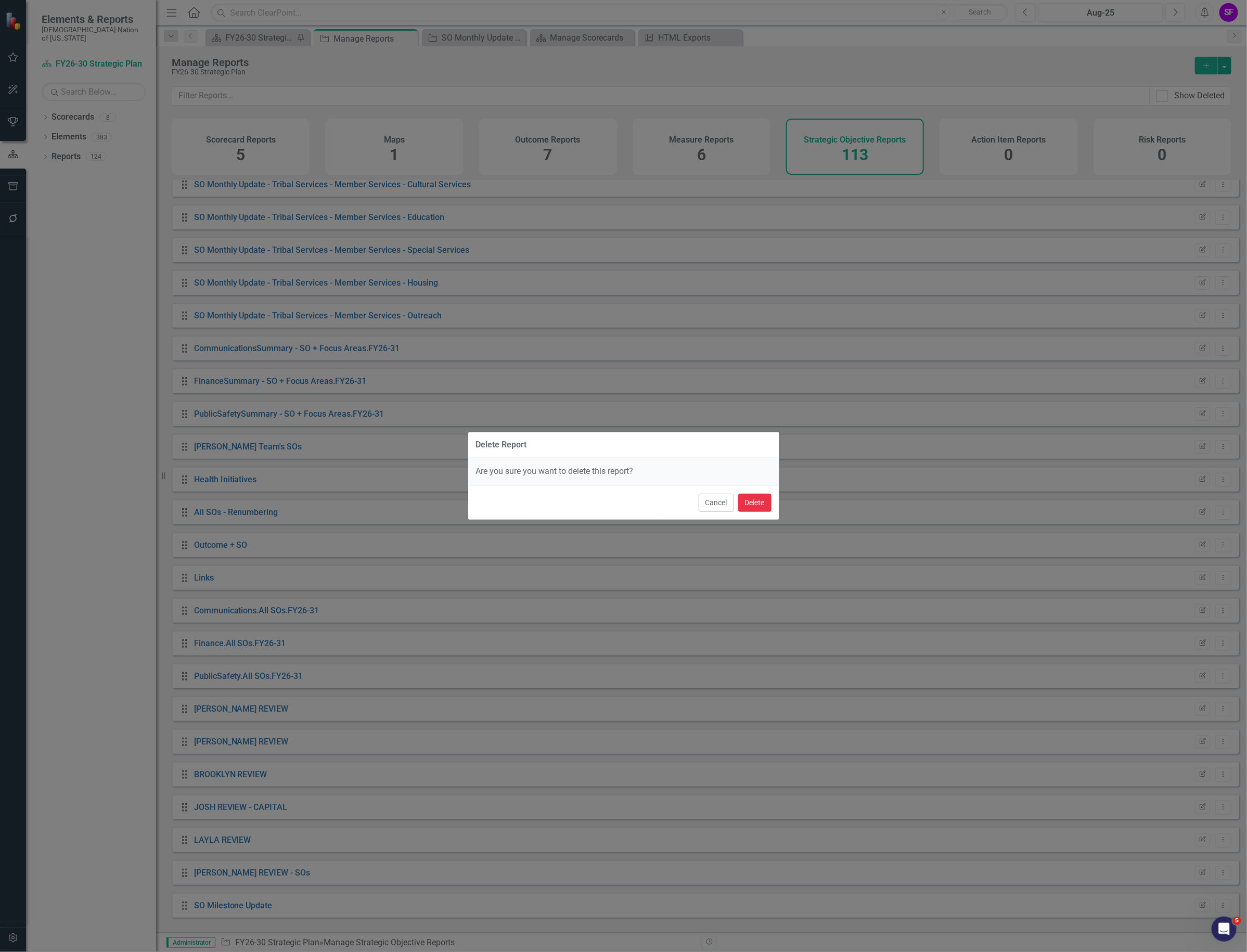
click at [743, 506] on button "Delete" at bounding box center [755, 502] width 33 height 18
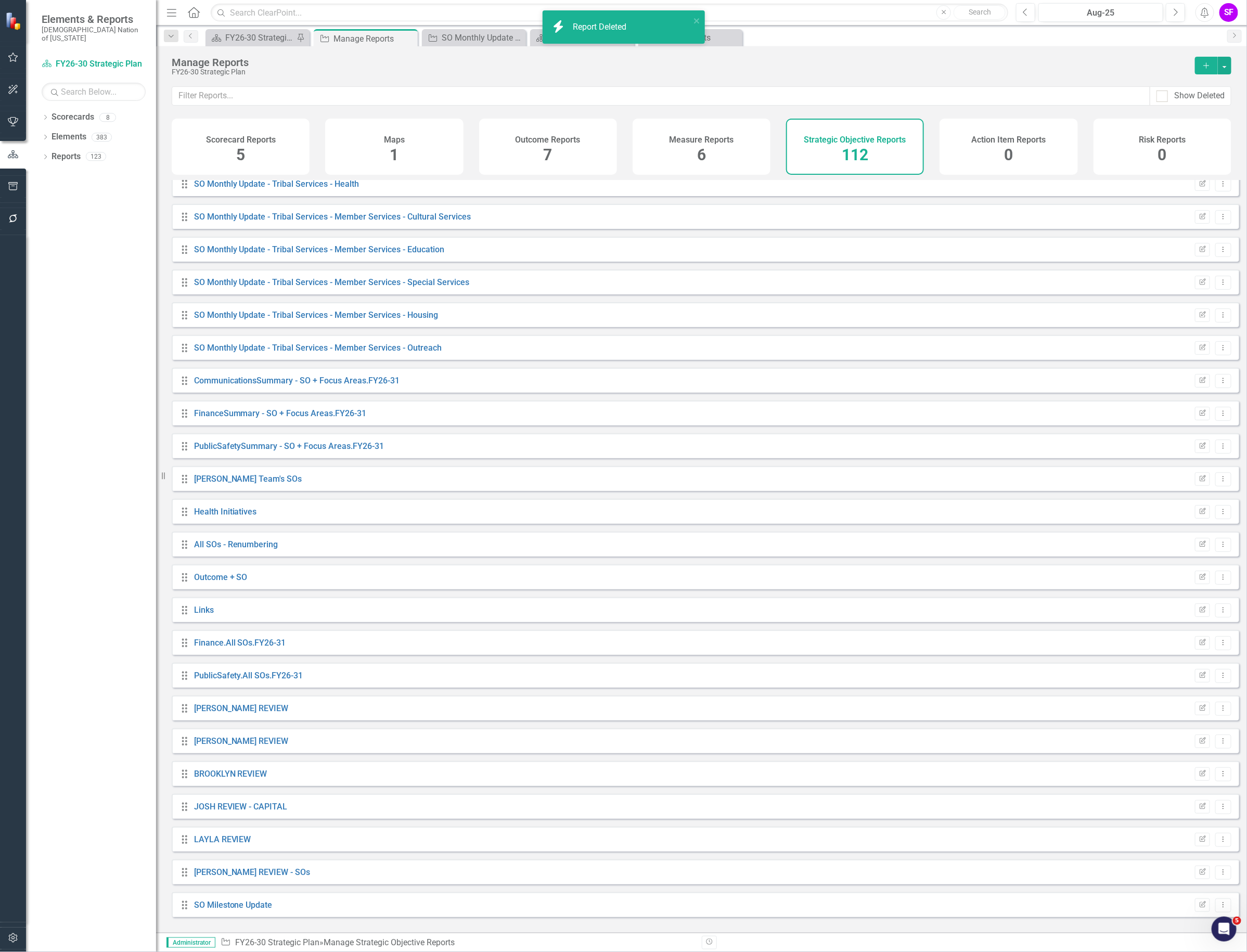
scroll to position [2926, 0]
click at [52, 151] on link "Reports" at bounding box center [66, 157] width 29 height 12
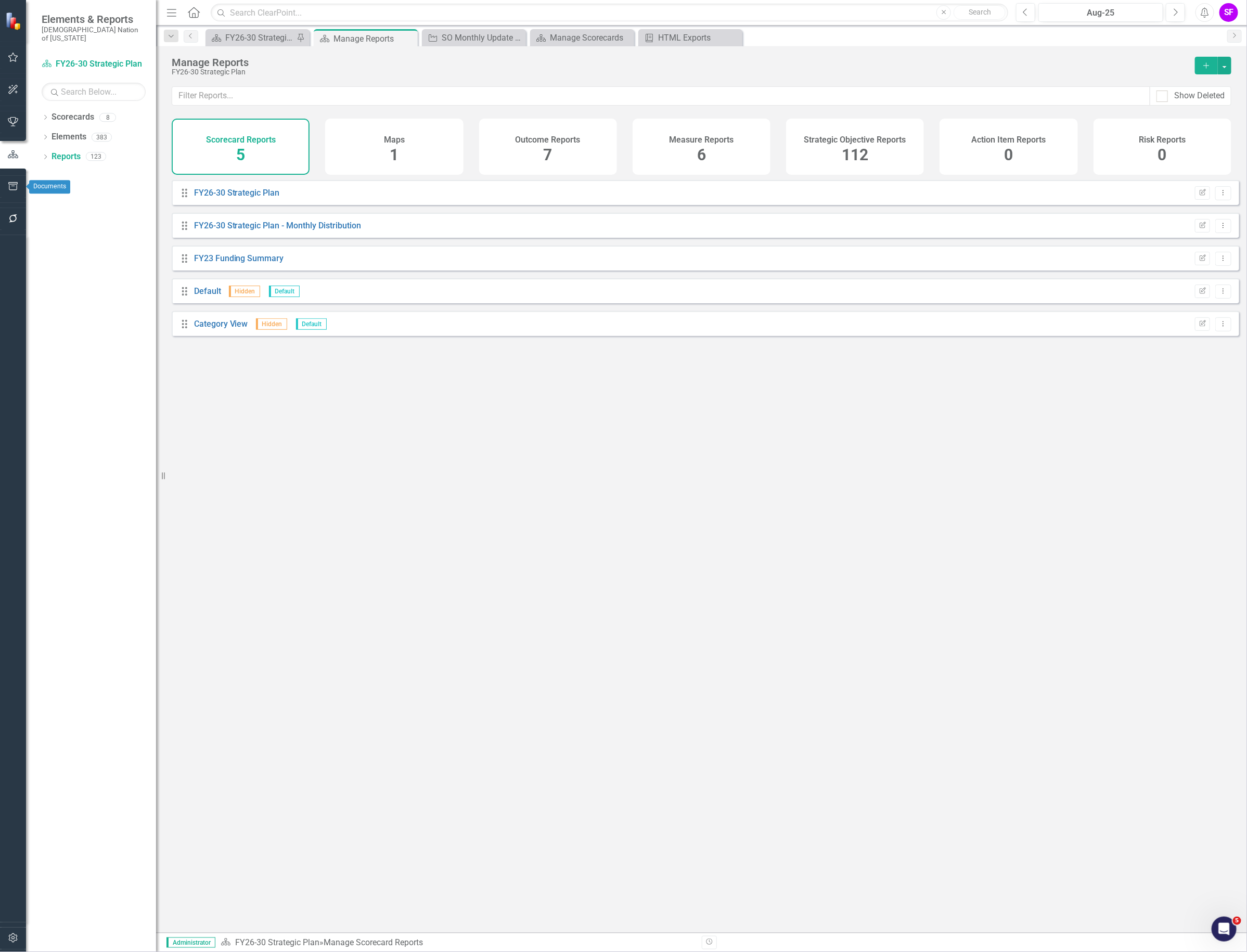
click at [16, 188] on icon "button" at bounding box center [13, 186] width 11 height 9
click at [8, 144] on button "button" at bounding box center [14, 154] width 23 height 22
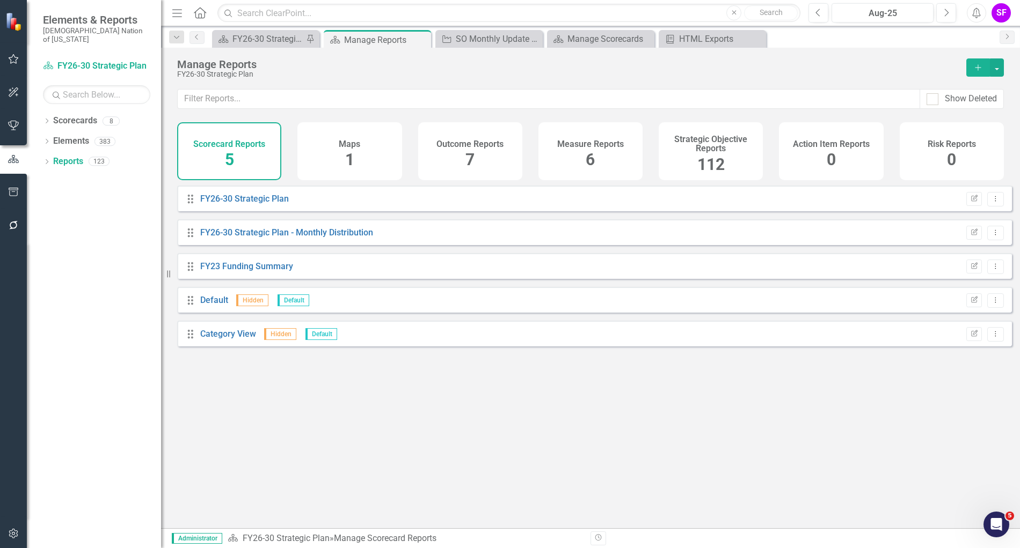
click at [183, 15] on icon "Menu" at bounding box center [177, 12] width 14 height 11
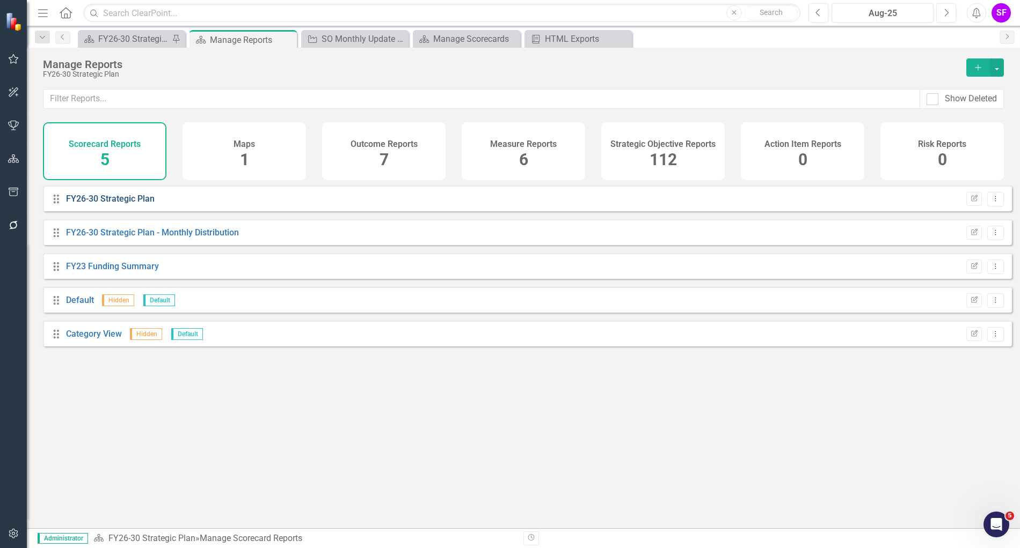
click at [148, 204] on link "FY26-30 Strategic Plan" at bounding box center [110, 199] width 89 height 10
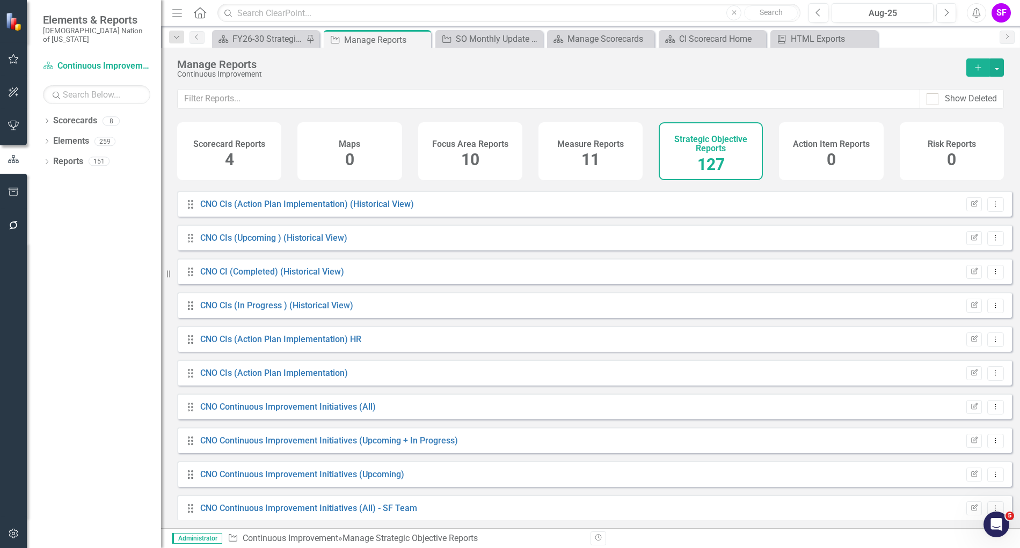
scroll to position [738, 0]
click at [321, 345] on link "CNO Continuous Improvement Initiatives (All)" at bounding box center [287, 340] width 175 height 10
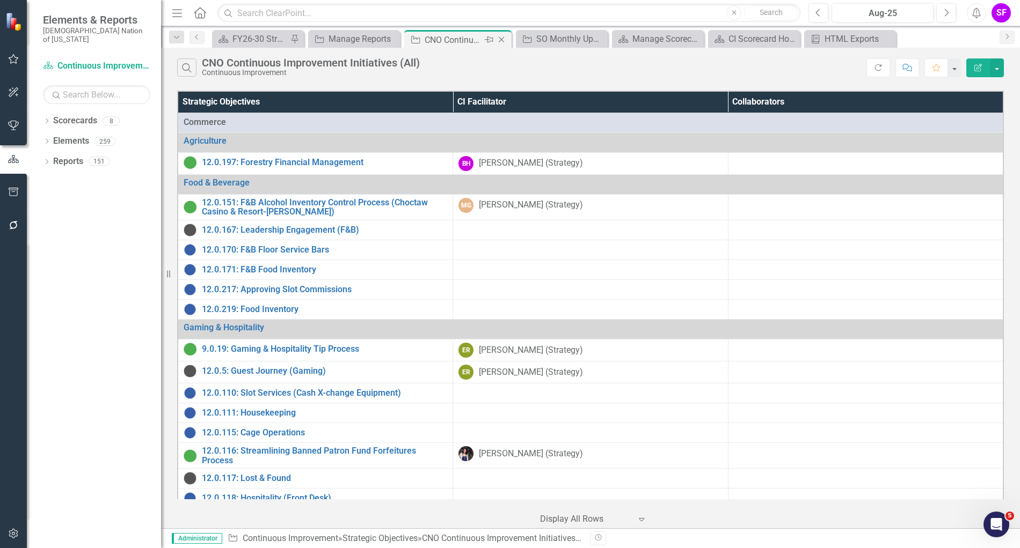
click at [504, 34] on div "Close" at bounding box center [501, 39] width 13 height 13
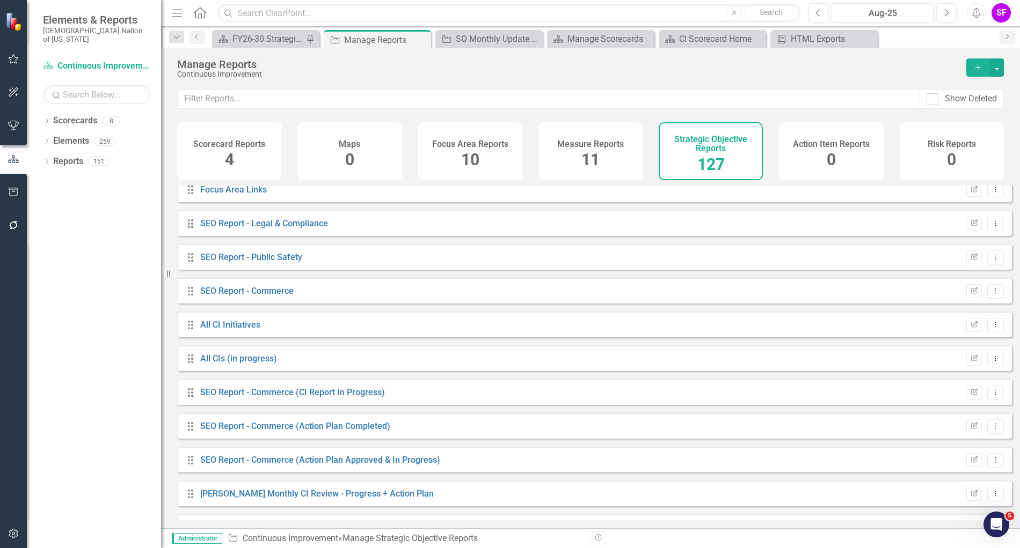
scroll to position [3489, 0]
click at [249, 332] on link "All CI Initiatives" at bounding box center [230, 327] width 60 height 10
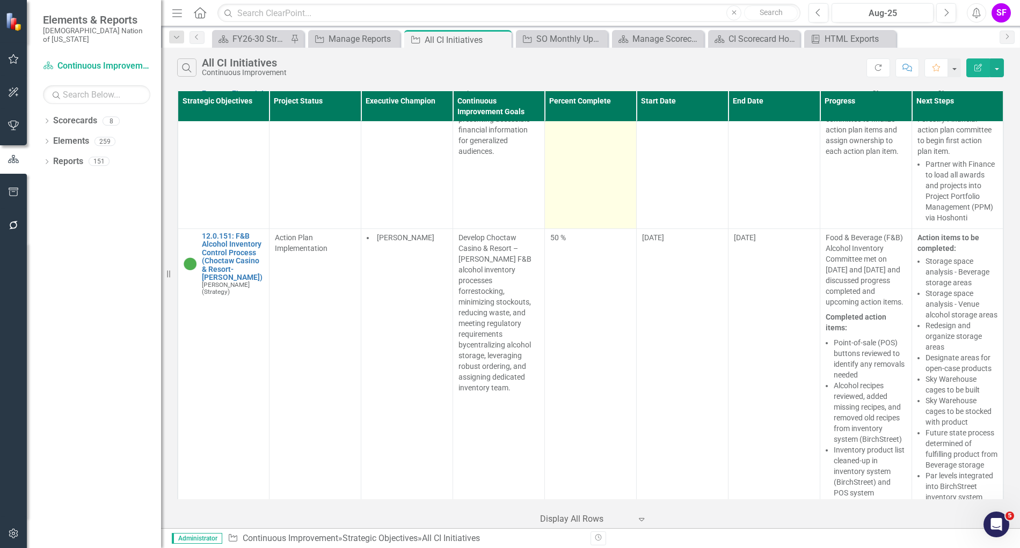
scroll to position [67, 0]
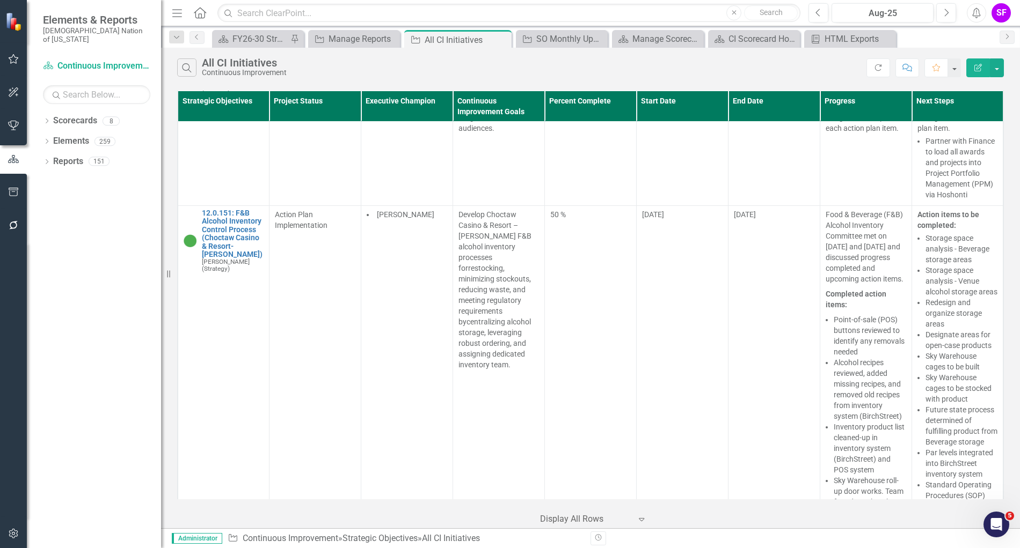
click at [173, 21] on button "Menu" at bounding box center [177, 13] width 14 height 18
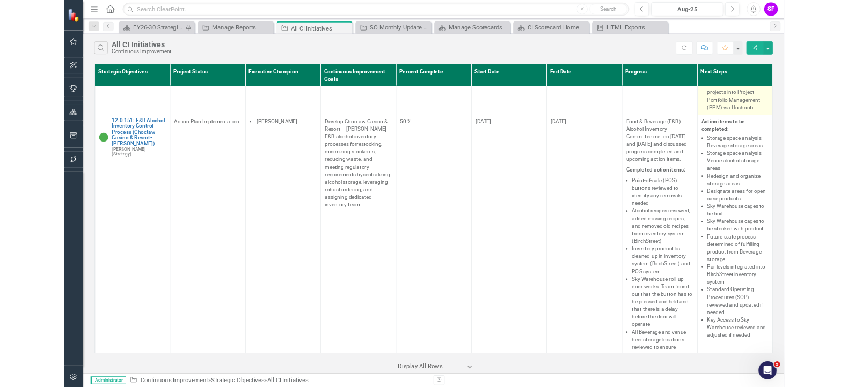
scroll to position [0, 0]
